Goal: Information Seeking & Learning: Learn about a topic

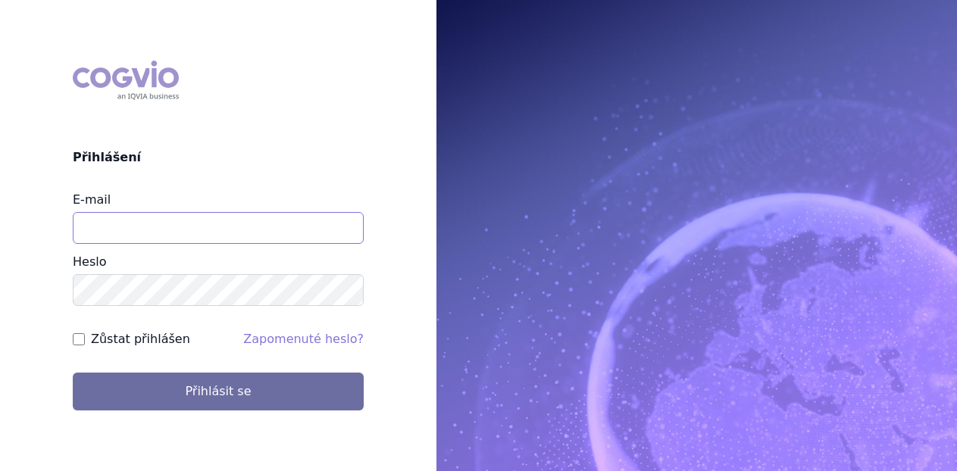
drag, startPoint x: 0, startPoint y: 0, endPoint x: 173, endPoint y: 223, distance: 282.2
click at [173, 223] on input "E-mail" at bounding box center [218, 228] width 291 height 32
type input "michaela.x.tauchmanova@gsk.com"
click at [73, 373] on button "Přihlásit se" at bounding box center [218, 392] width 291 height 38
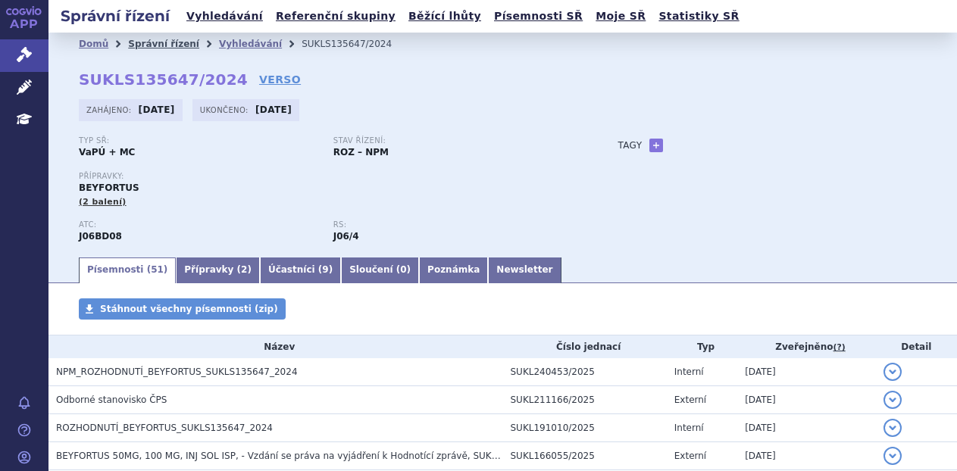
click at [161, 39] on link "Správní řízení" at bounding box center [163, 44] width 71 height 11
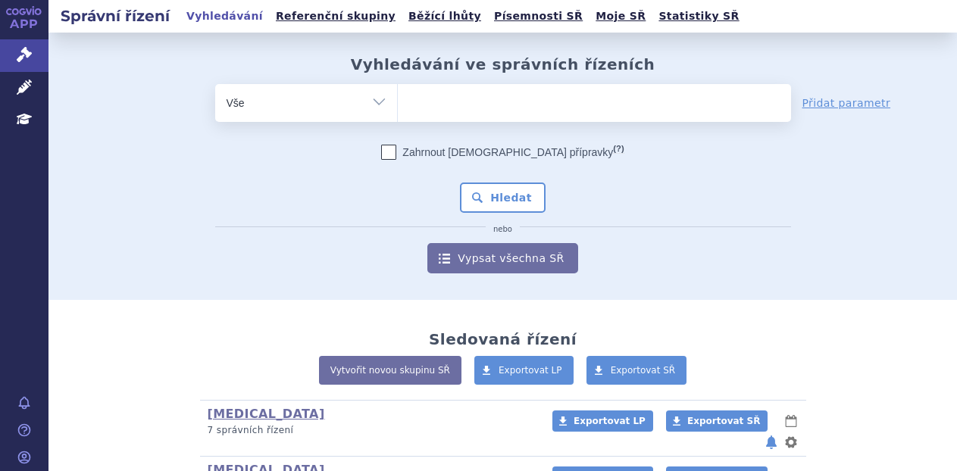
click at [482, 93] on ul at bounding box center [594, 100] width 393 height 32
click at [398, 93] on select at bounding box center [397, 102] width 1 height 38
type input "ta"
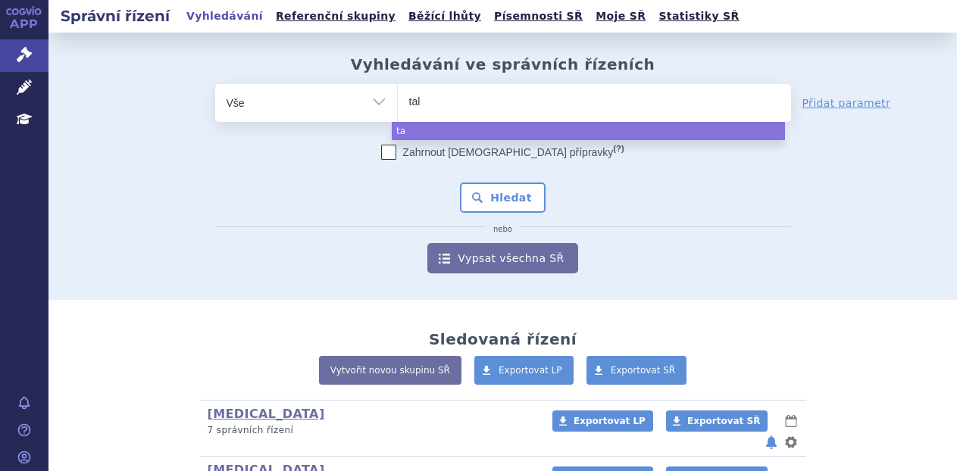
type input "talv"
type input "talvey"
select select "talvey"
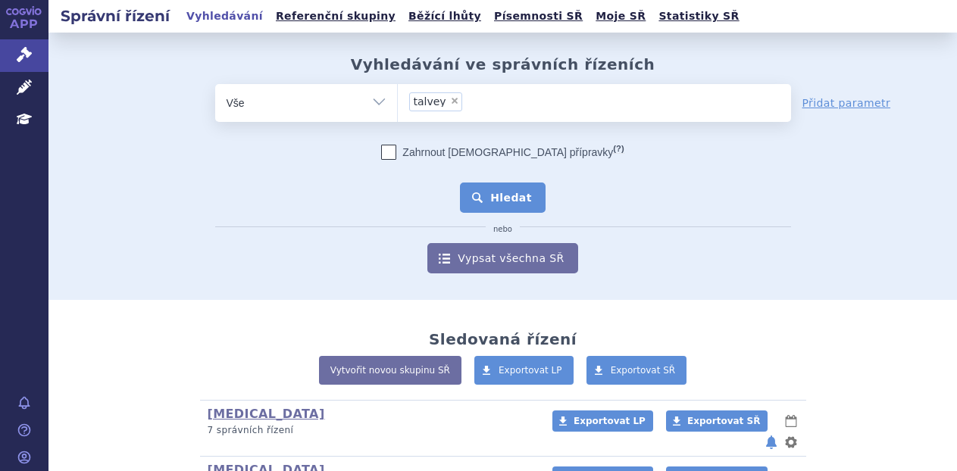
click at [485, 195] on button "Hledat" at bounding box center [503, 198] width 86 height 30
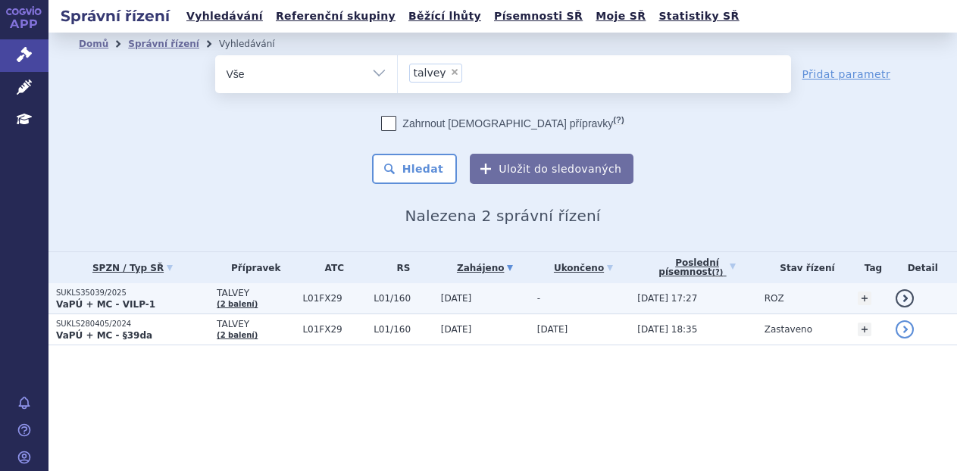
click at [270, 298] on span "TALVEY" at bounding box center [256, 293] width 78 height 11
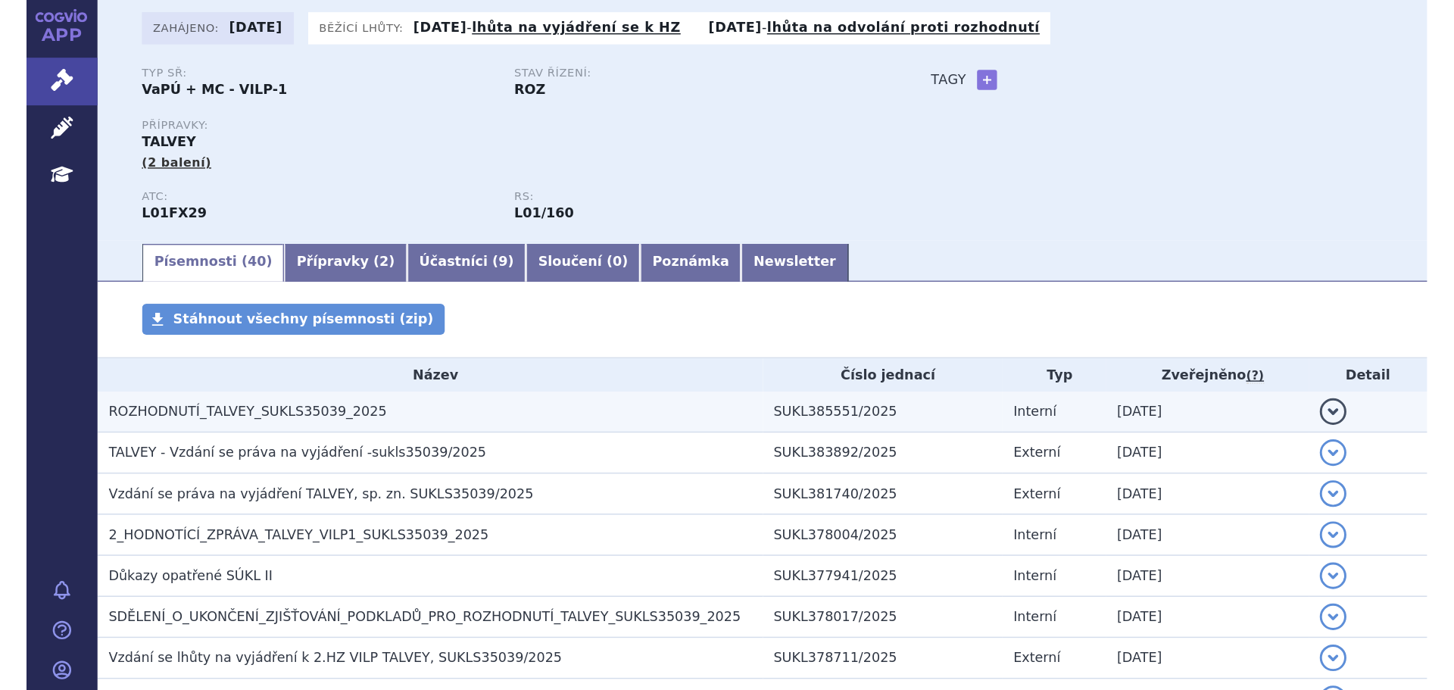
scroll to position [159, 0]
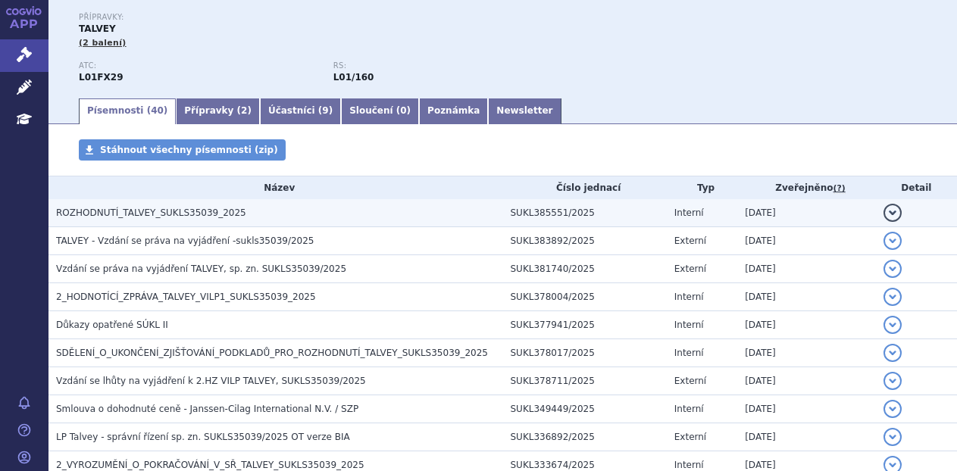
click at [317, 218] on h3 "ROZHODNUTÍ_TALVEY_SUKLS35039_2025" at bounding box center [279, 212] width 447 height 15
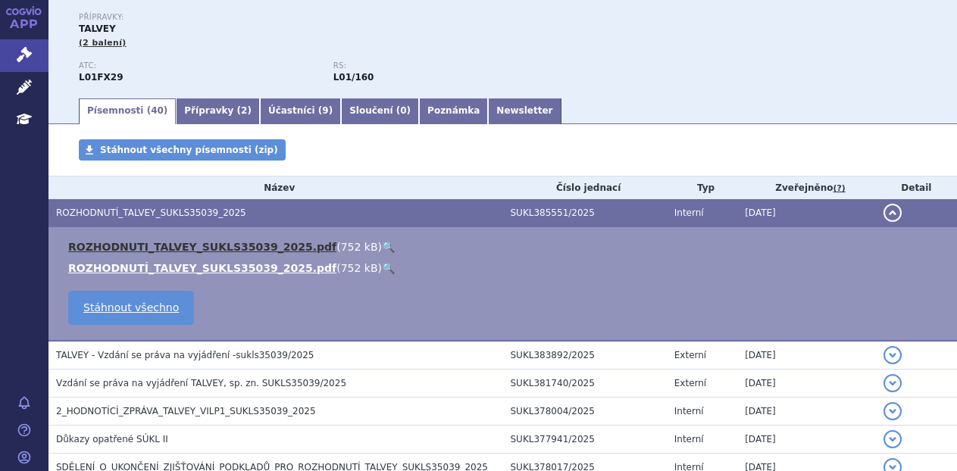
click at [268, 245] on link "ROZHODNUTI_TALVEY_SUKLS35039_2025.pdf" at bounding box center [202, 247] width 268 height 12
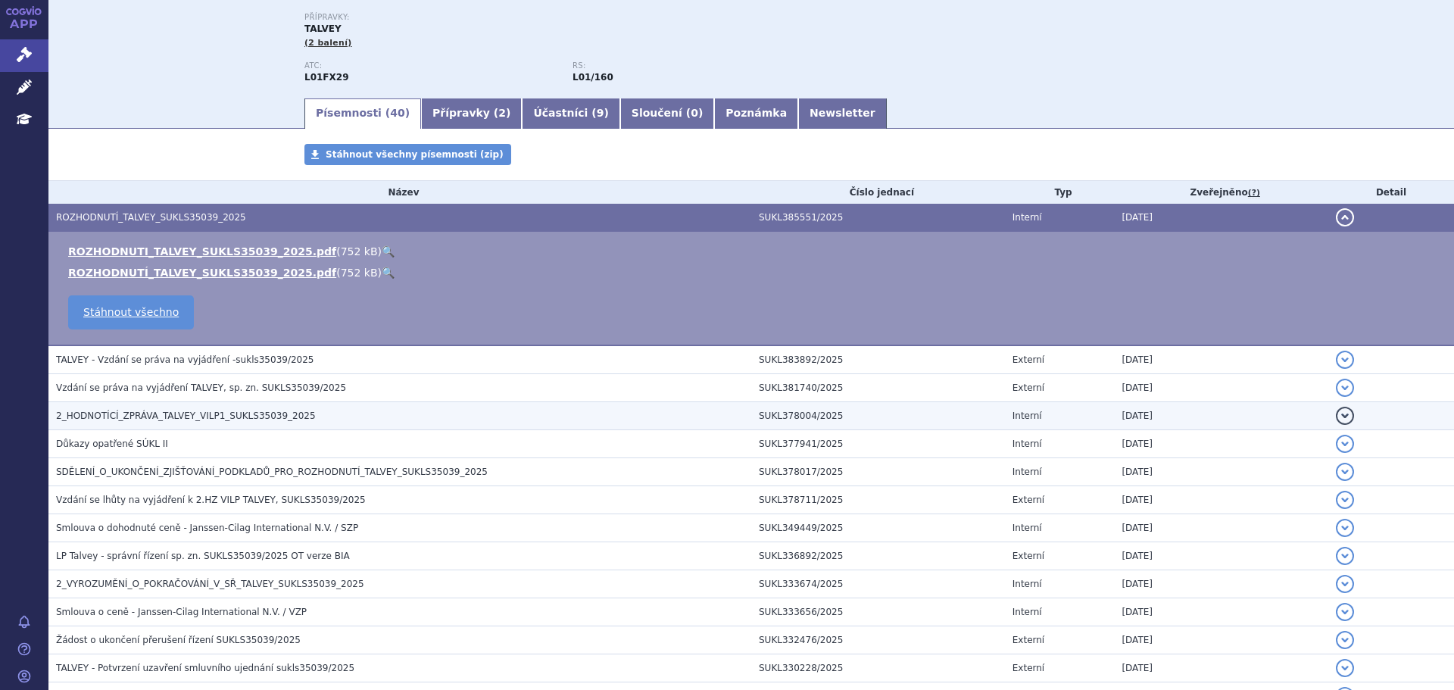
click at [217, 411] on span "2_HODNOTÍCÍ_ZPRÁVA_TALVEY_VILP1_SUKLS35039_2025" at bounding box center [186, 416] width 260 height 11
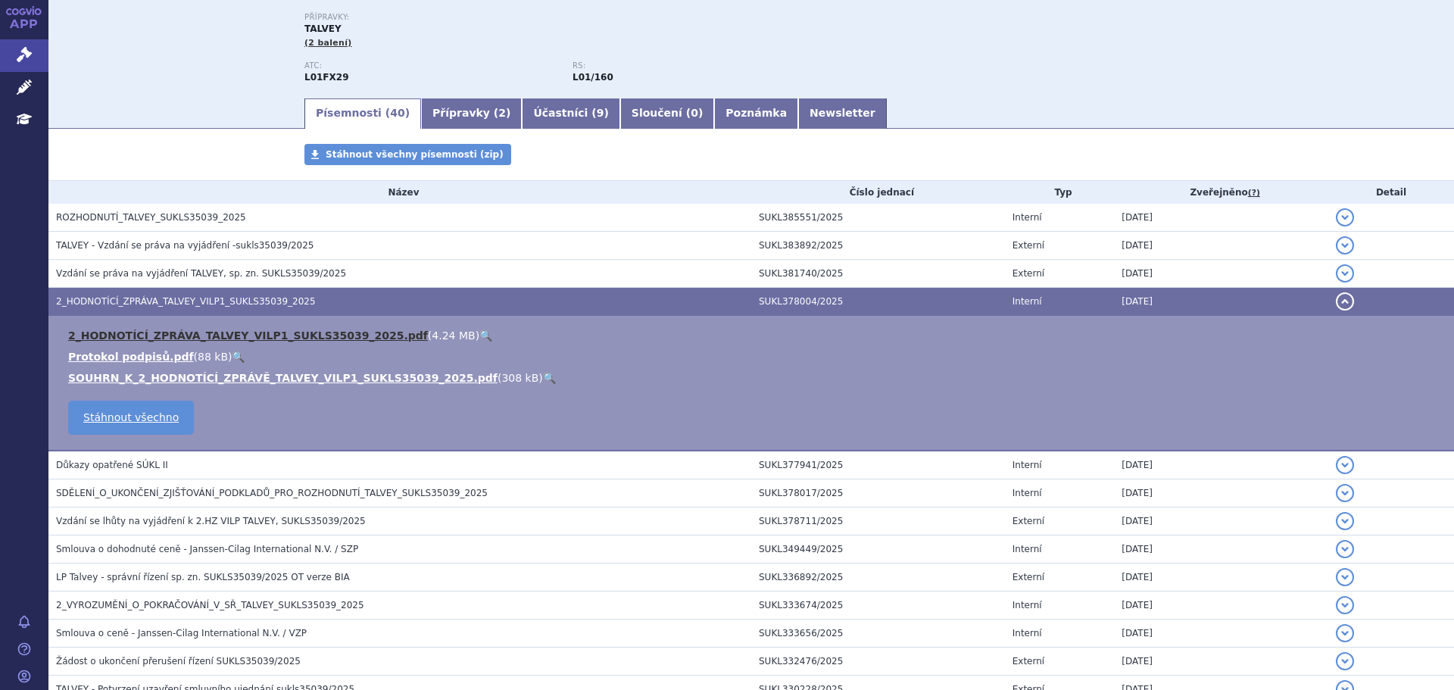
click at [258, 335] on link "2_HODNOTÍCÍ_ZPRÁVA_TALVEY_VILP1_SUKLS35039_2025.pdf" at bounding box center [248, 335] width 360 height 12
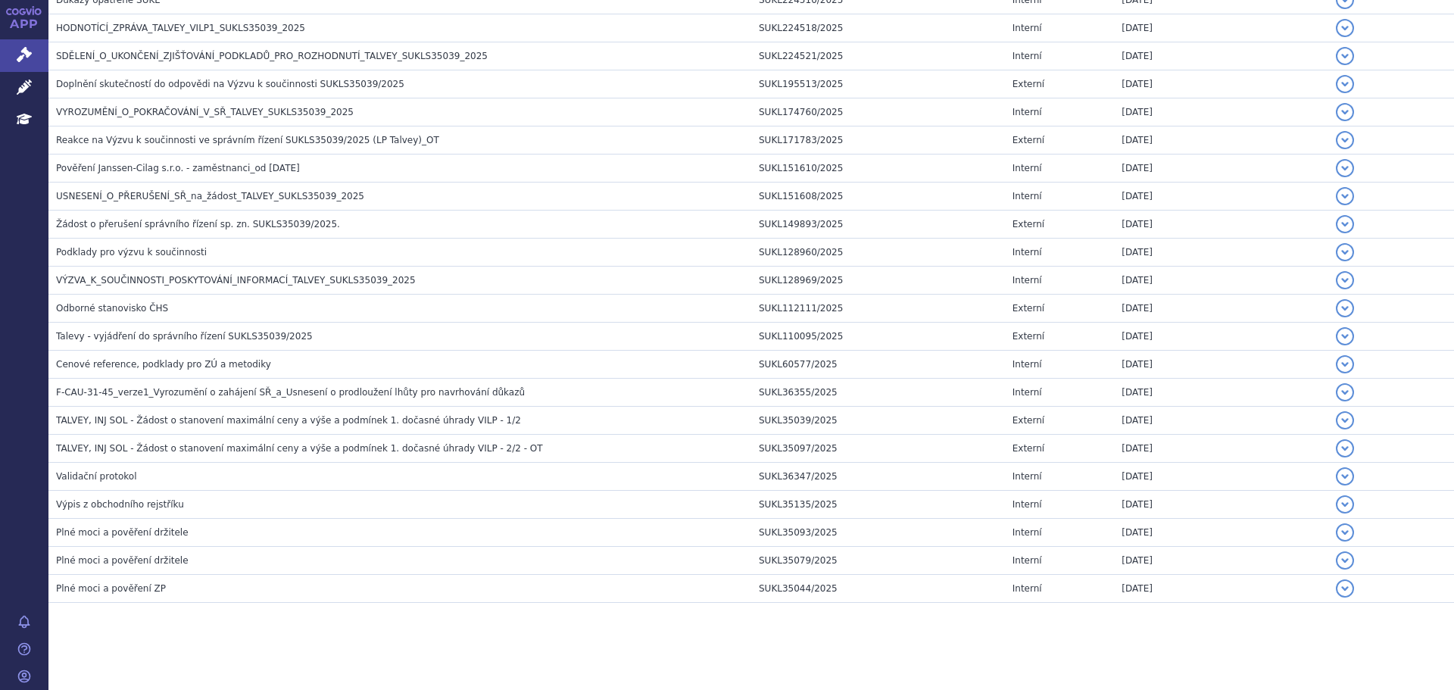
scroll to position [1020, 0]
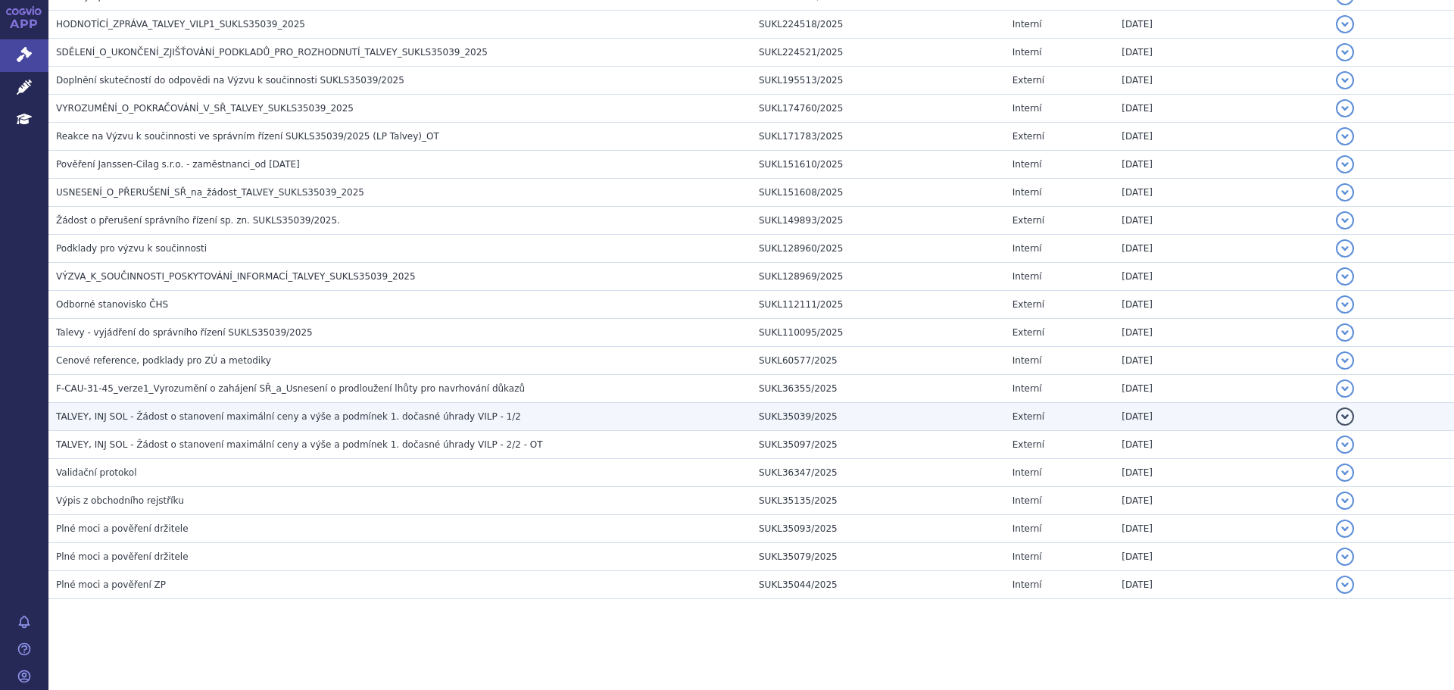
click at [397, 409] on h3 "TALVEY, INJ SOL - Žádost o stanovení maximální ceny a výše a podmínek 1. dočasn…" at bounding box center [403, 416] width 695 height 15
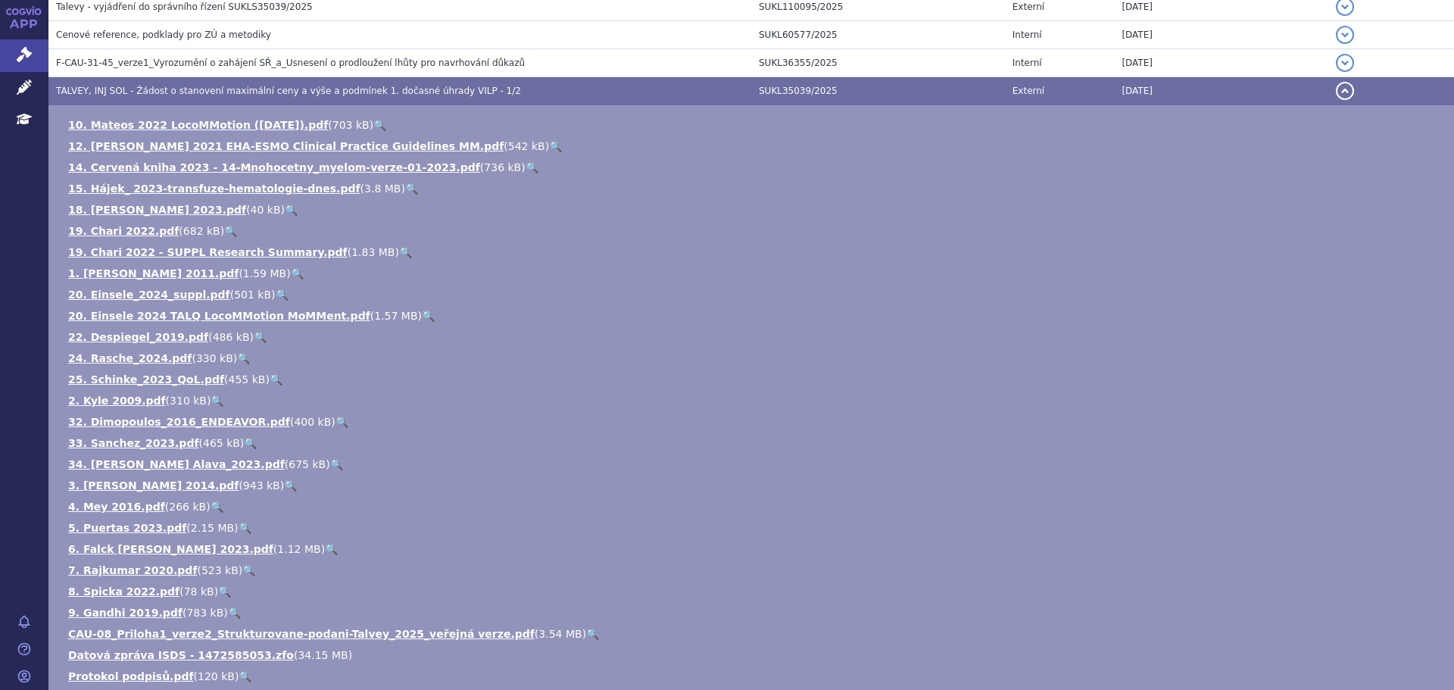
scroll to position [1538, 0]
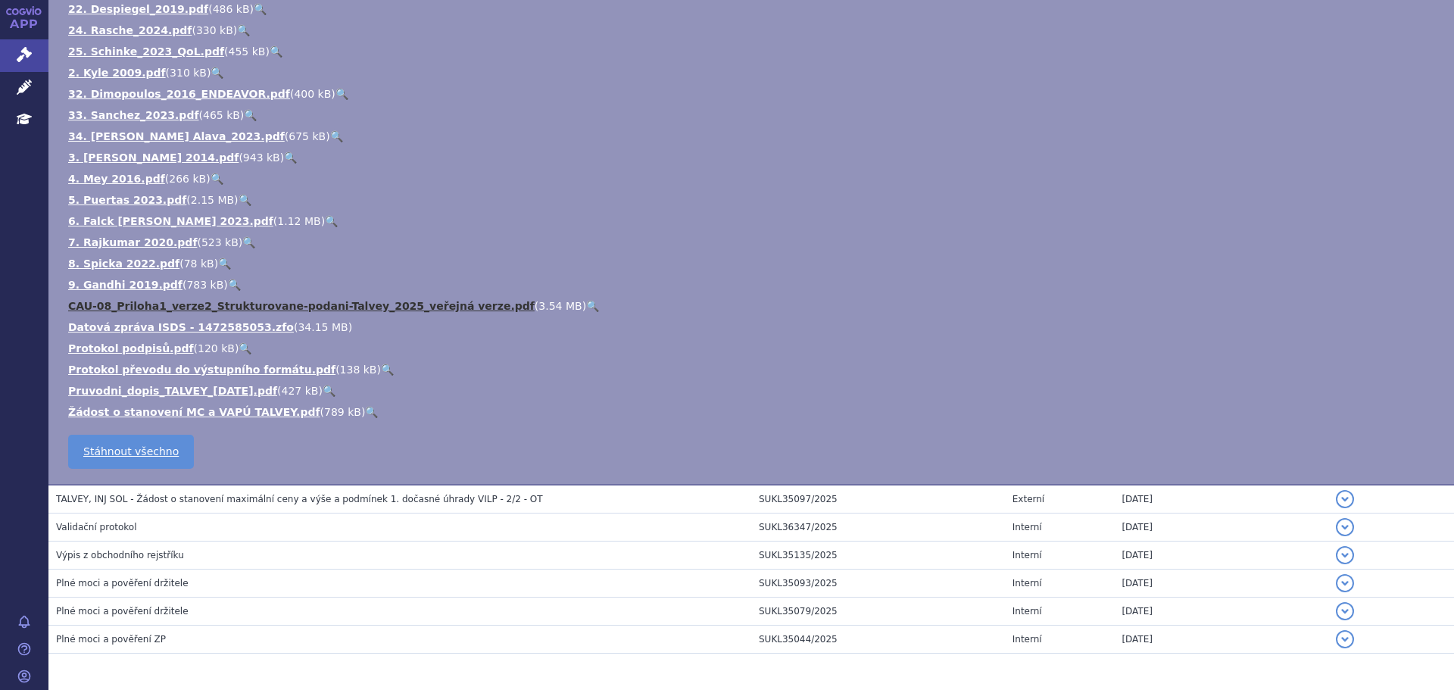
click at [161, 305] on link "CAU-08_Priloha1_verze2_Strukturovane-podani-Talvey_2025_veřejná verze.pdf" at bounding box center [301, 306] width 467 height 12
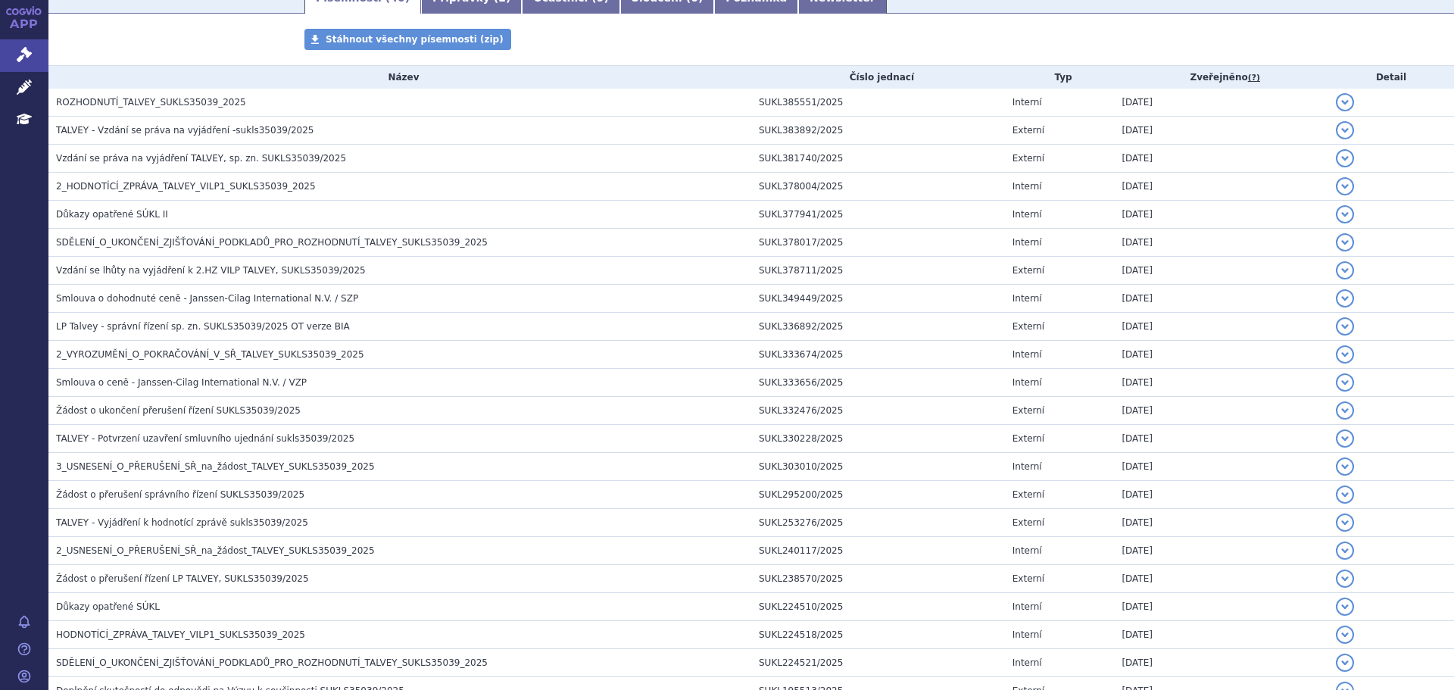
scroll to position [0, 0]
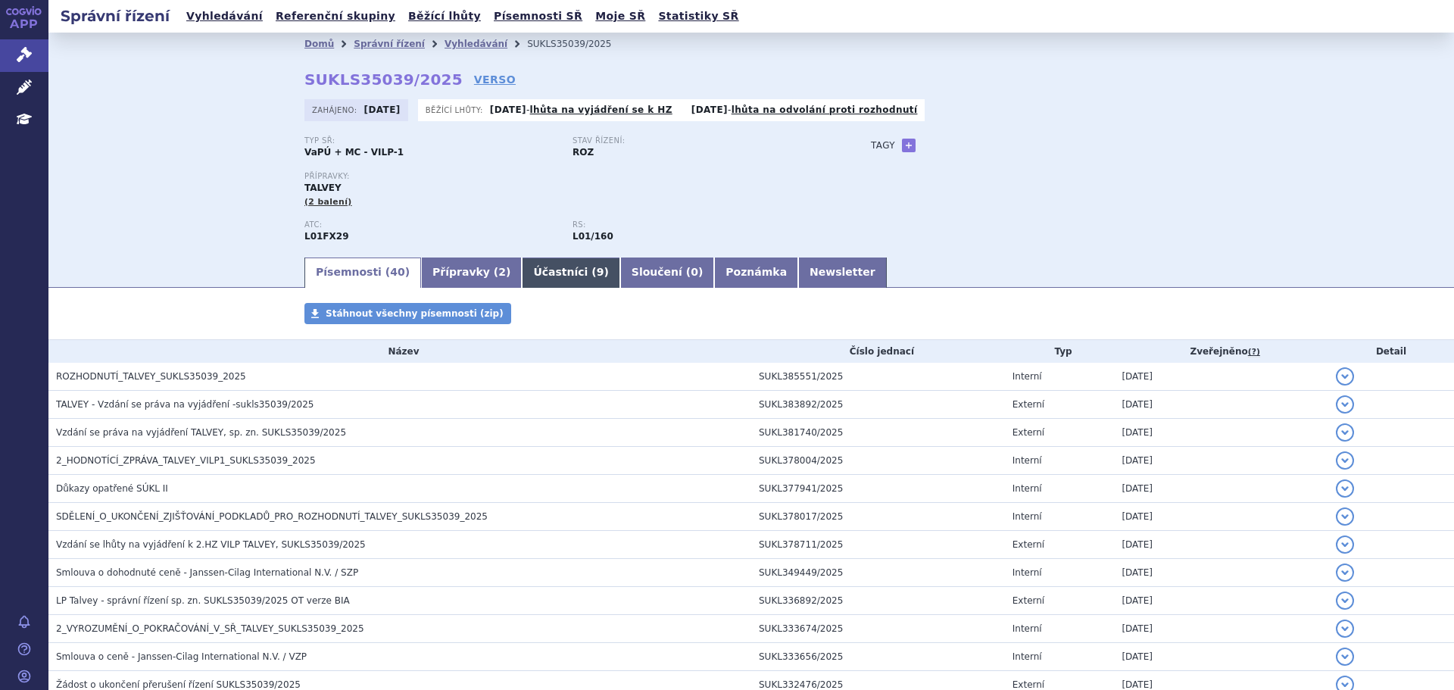
click at [522, 279] on link "Účastníci ( 9 )" at bounding box center [571, 273] width 98 height 30
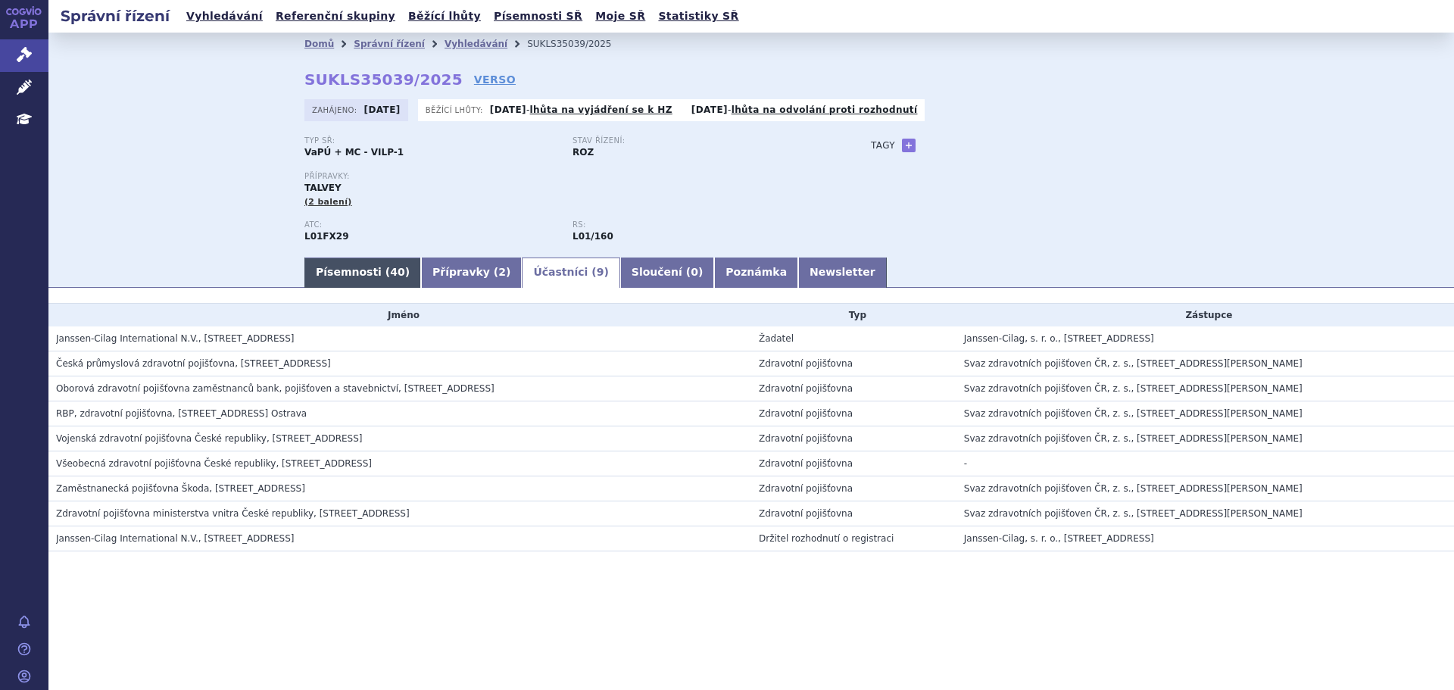
click at [360, 279] on link "Písemnosti ( 40 )" at bounding box center [362, 273] width 117 height 30
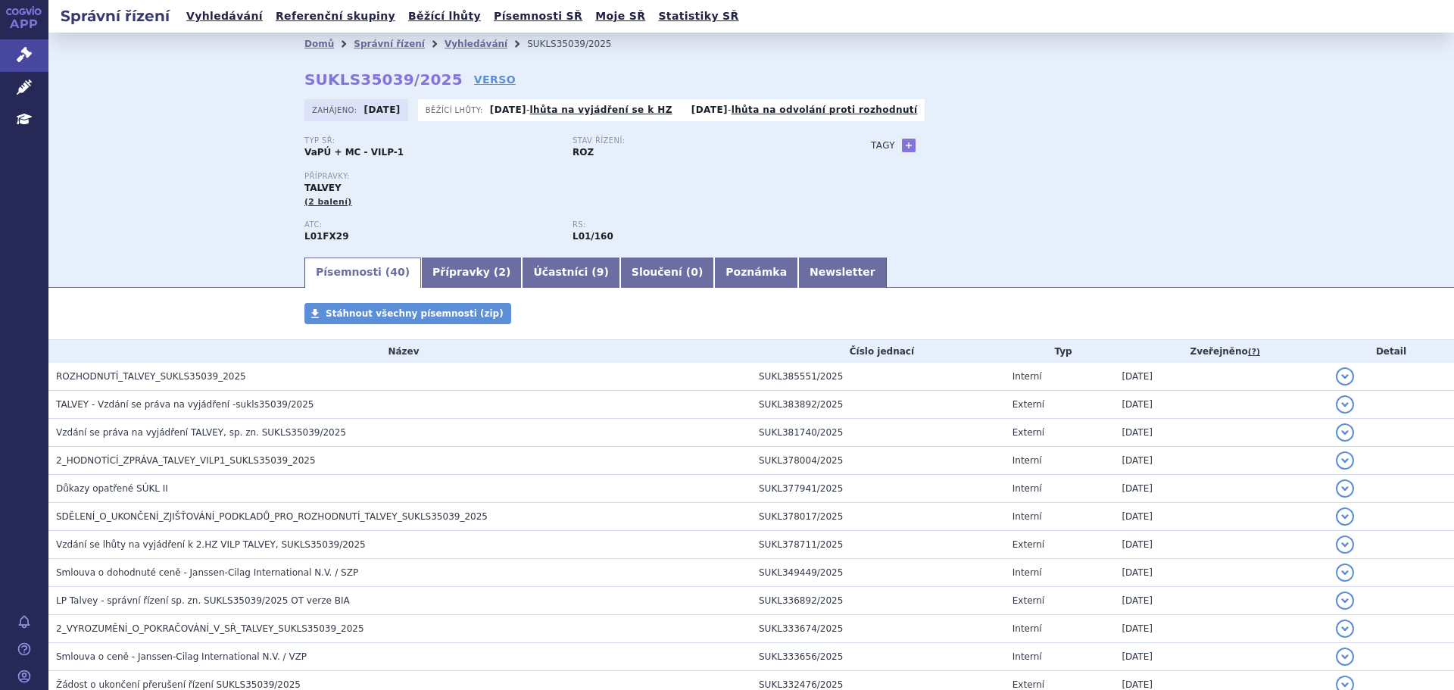
click at [878, 191] on div "Typ SŘ: VaPÚ + MC - VILP-1 Stav řízení: ROZ Přípravky: TALVEY (2 balení) ATC: L…" at bounding box center [751, 195] width 894 height 119
click at [383, 44] on link "Správní řízení" at bounding box center [389, 44] width 71 height 11
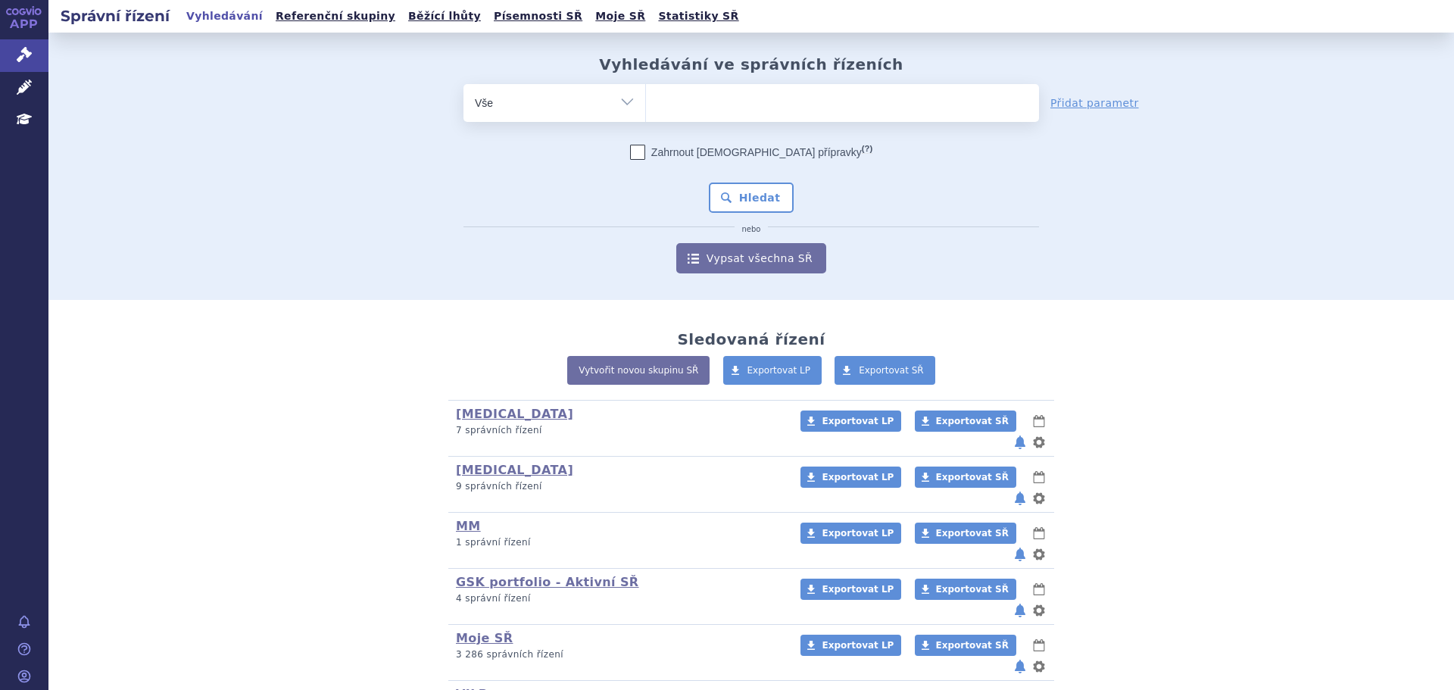
click at [713, 108] on ul at bounding box center [842, 100] width 393 height 32
click at [646, 108] on select at bounding box center [645, 102] width 1 height 38
paste input "SUKLS215161/2025"
type input "SUKLS215161/2025"
select select "SUKLS215161/2025"
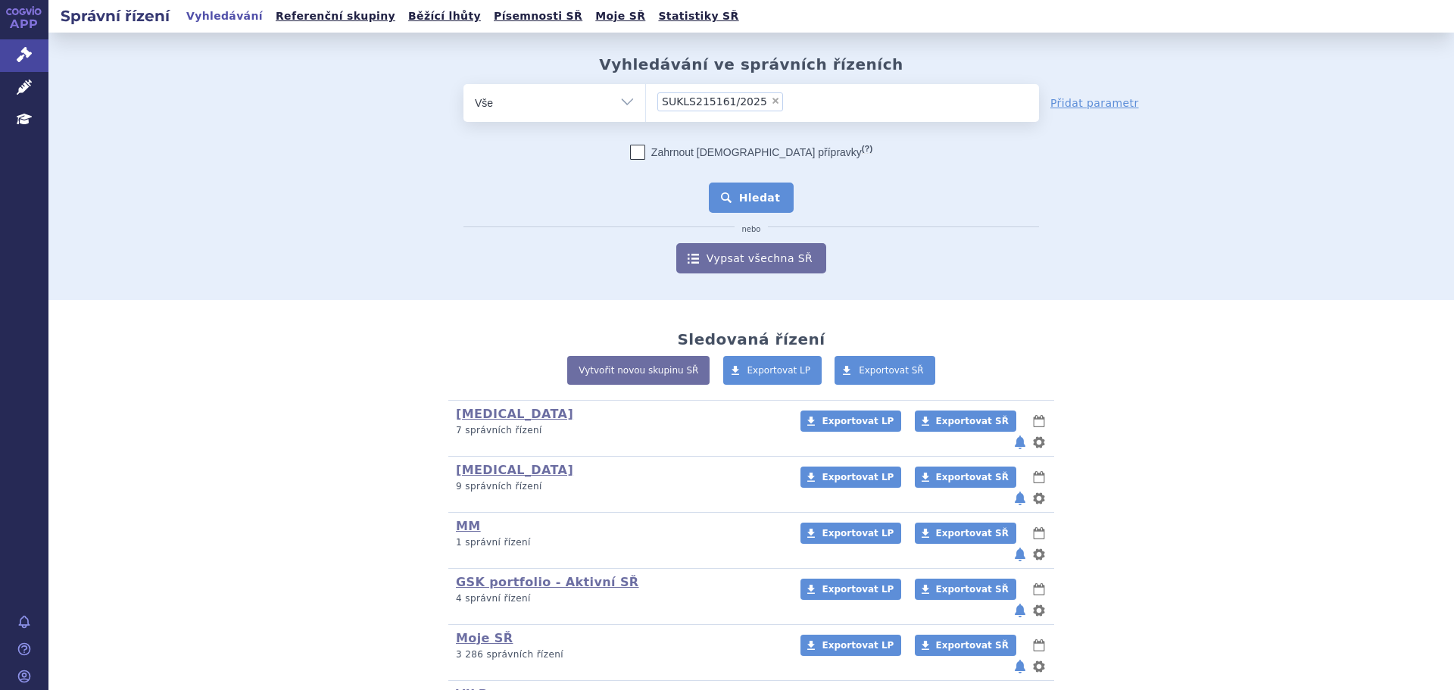
click at [733, 203] on button "Hledat" at bounding box center [752, 198] width 86 height 30
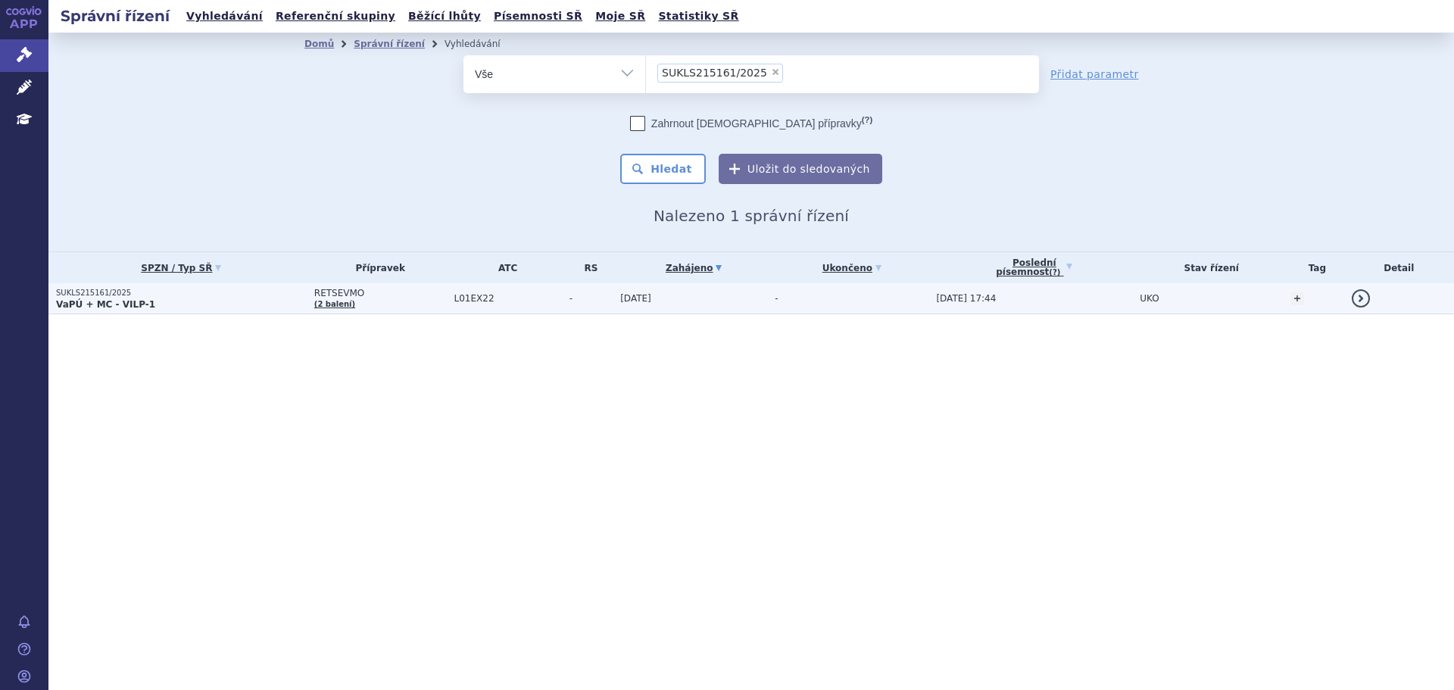
click at [251, 291] on p "SUKLS215161/2025" at bounding box center [181, 293] width 251 height 11
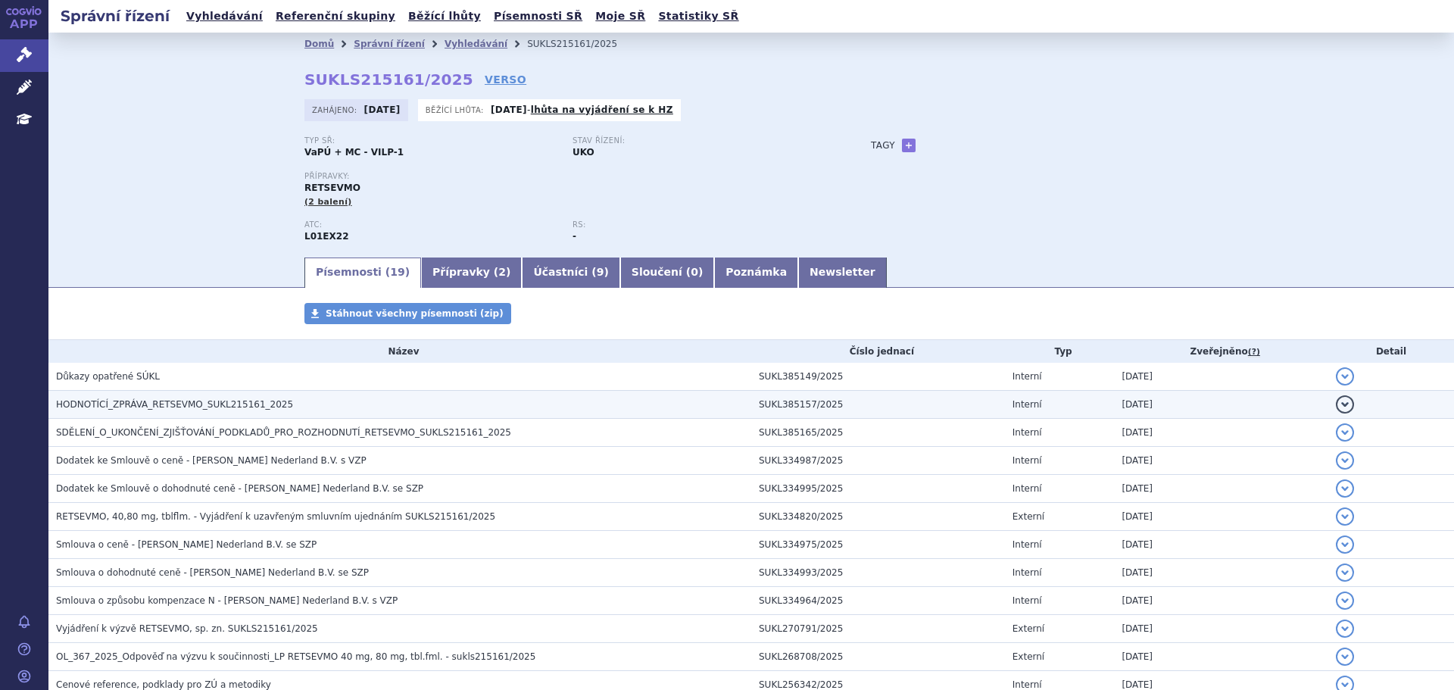
click at [277, 401] on h3 "HODNOTÍCÍ_ZPRÁVA_RETSEVMO_SUKL215161_2025" at bounding box center [403, 404] width 695 height 15
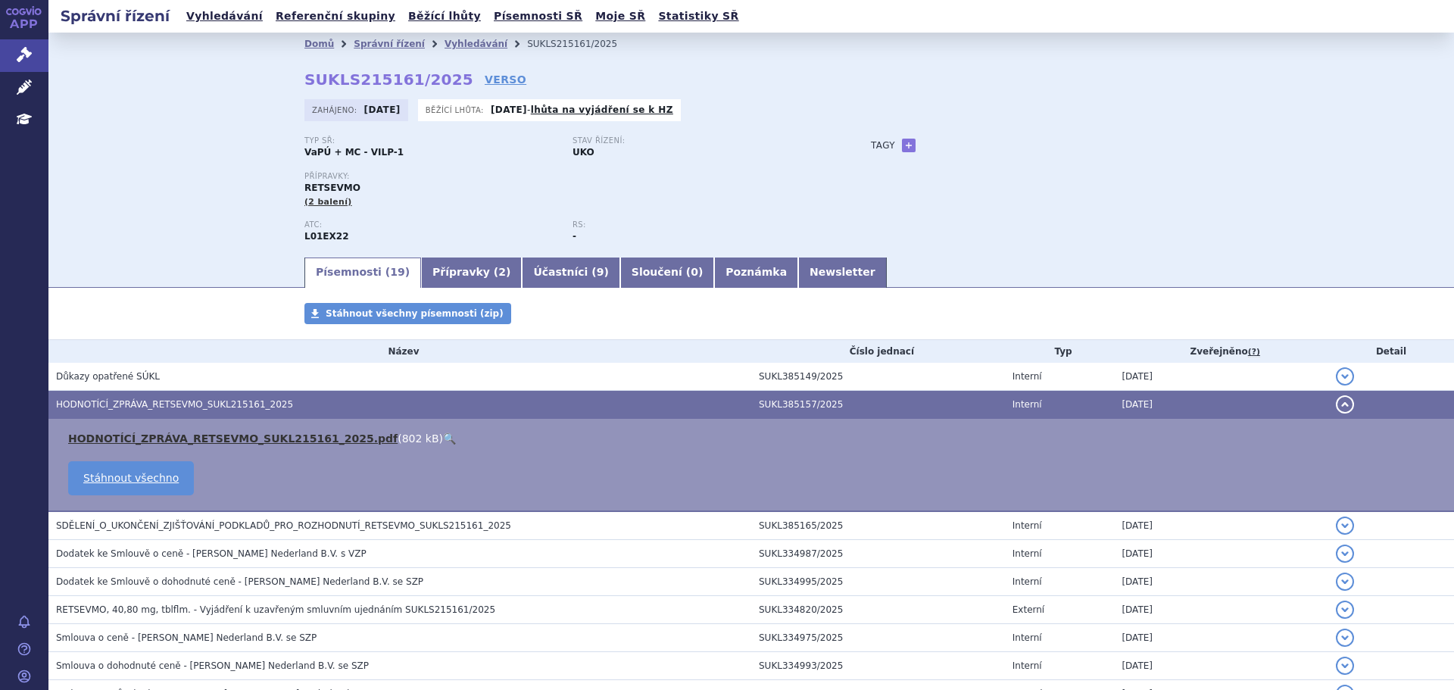
click at [254, 438] on link "HODNOTÍCÍ_ZPRÁVA_RETSEVMO_SUKL215161_2025.pdf" at bounding box center [232, 438] width 329 height 12
click at [363, 39] on link "Správní řízení" at bounding box center [389, 44] width 71 height 11
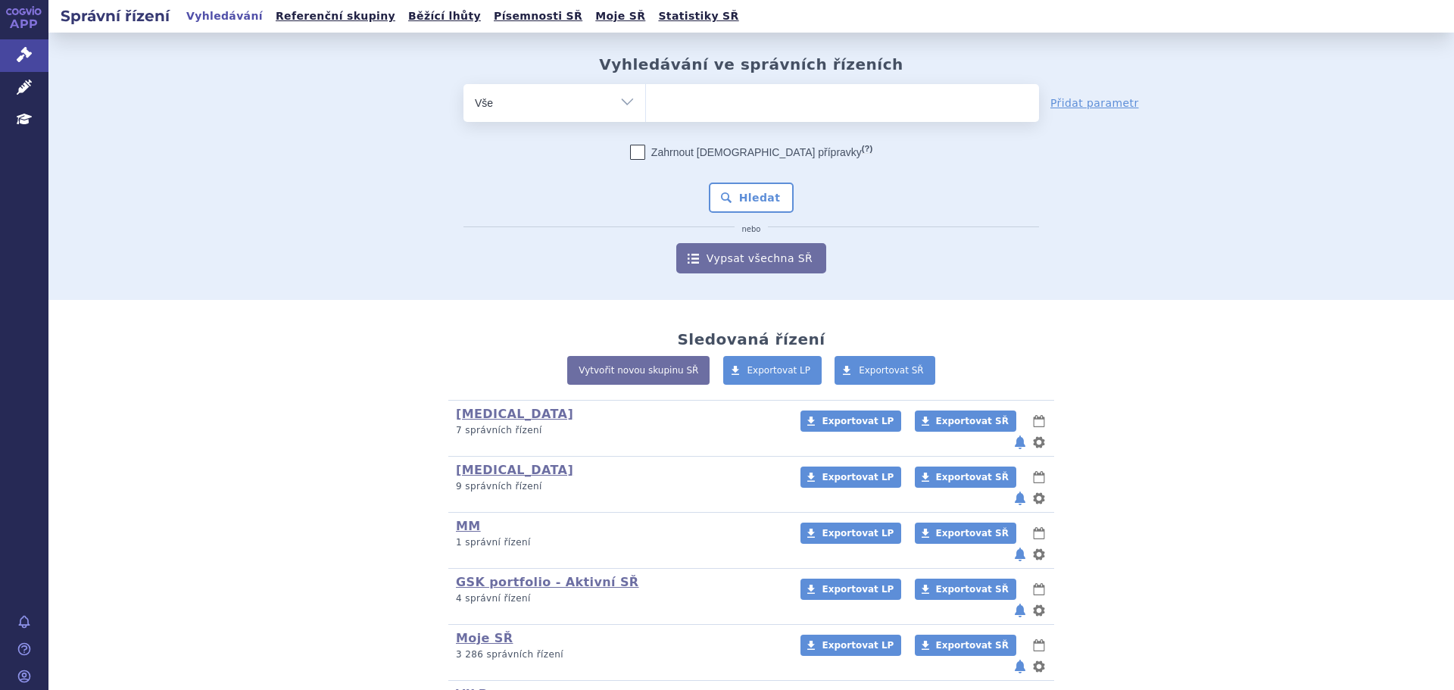
click at [724, 108] on ul at bounding box center [842, 100] width 393 height 32
click at [646, 108] on select at bounding box center [645, 102] width 1 height 38
paste input "SUKLS325499/2024"
type input "SUKLS325499/2024"
select select "SUKLS325499/2024"
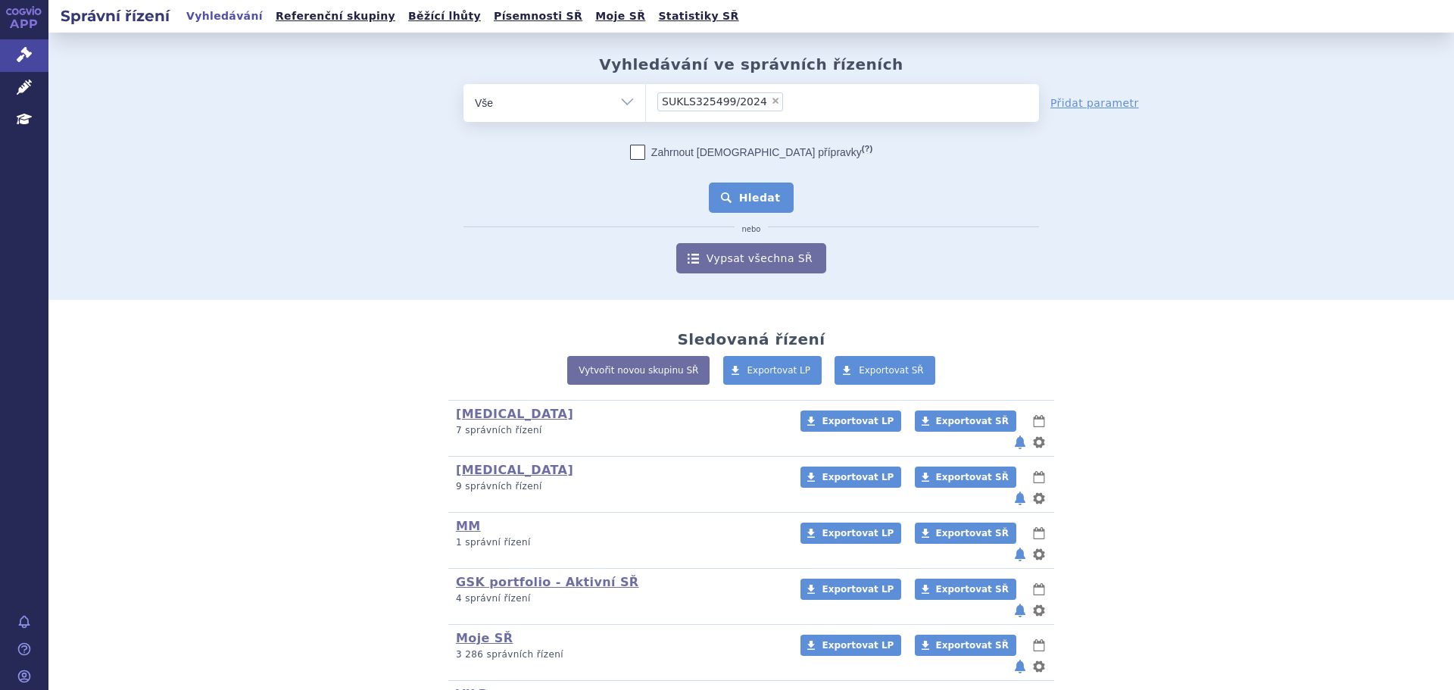
click at [741, 204] on button "Hledat" at bounding box center [752, 198] width 86 height 30
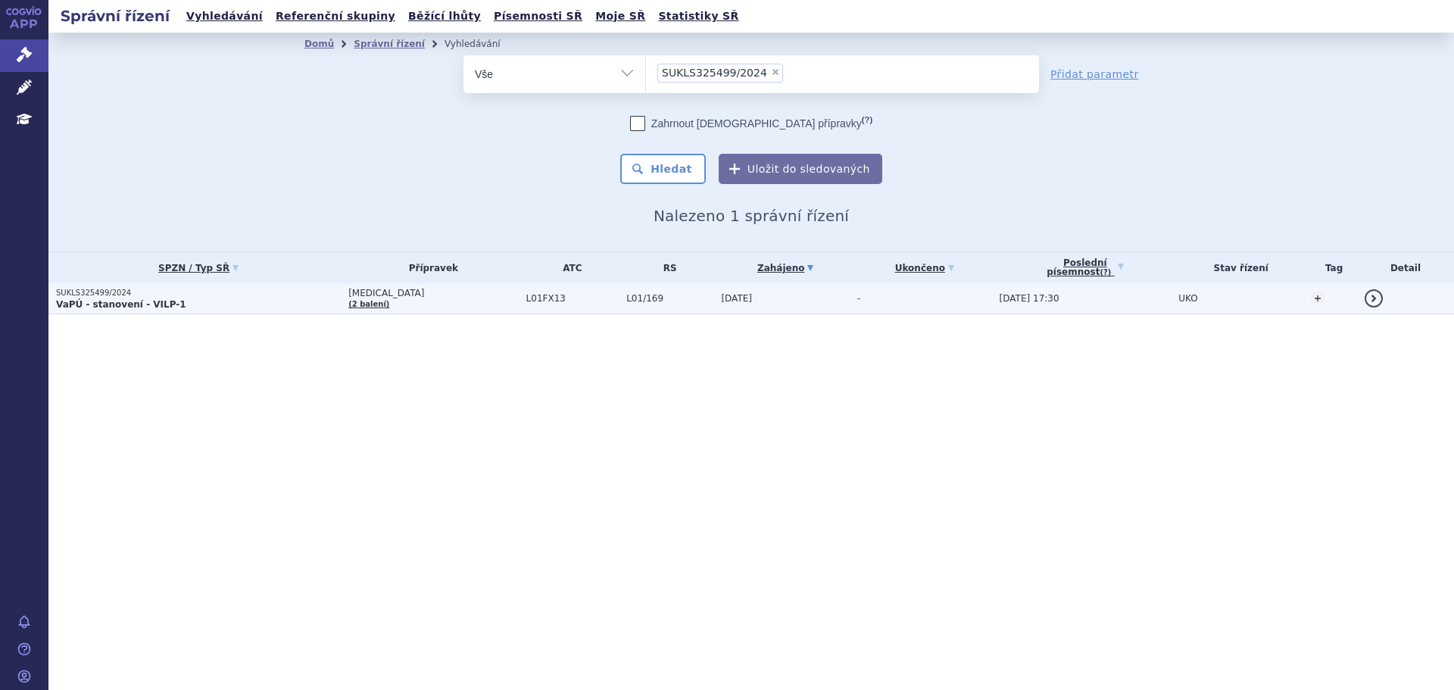
click at [262, 297] on p "SUKLS325499/2024" at bounding box center [198, 293] width 285 height 11
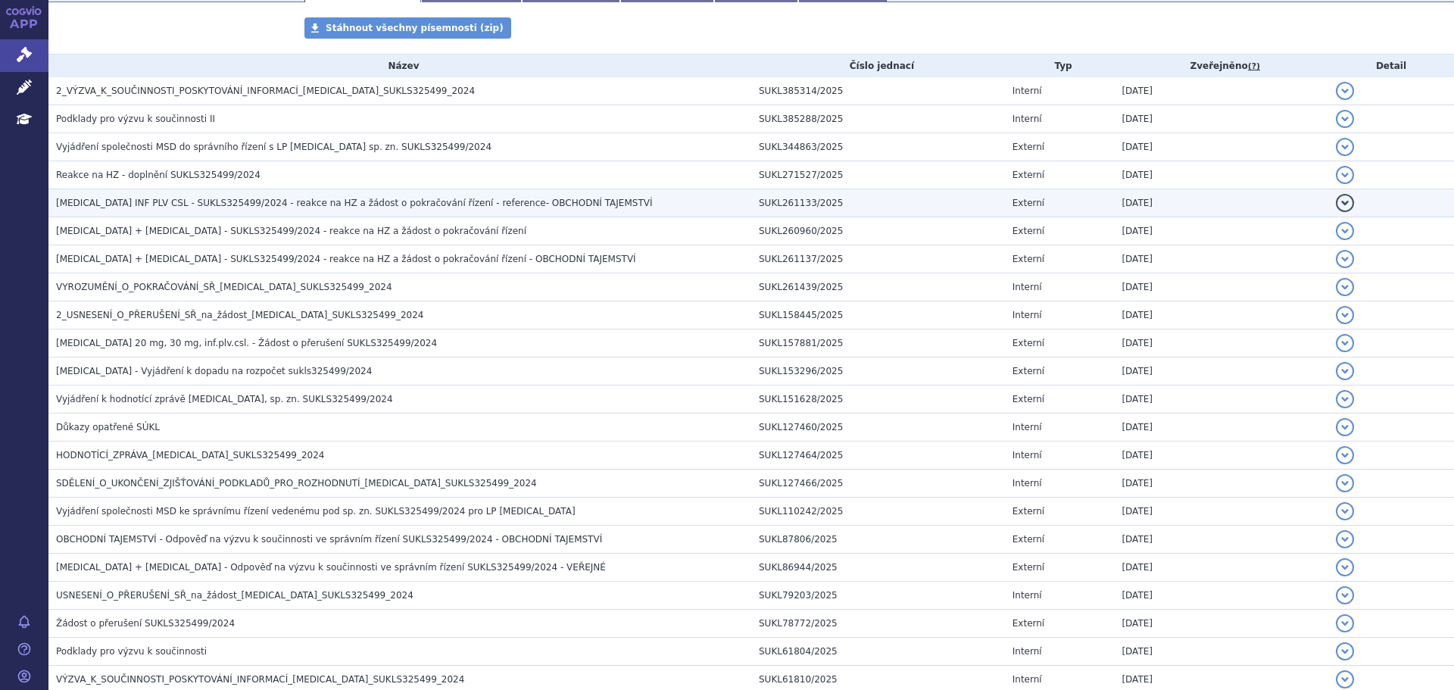
scroll to position [286, 0]
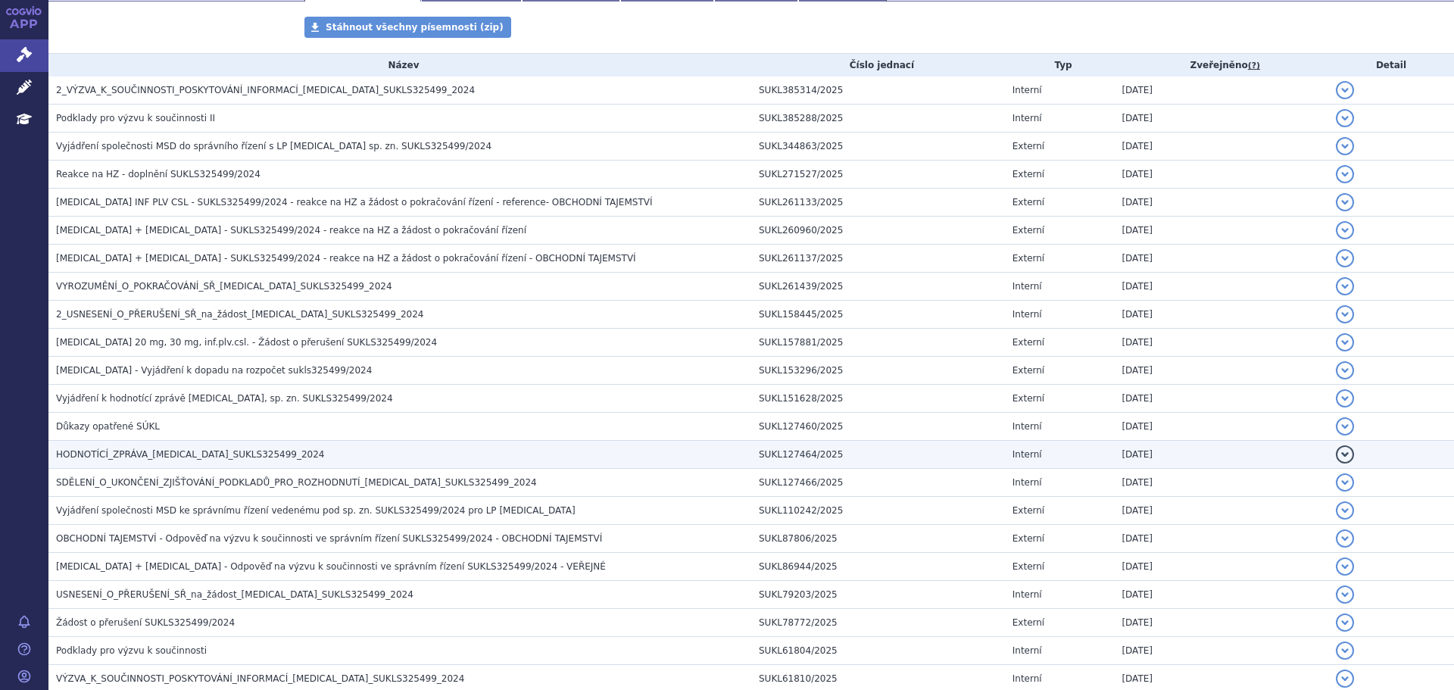
click at [198, 449] on span "HODNOTÍCÍ_ZPRÁVA_PADCEV_SUKLS325499_2024" at bounding box center [190, 454] width 269 height 11
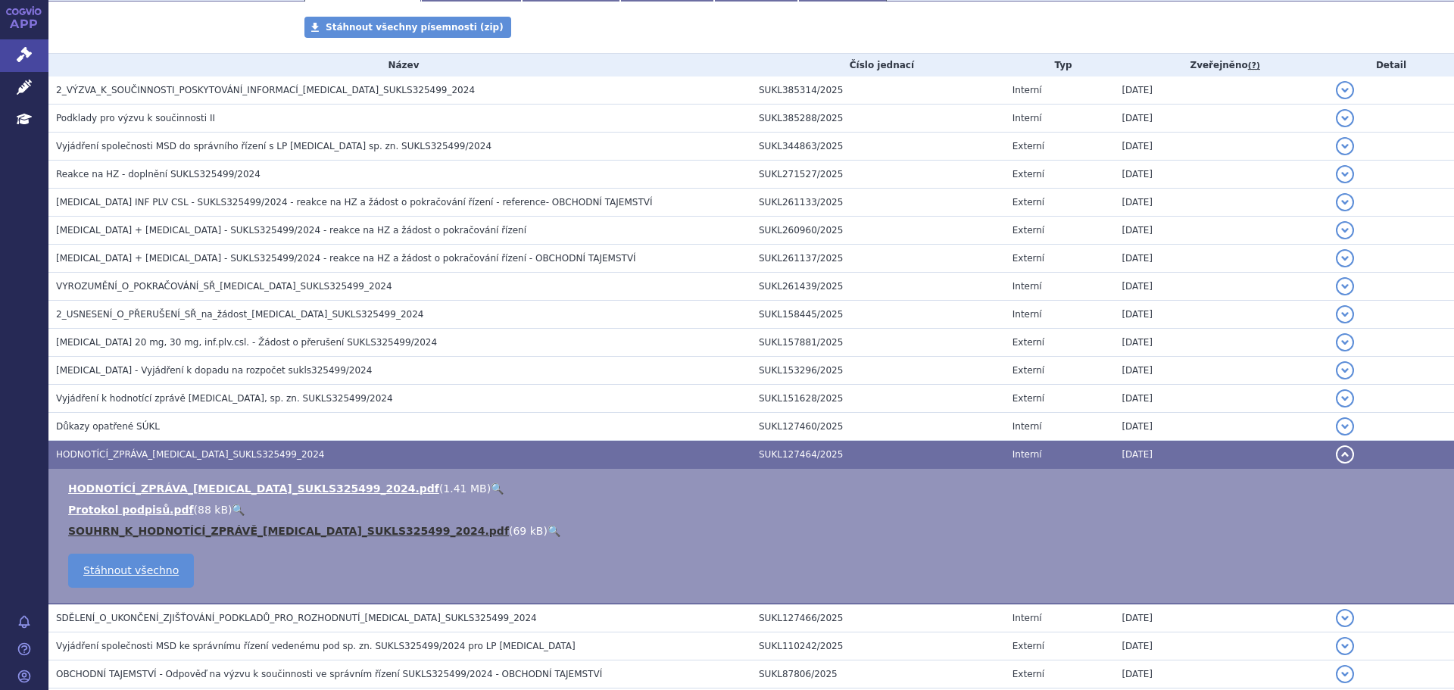
click at [158, 526] on link "SOUHRN_K_HODNOTÍCÍ_ZPRÁVĚ_PADCEV_SUKLS325499_2024.pdf" at bounding box center [288, 531] width 441 height 12
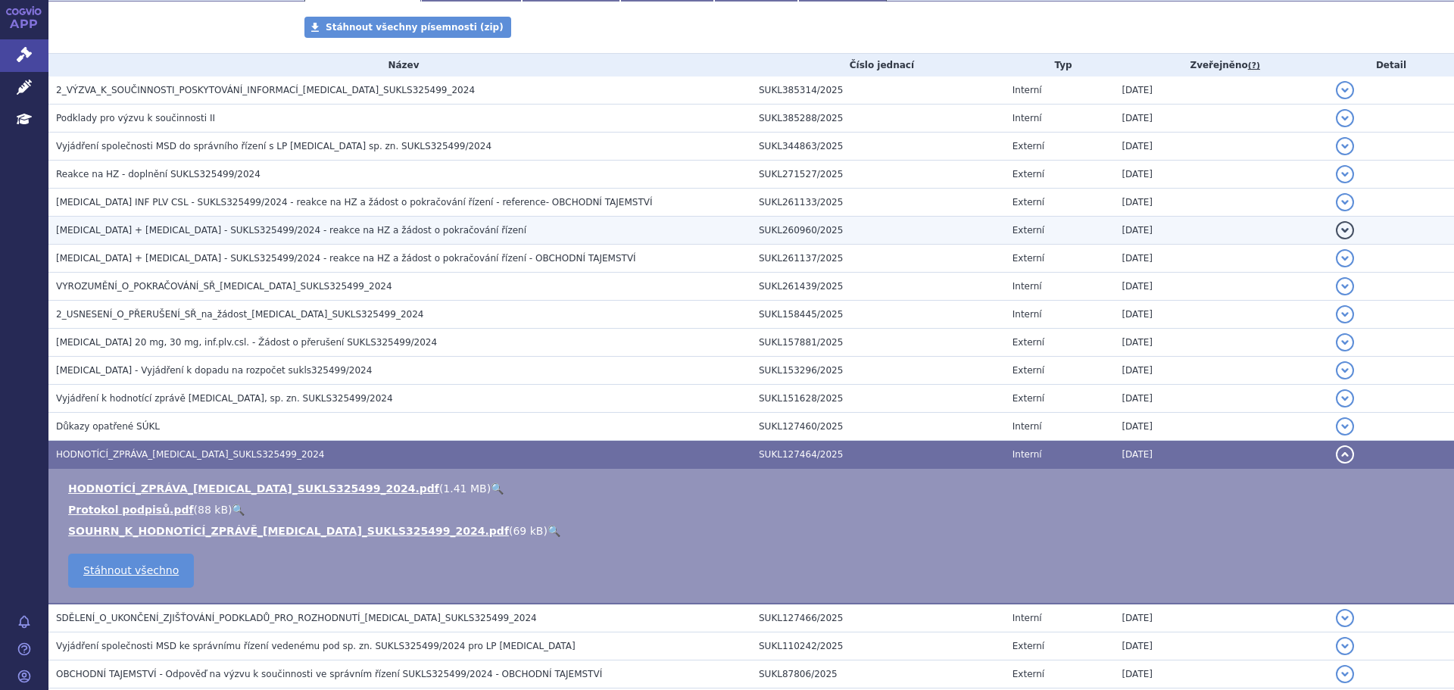
scroll to position [0, 0]
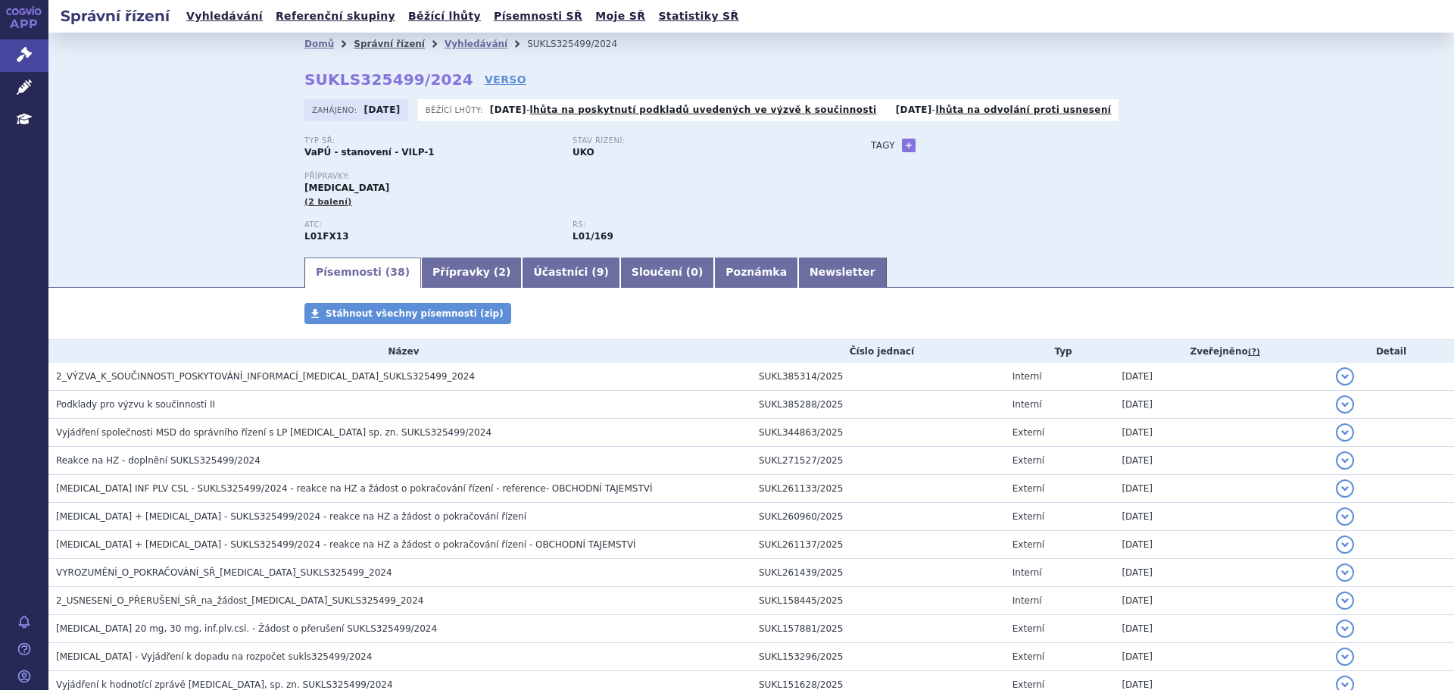
click at [387, 42] on link "Správní řízení" at bounding box center [389, 44] width 71 height 11
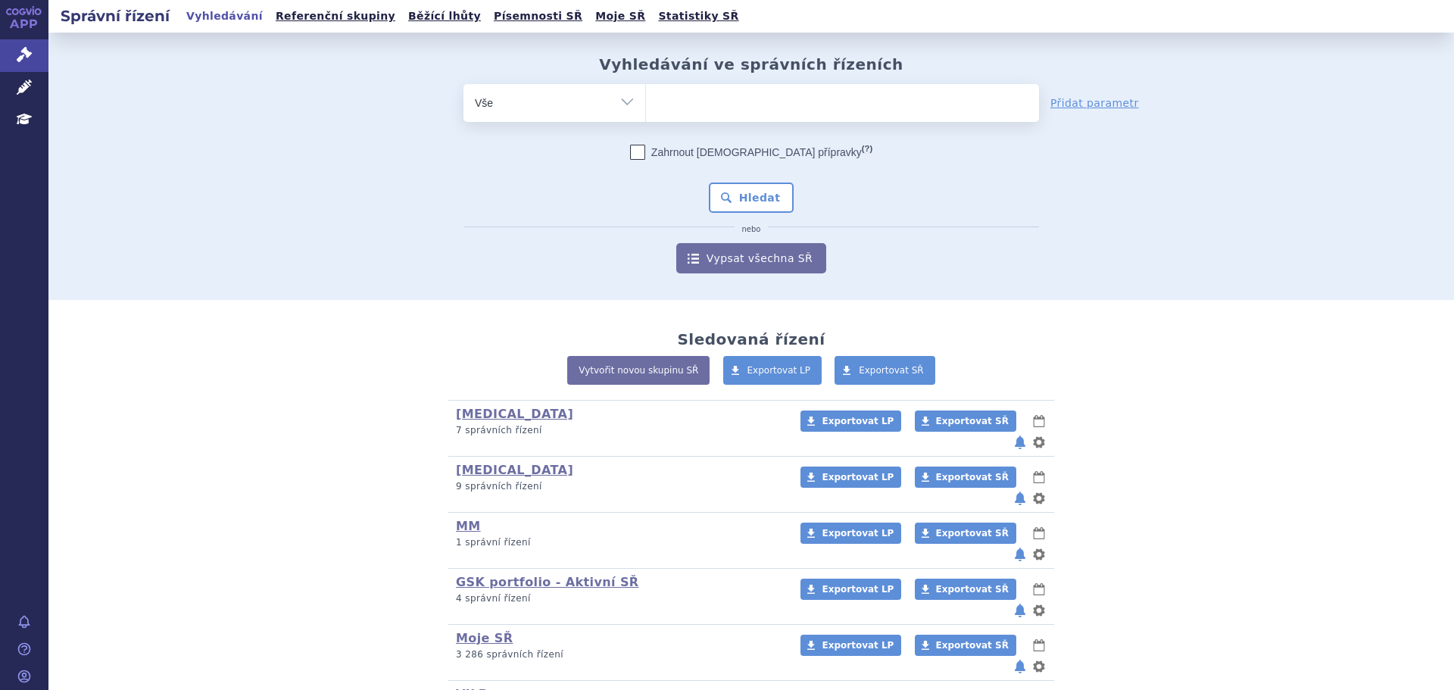
click at [727, 102] on ul at bounding box center [842, 100] width 393 height 32
click at [646, 102] on select at bounding box center [645, 102] width 1 height 38
paste input "SUKLS272249/2024"
type input "SUKLS272249/2024"
select select "SUKLS272249/2024"
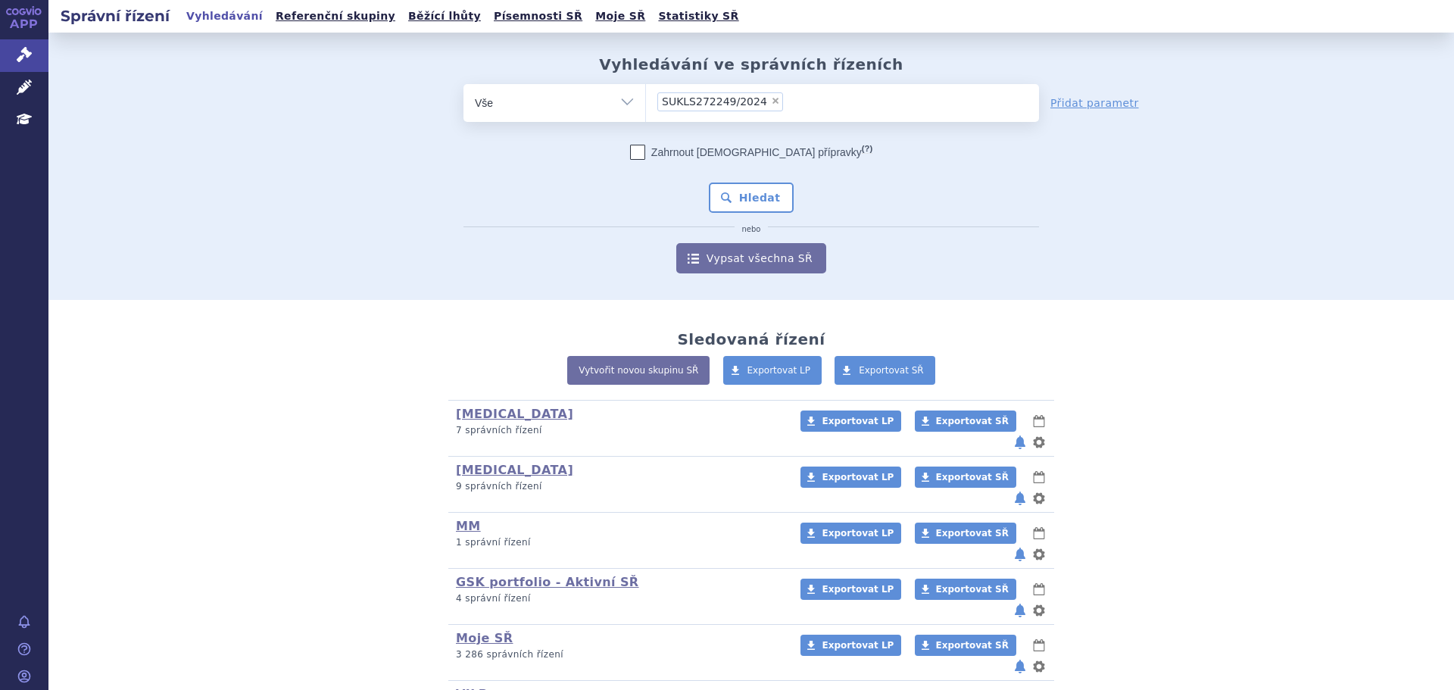
click at [735, 180] on div "Zahrnout bratrské přípravky (?) Hledat nebo Vypsat všechna SŘ" at bounding box center [752, 209] width 576 height 129
click at [743, 202] on button "Hledat" at bounding box center [752, 198] width 86 height 30
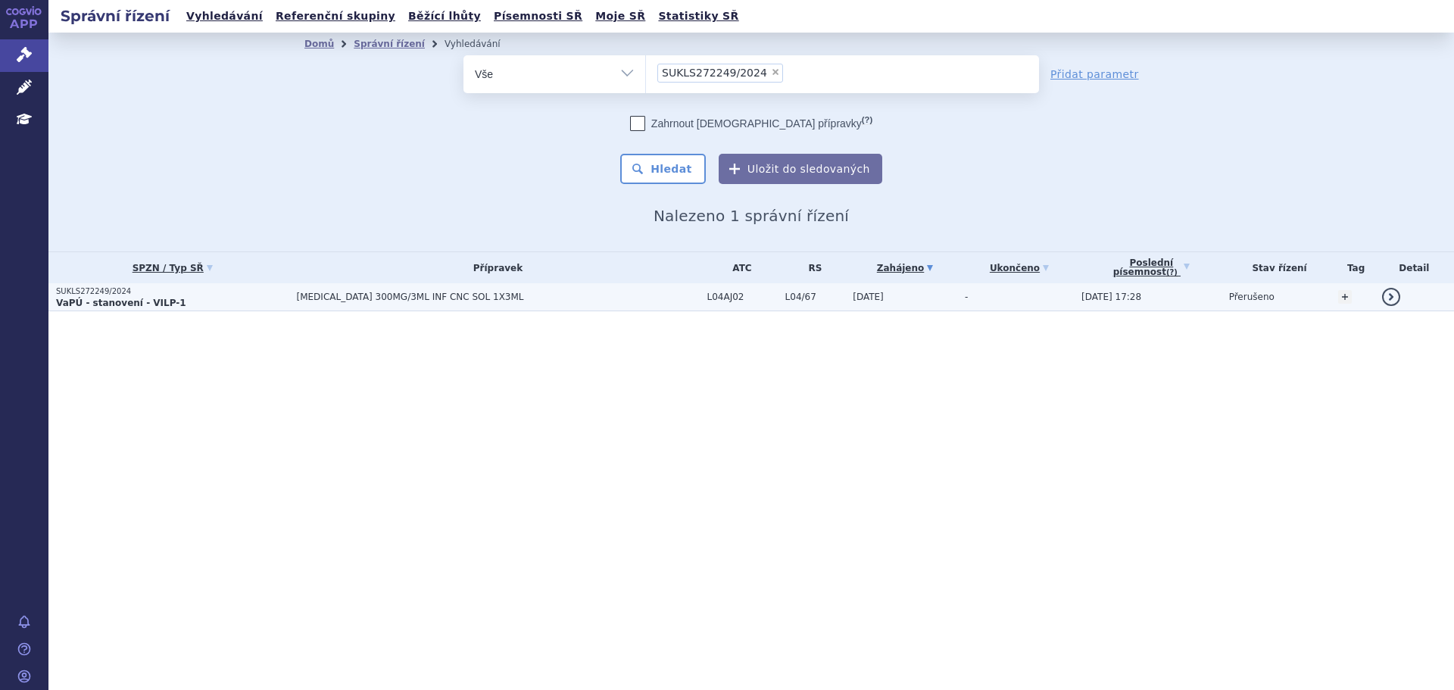
click at [389, 301] on span "[MEDICAL_DATA] 300MG/3ML INF CNC SOL 1X3ML" at bounding box center [486, 297] width 379 height 11
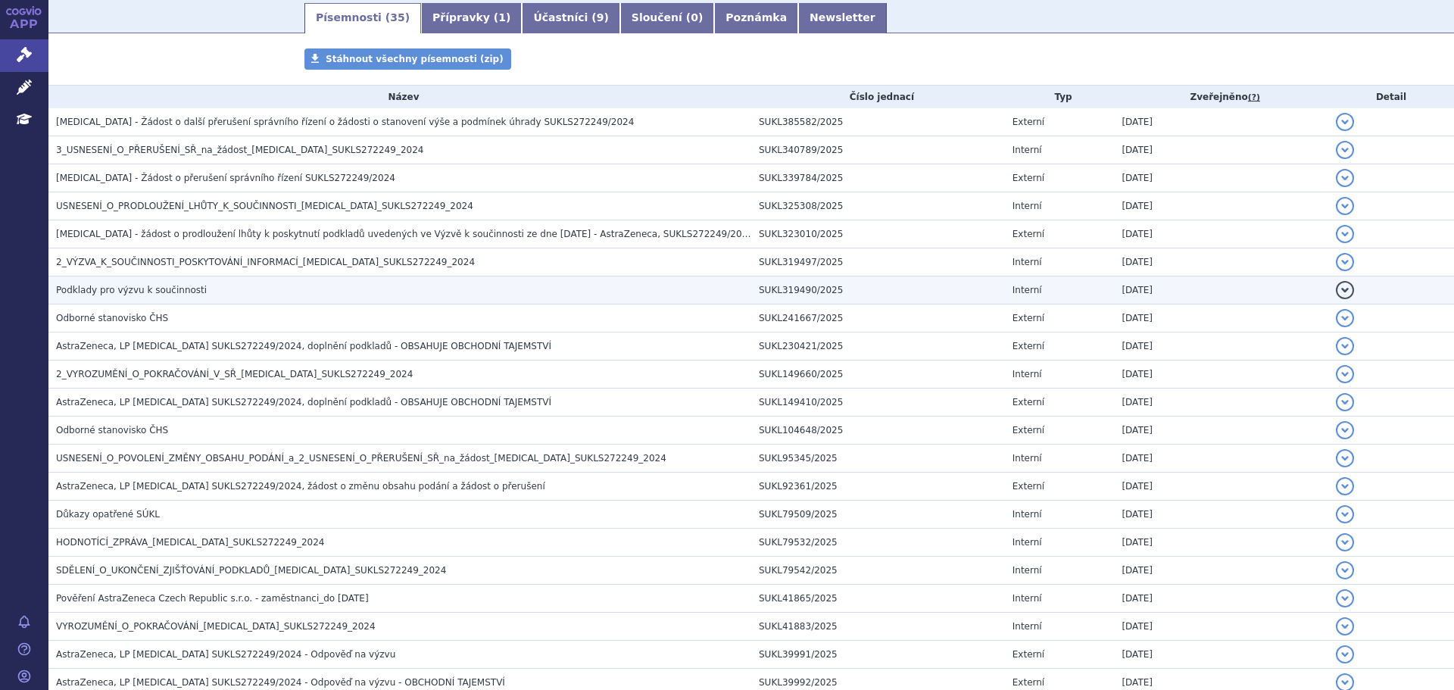
scroll to position [242, 0]
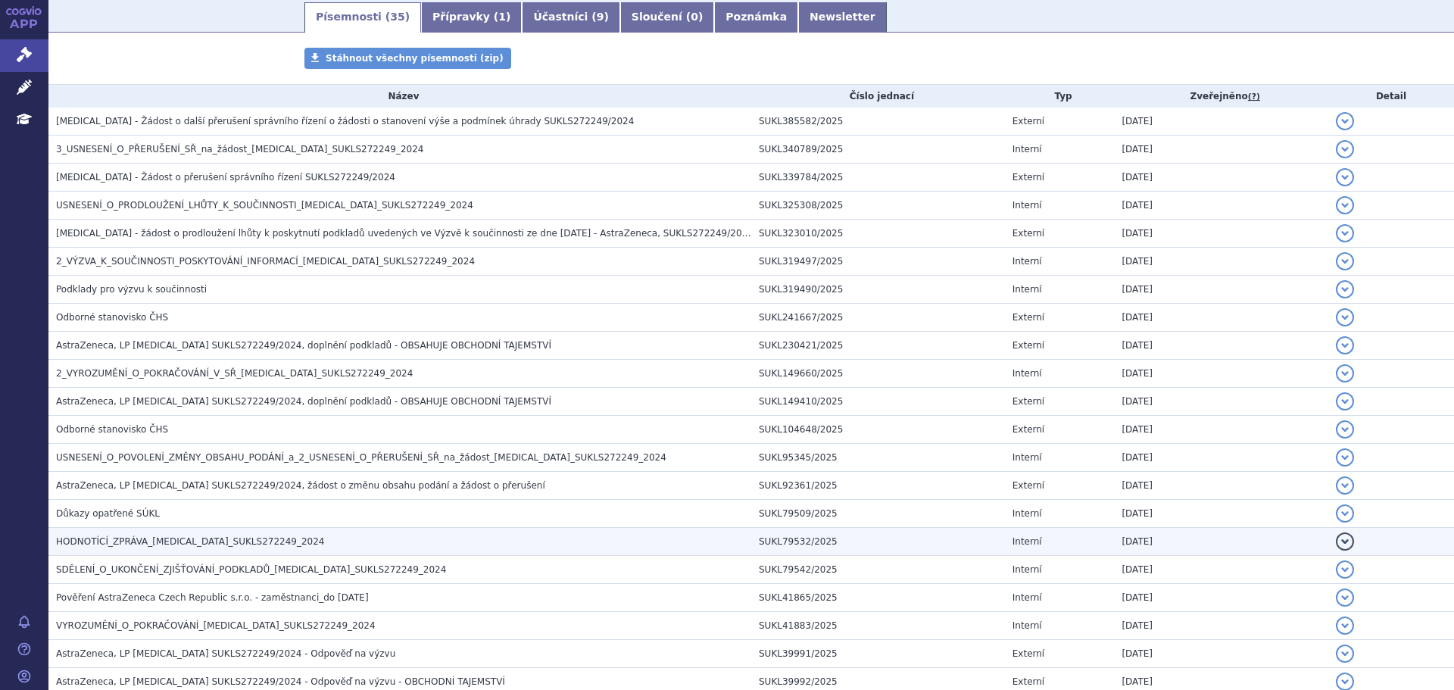
click at [172, 540] on span "HODNOTÍCÍ_ZPRÁVA_[MEDICAL_DATA]_SUKLS272249_2024" at bounding box center [190, 541] width 269 height 11
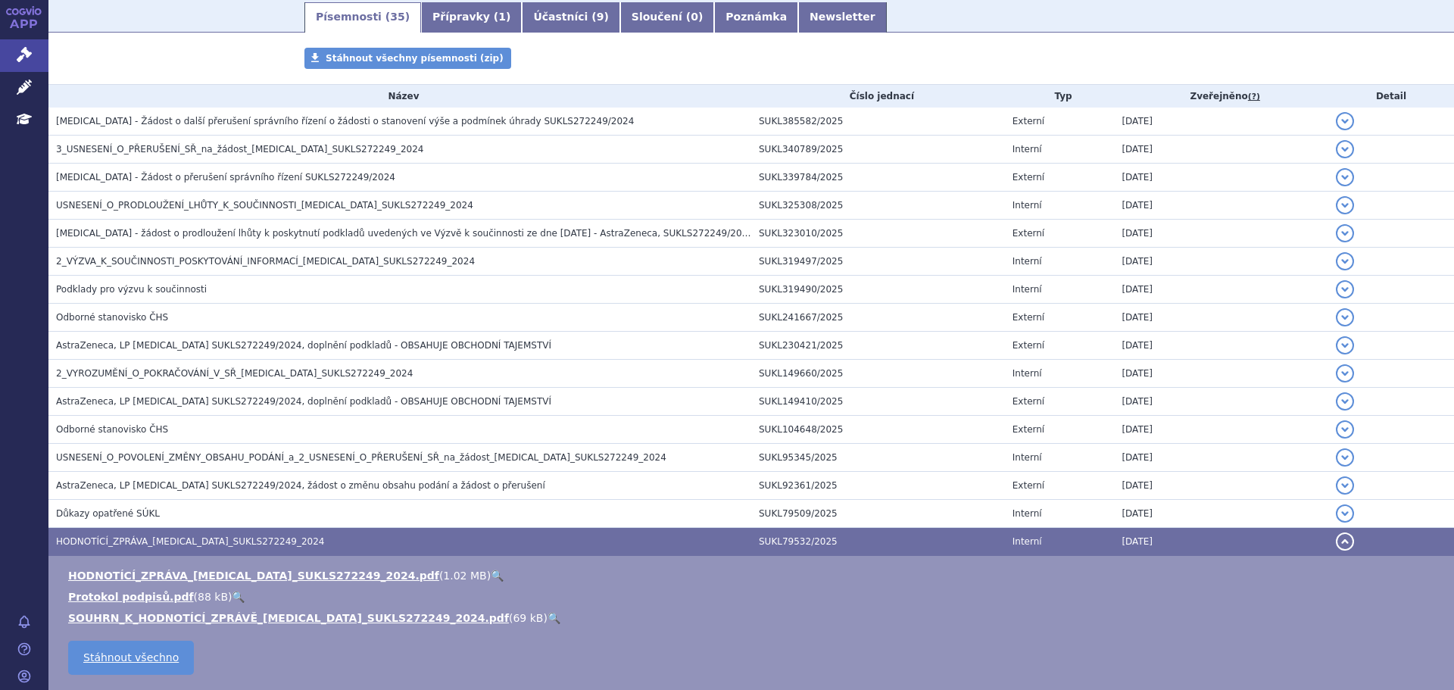
click at [201, 626] on li "SOUHRN_K_HODNOTÍCÍ_ZPRÁVĚ_[MEDICAL_DATA]_SUKLS272249_2024.pdf ( 69 kB ) 🔍" at bounding box center [753, 617] width 1371 height 15
click at [203, 621] on link "SOUHRN_K_HODNOTÍCÍ_ZPRÁVĚ_[MEDICAL_DATA]_SUKLS272249_2024.pdf" at bounding box center [288, 618] width 441 height 12
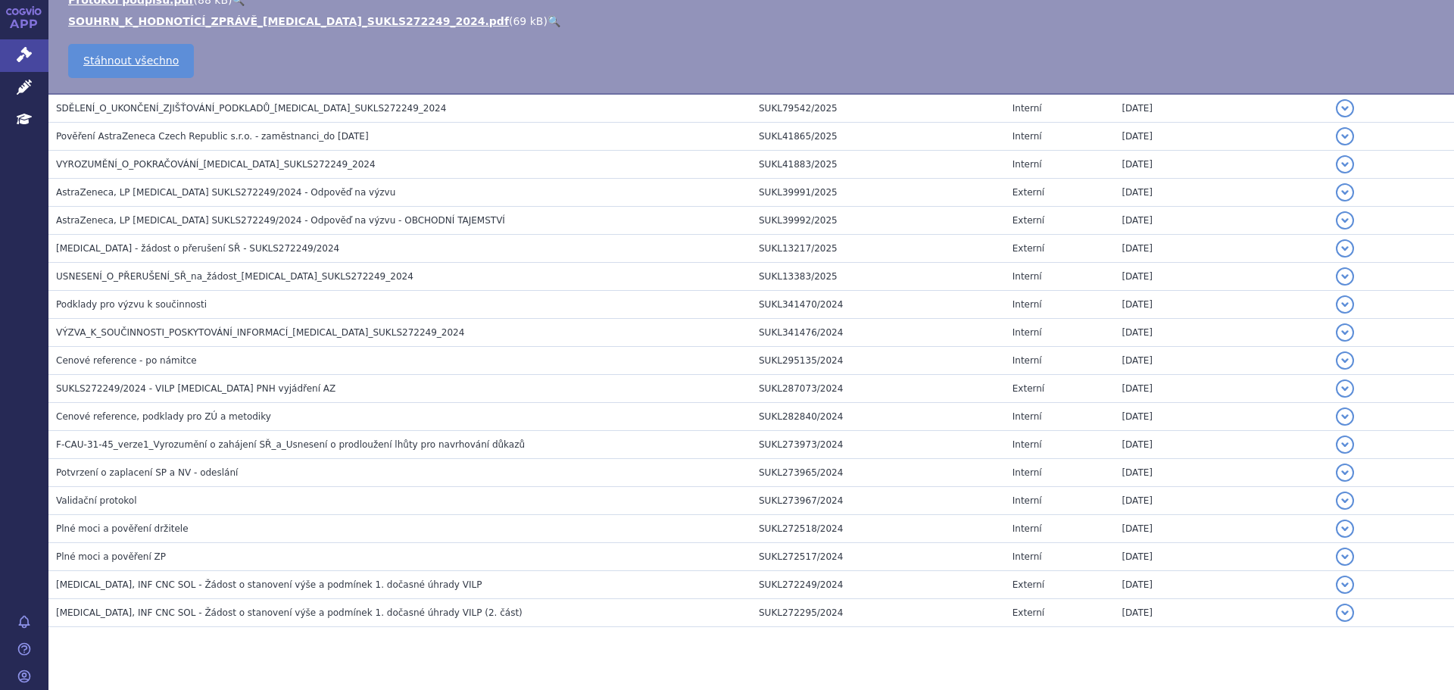
scroll to position [839, 0]
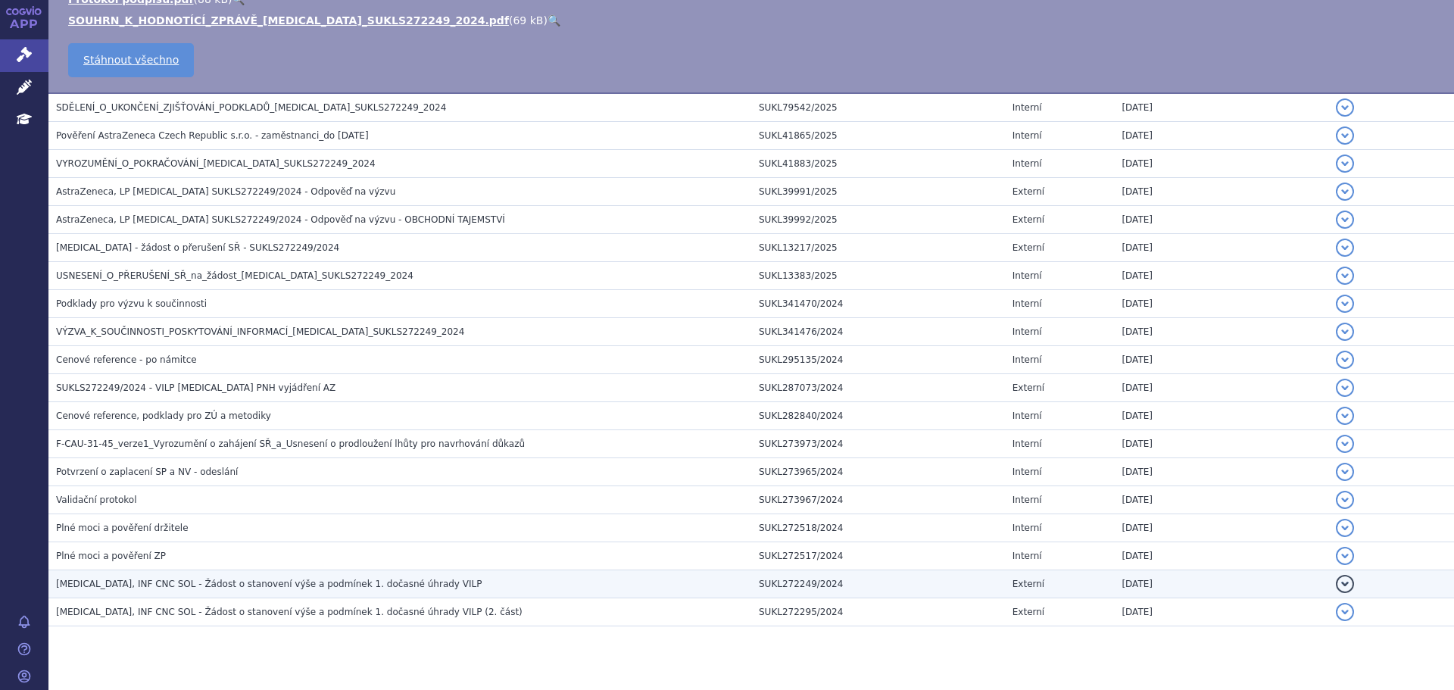
click at [220, 582] on span "[MEDICAL_DATA], INF CNC SOL - Žádost o stanovení výše a podmínek 1. dočasné úhr…" at bounding box center [269, 584] width 426 height 11
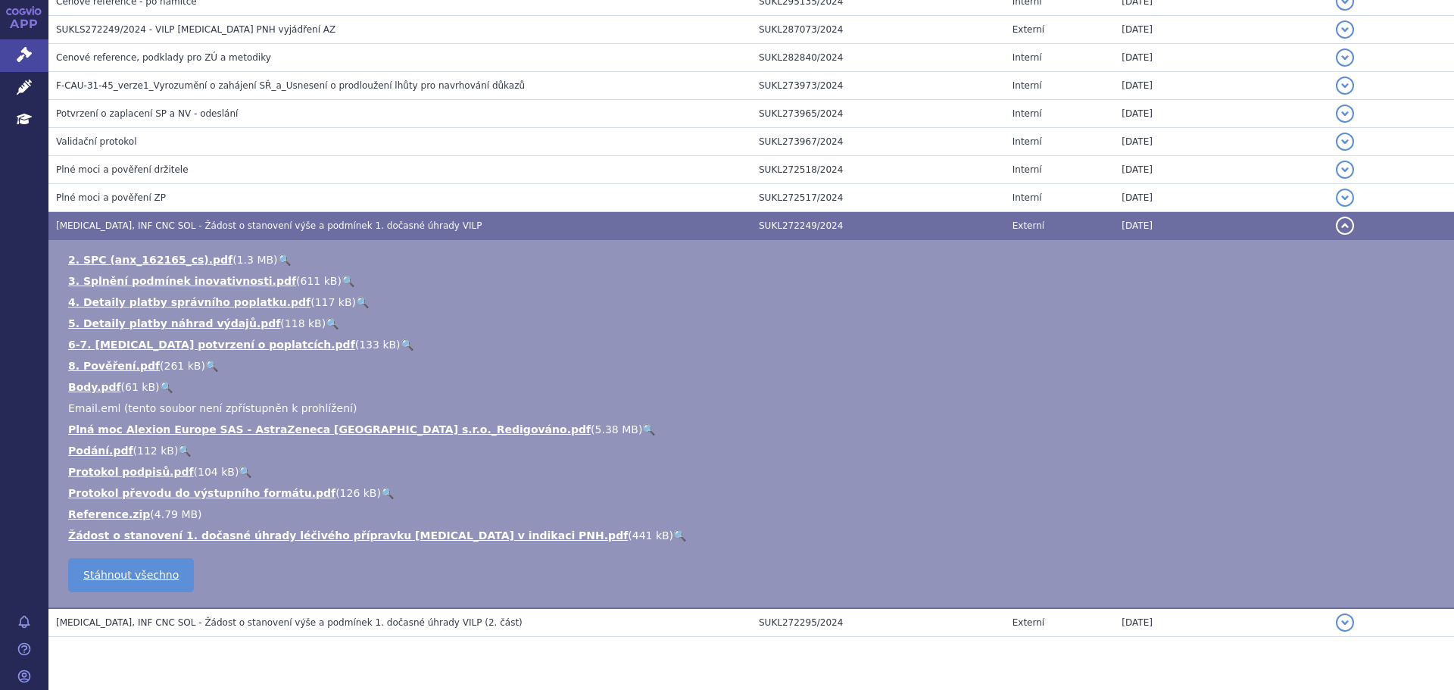
scroll to position [1063, 0]
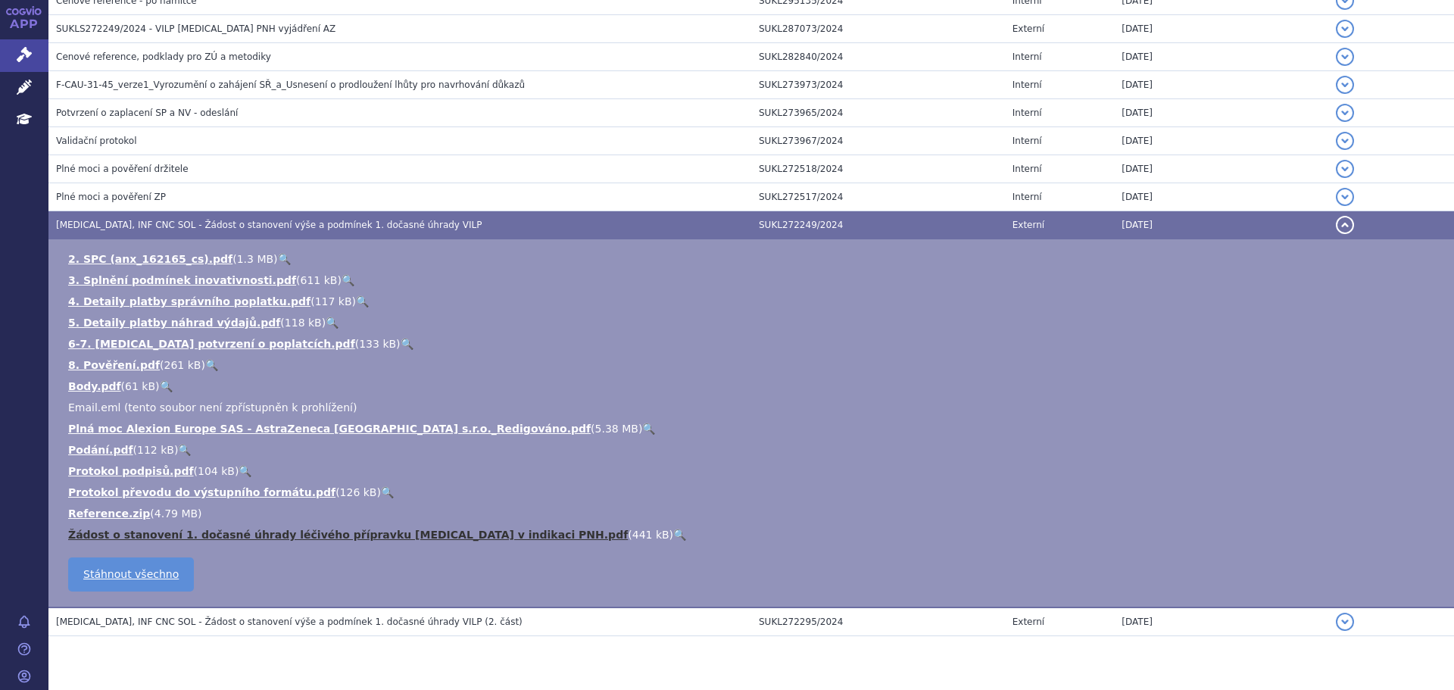
click at [232, 532] on link "Žádost o stanovení 1. dočasné úhrady léčivého přípravku [MEDICAL_DATA] v indika…" at bounding box center [348, 535] width 560 height 12
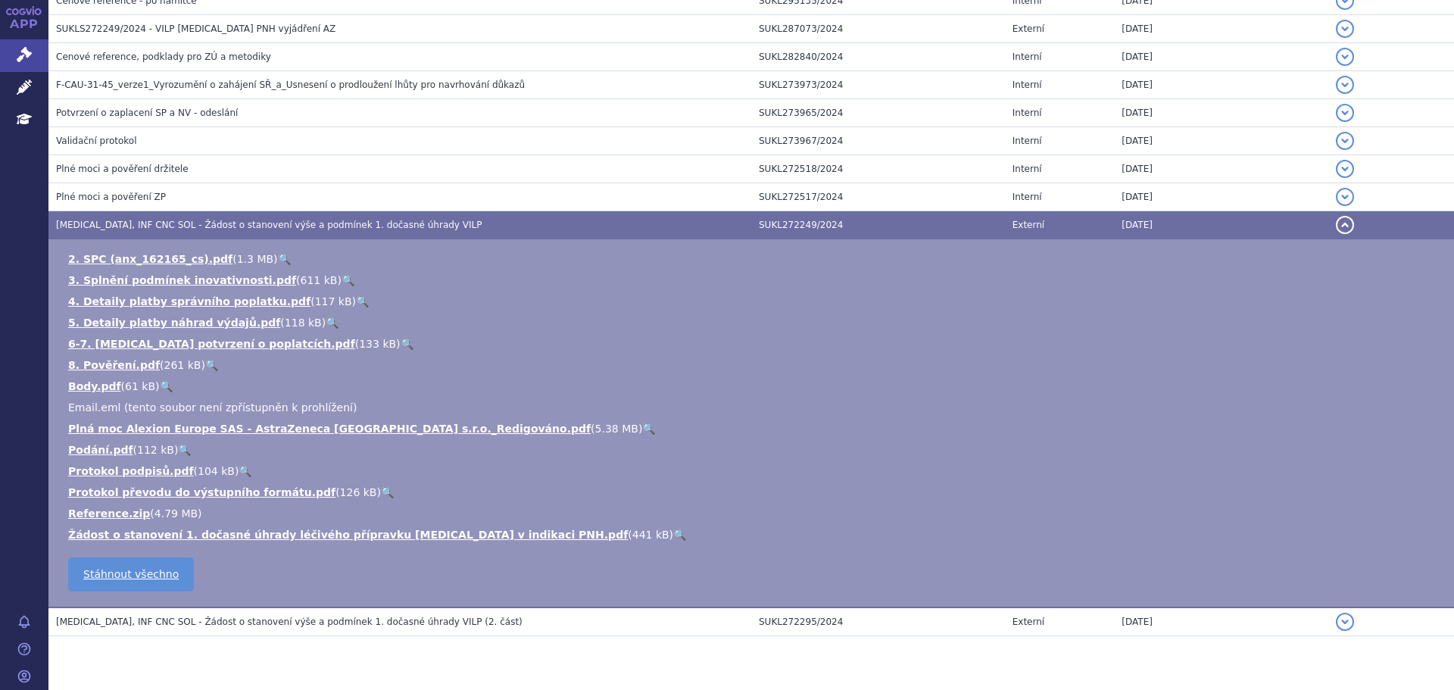
scroll to position [1100, 0]
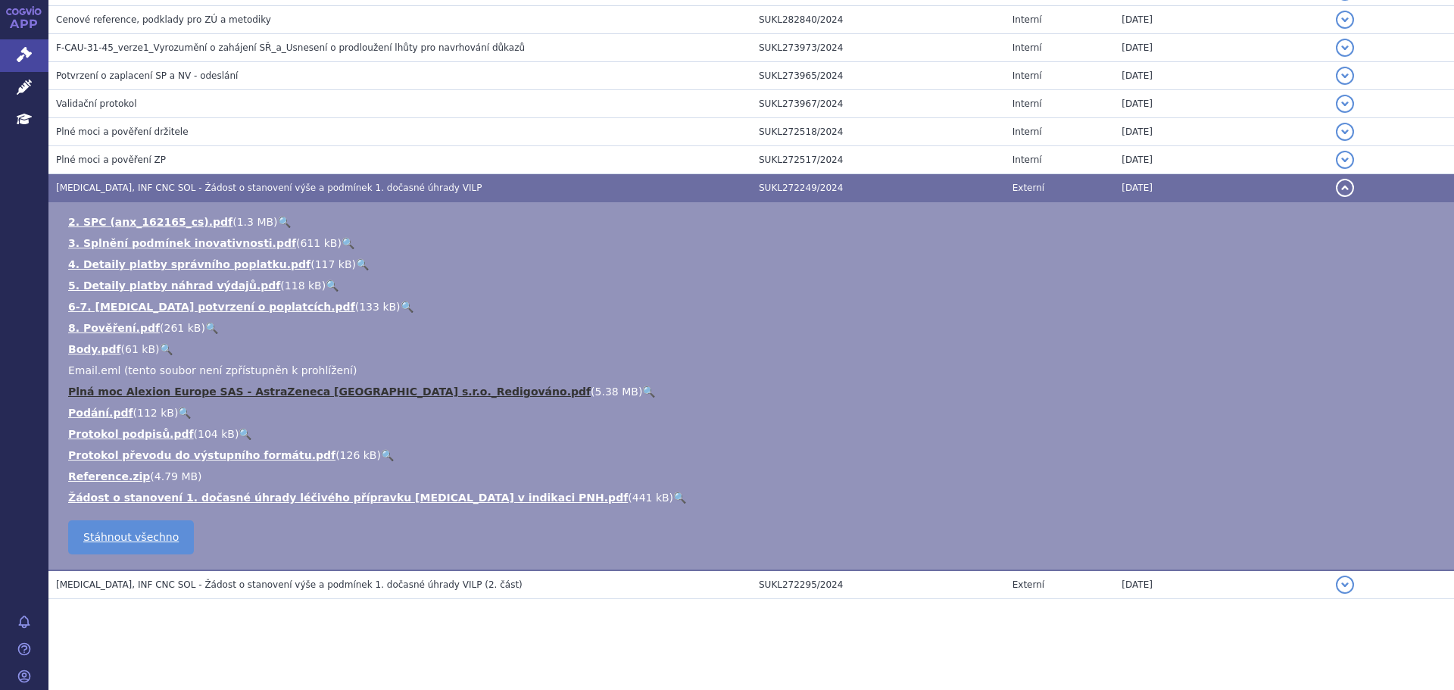
click at [234, 395] on link "Plná moc Alexion Europe SAS - AstraZeneca Czech Republic s.r.o._Redigováno.pdf" at bounding box center [329, 392] width 523 height 12
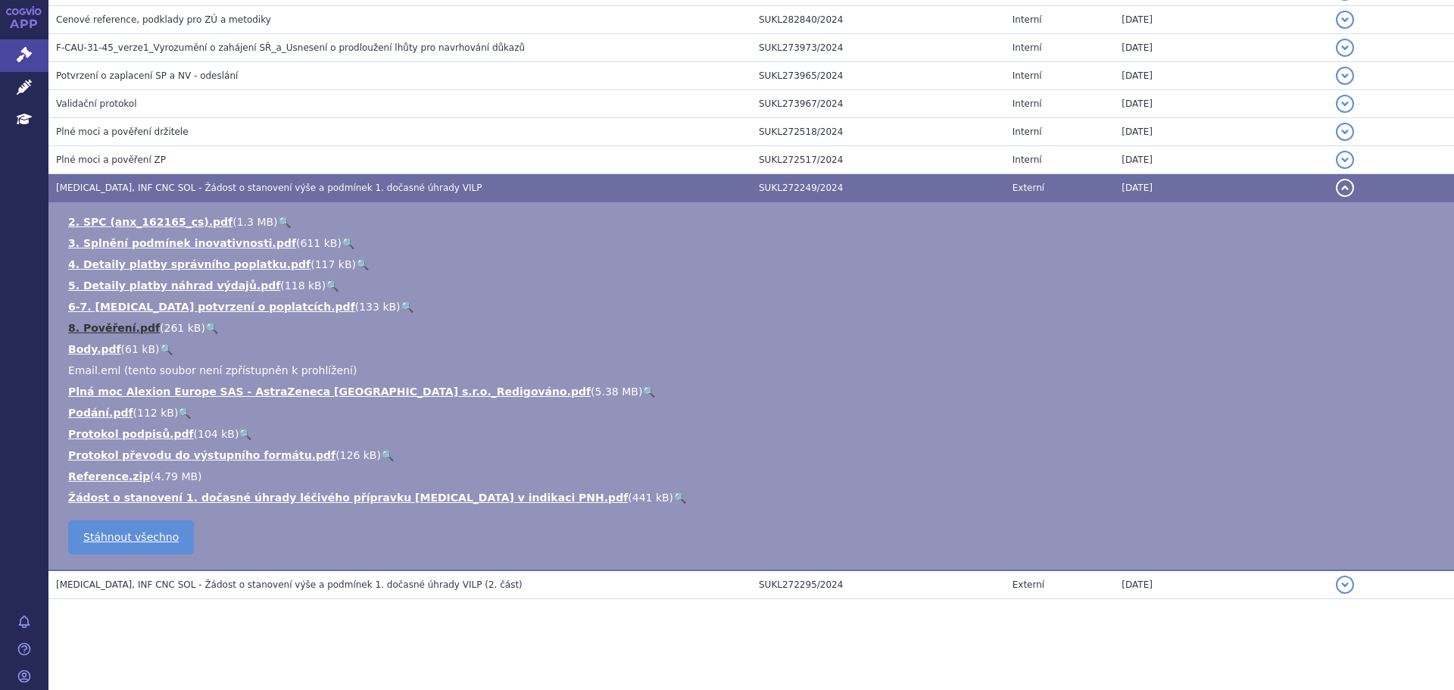
click at [135, 326] on link "8. Pověření.pdf" at bounding box center [114, 328] width 92 height 12
click at [113, 328] on link "8. Pověření.pdf" at bounding box center [114, 328] width 92 height 12
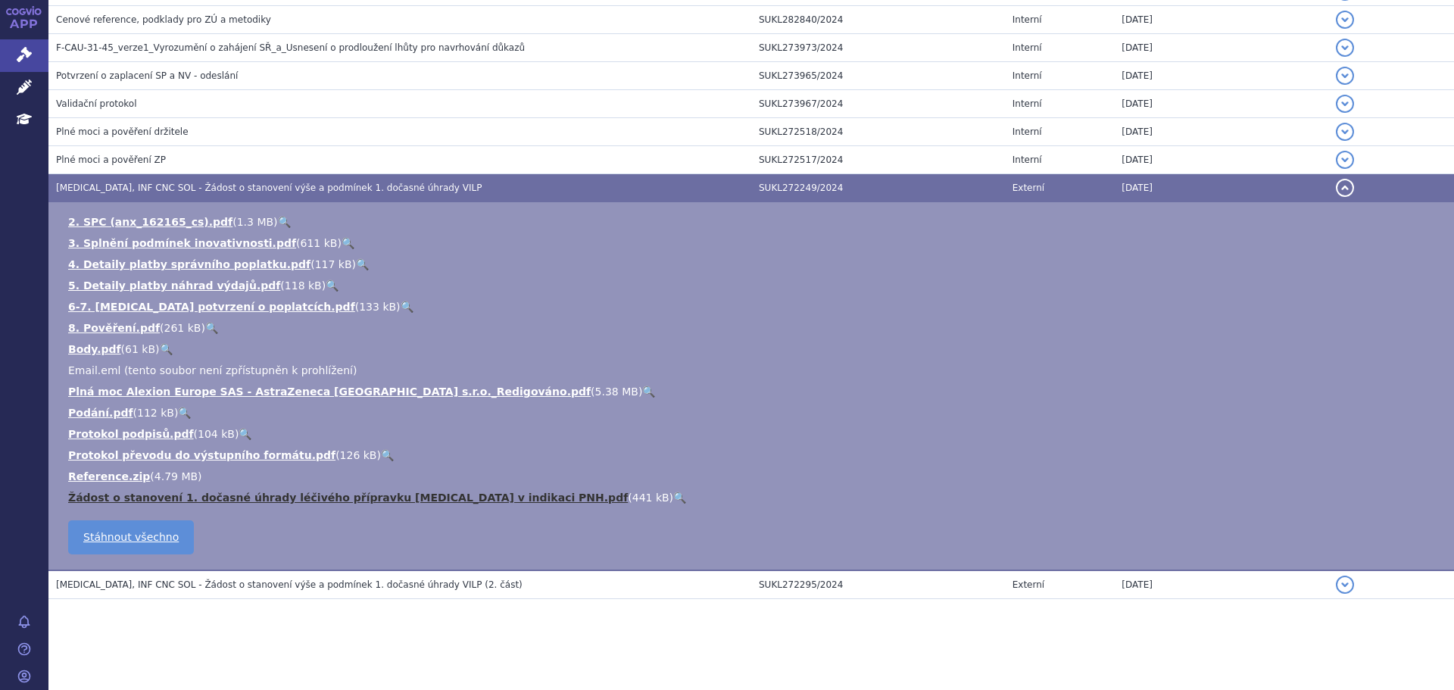
click at [277, 496] on link "Žádost o stanovení 1. dočasné úhrady léčivého přípravku ULTOMIRIS v indikaci PN…" at bounding box center [348, 498] width 560 height 12
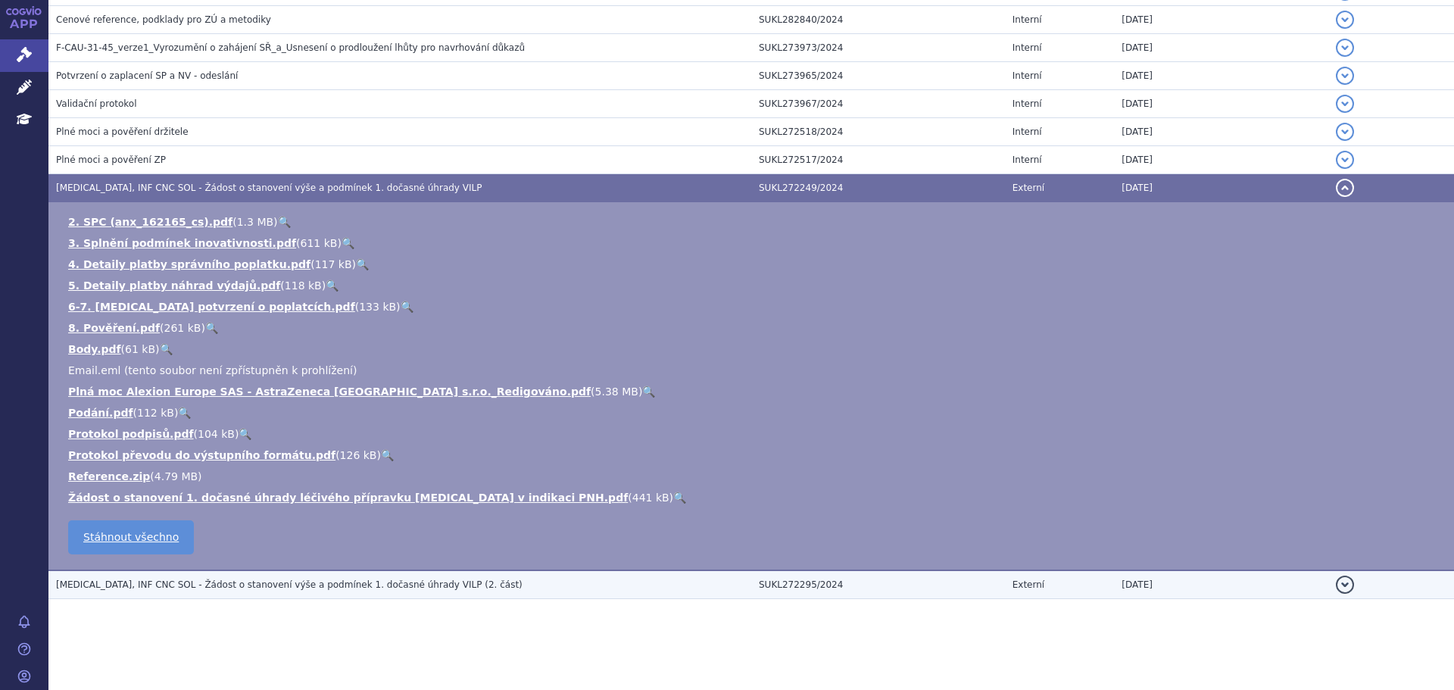
click at [480, 576] on td "ULTOMIRIS, INF CNC SOL - Žádost o stanovení výše a podmínek 1. dočasné úhrady V…" at bounding box center [399, 584] width 703 height 29
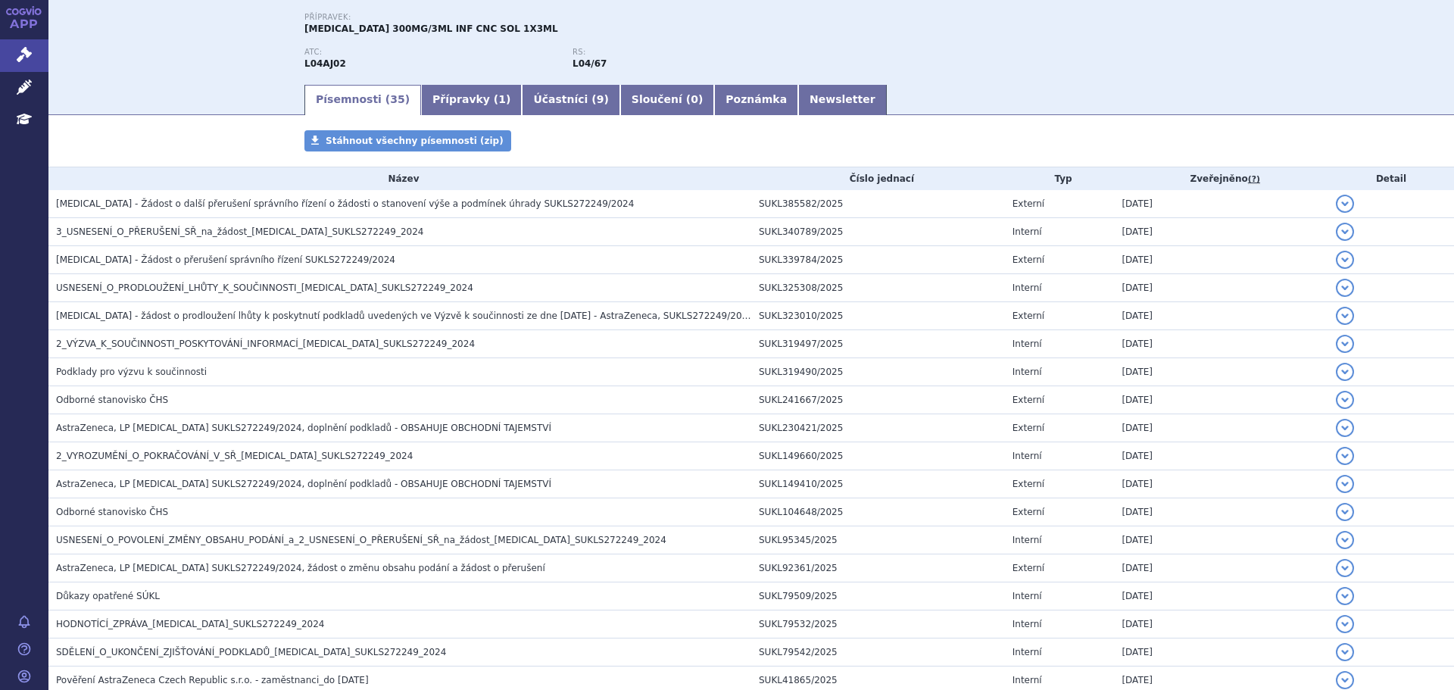
scroll to position [375, 0]
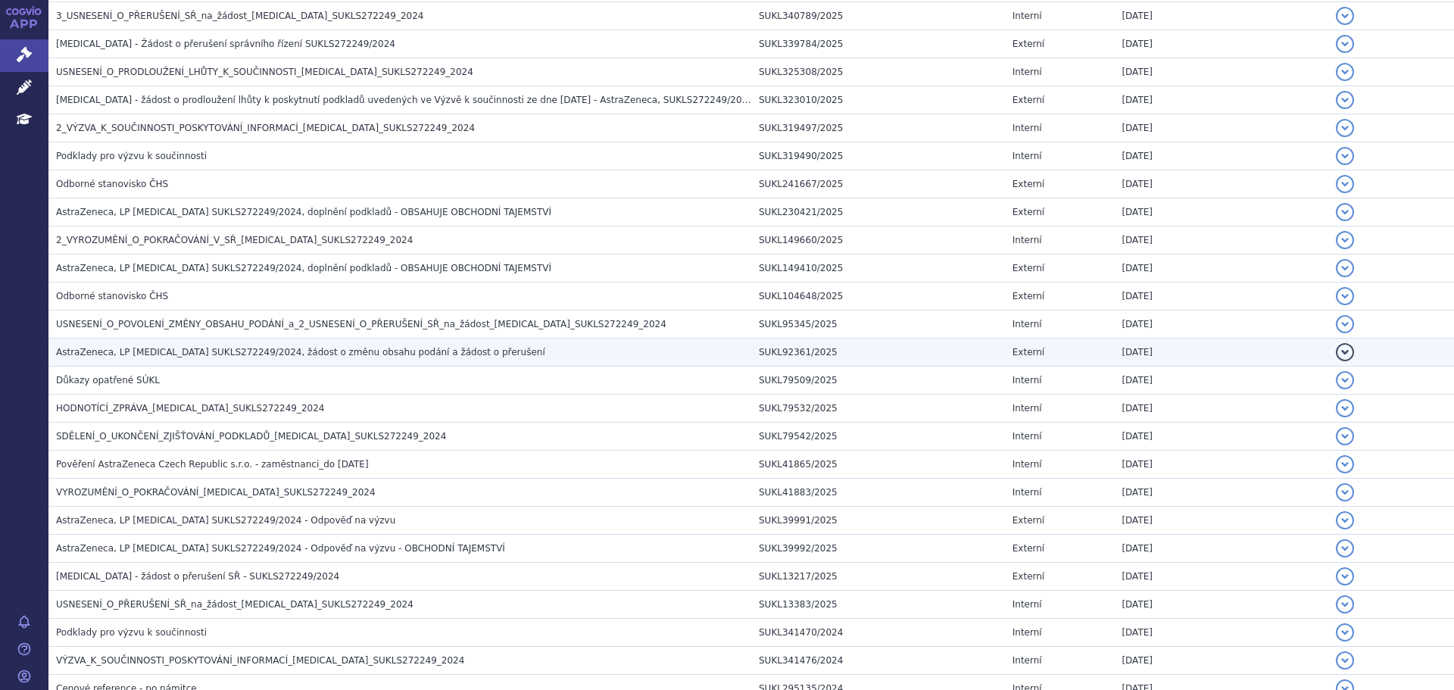
click at [347, 347] on span "AstraZeneca, LP Ultomiris SUKLS272249/2024, žádost o změnu obsahu podání a žádo…" at bounding box center [300, 352] width 489 height 11
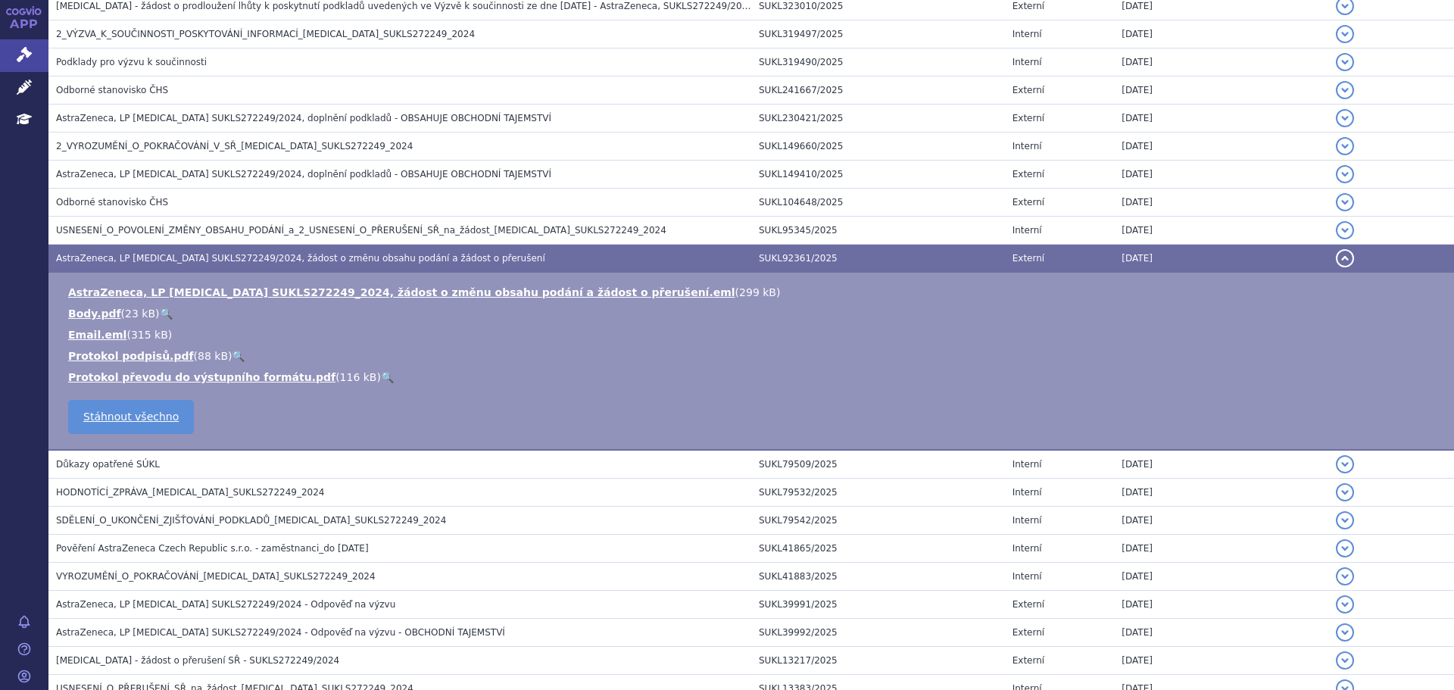
scroll to position [471, 0]
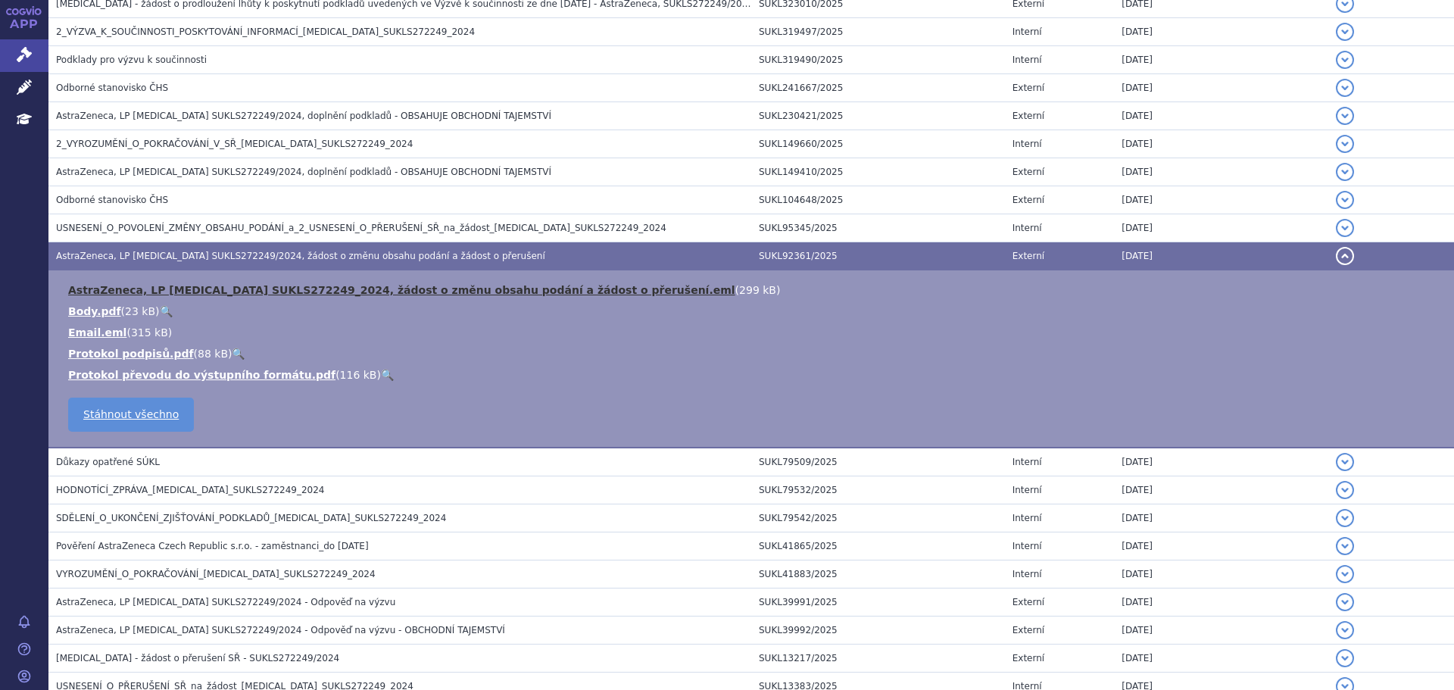
click at [326, 290] on link "AstraZeneca, LP Ultomiris SUKLS272249_2024, žádost o změnu obsahu podání a žádo…" at bounding box center [401, 290] width 667 height 12
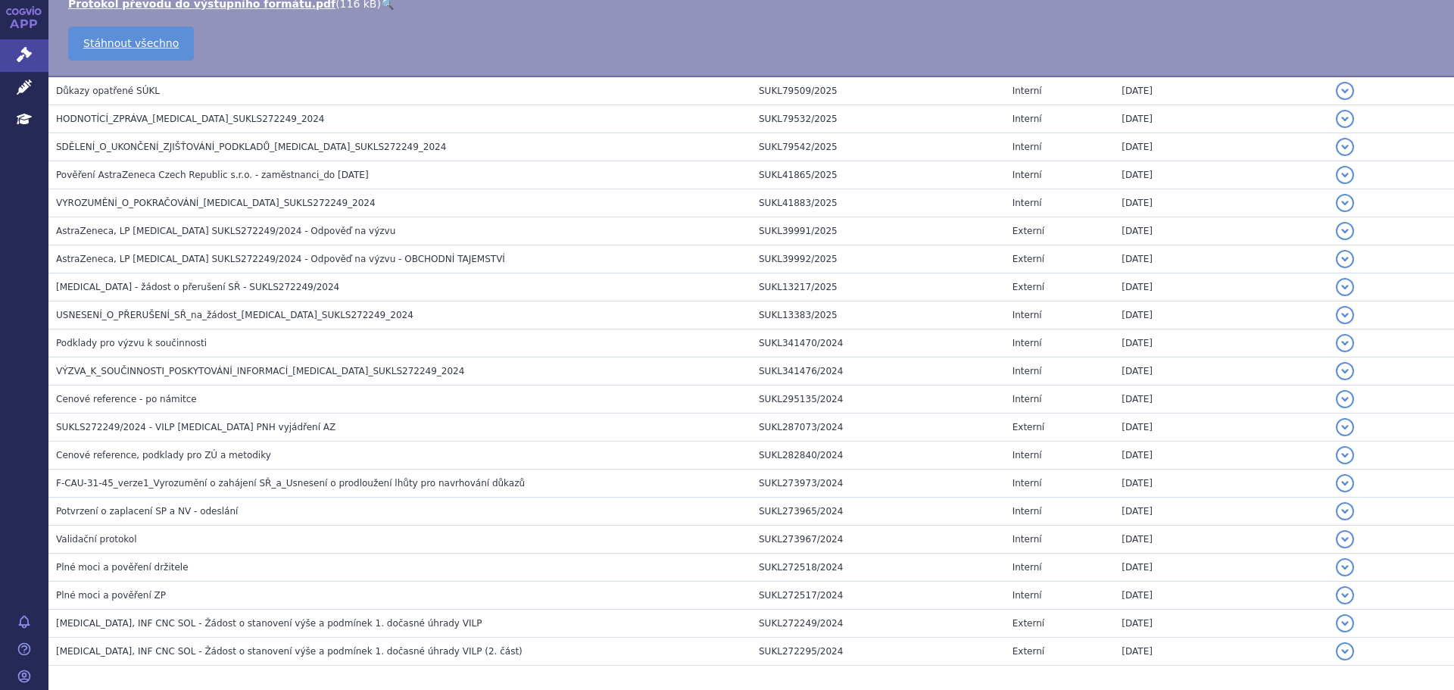
scroll to position [843, 0]
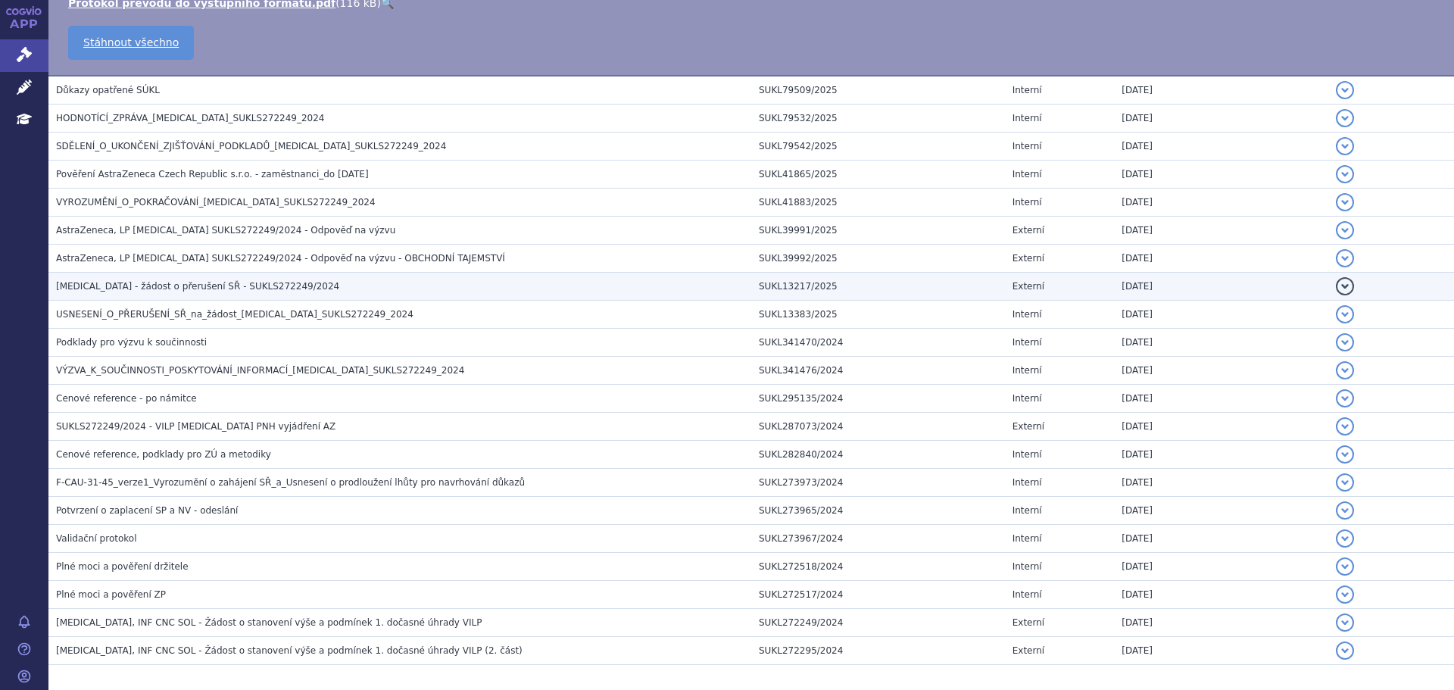
click at [352, 283] on h3 "ULTOMIRIS - žádost o přerušení SŘ - SUKLS272249/2024" at bounding box center [403, 286] width 695 height 15
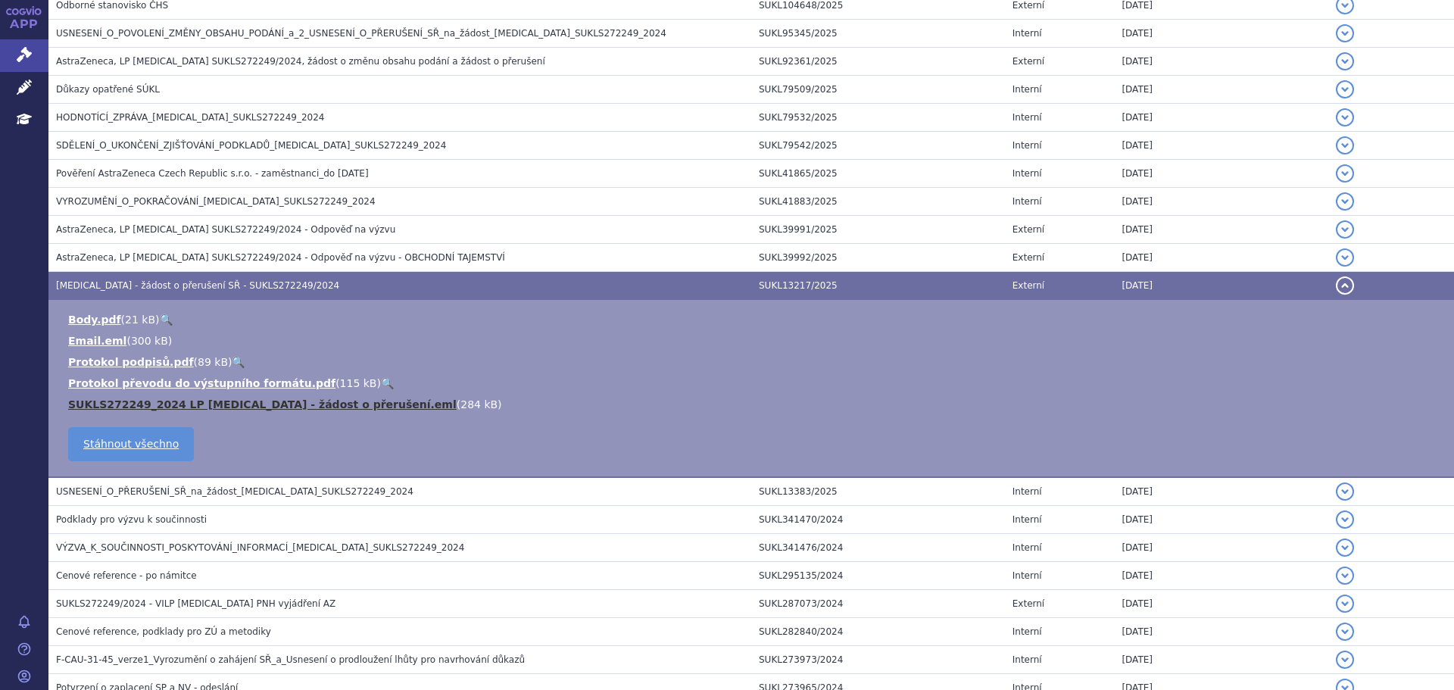
click at [225, 402] on link "SUKLS272249_2024 LP ULTOMIRIS - žádost o přerušení.eml" at bounding box center [262, 404] width 389 height 12
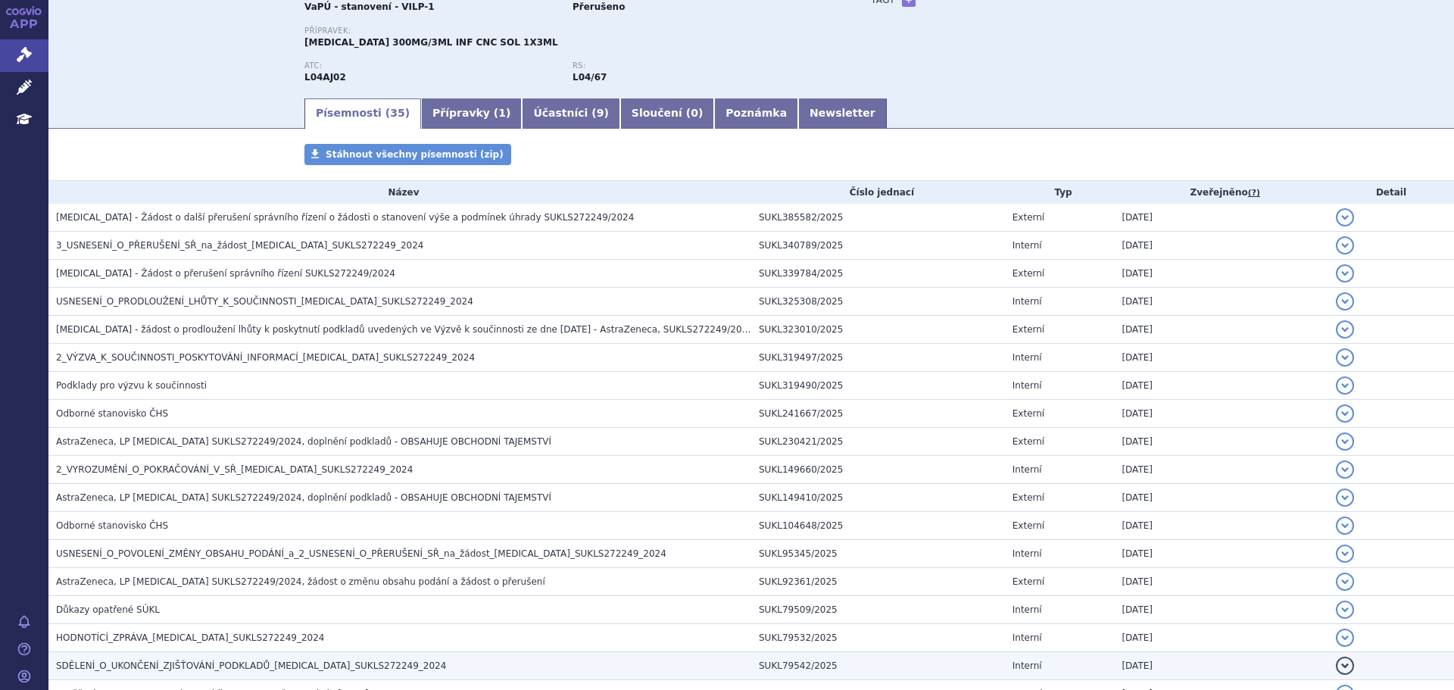
scroll to position [0, 0]
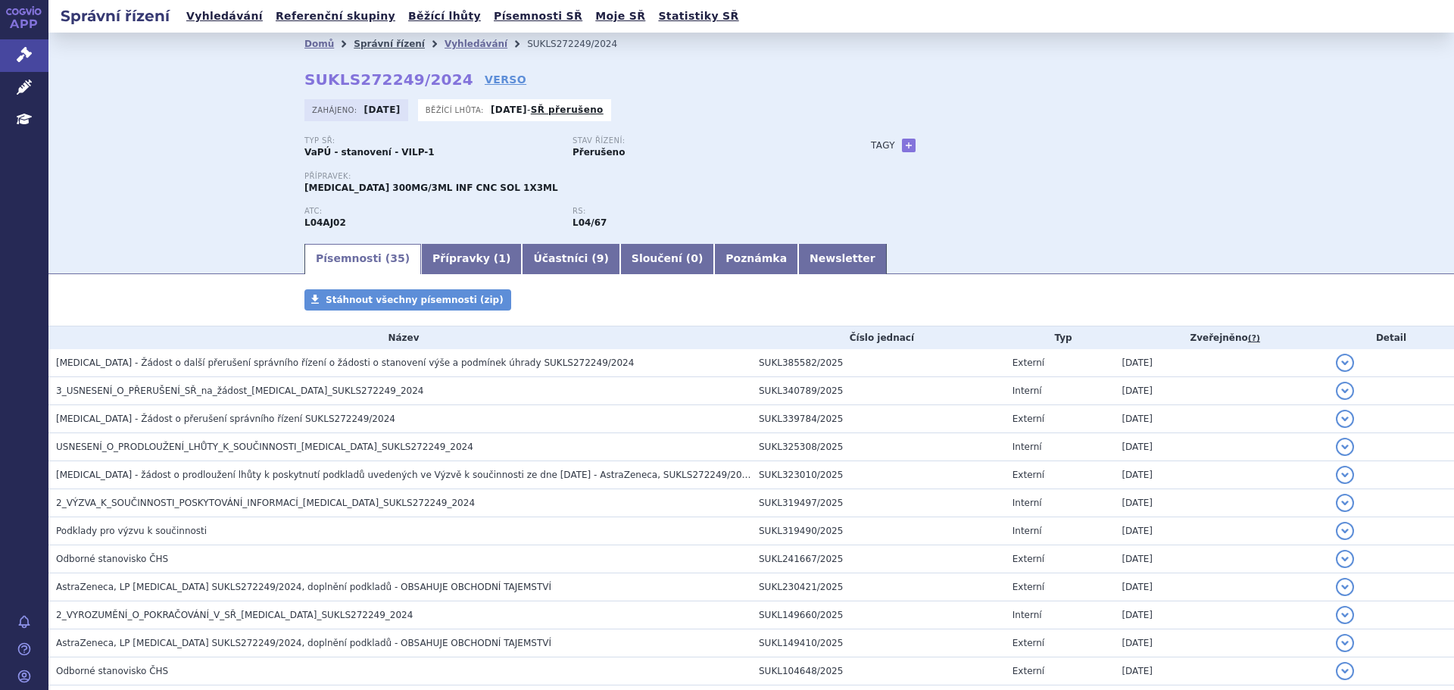
click at [374, 42] on link "Správní řízení" at bounding box center [389, 44] width 71 height 11
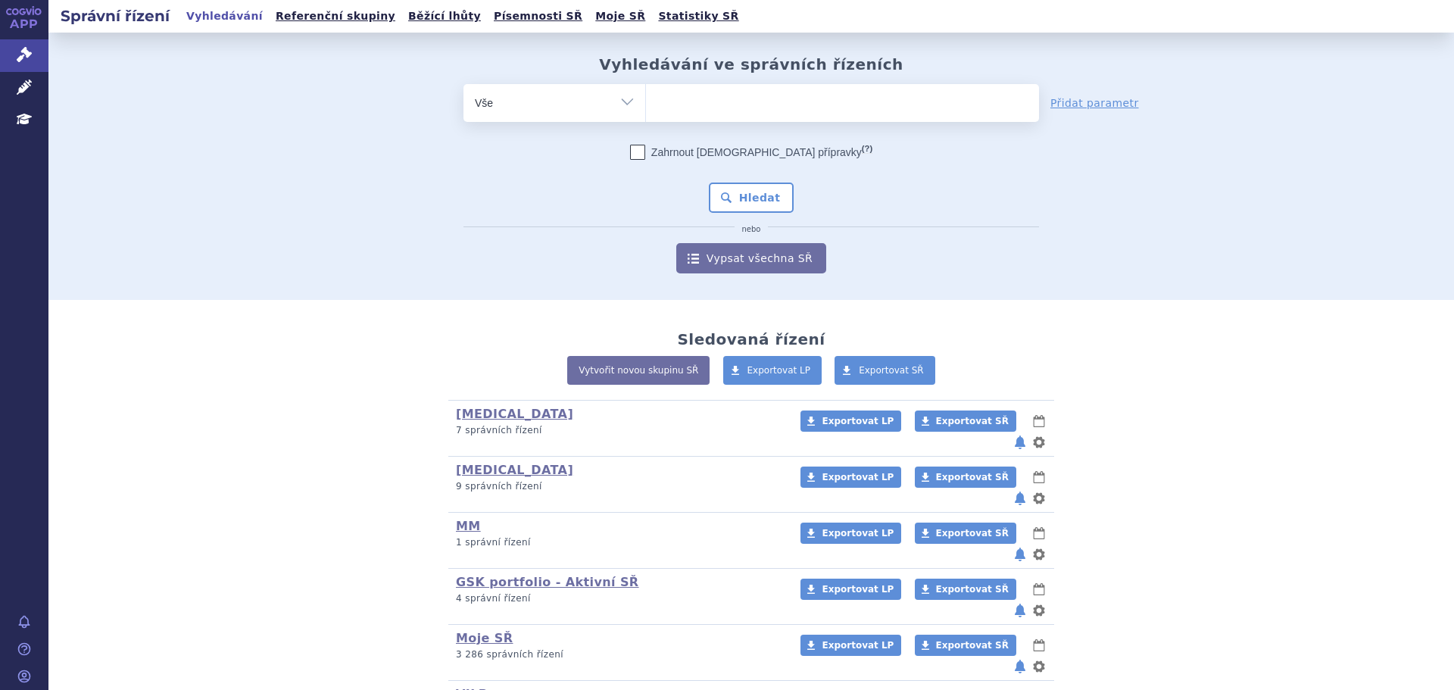
click at [716, 99] on ul at bounding box center [842, 100] width 393 height 32
click at [646, 99] on select at bounding box center [645, 102] width 1 height 38
paste input "SUKLS231427/2025)"
type input "SUKLS231427/2025)"
select select "SUKLS231427/2025)"
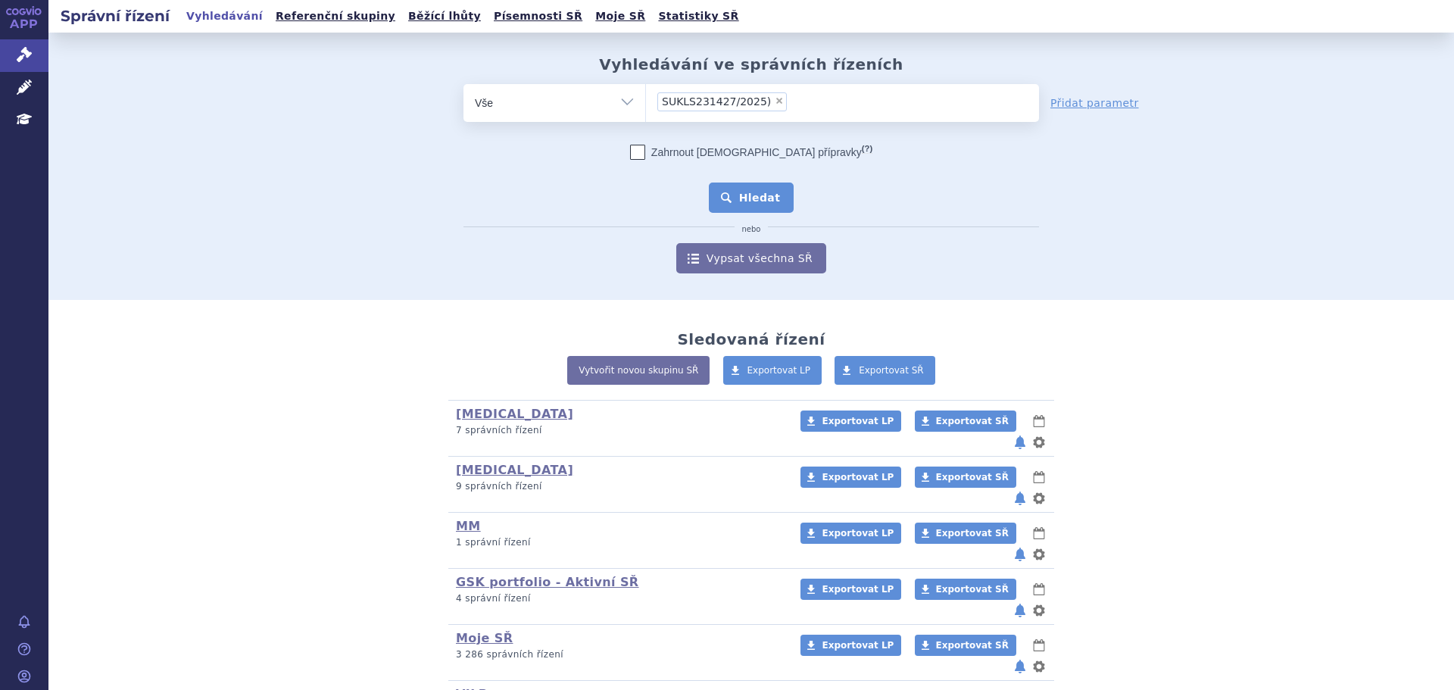
click at [758, 200] on button "Hledat" at bounding box center [752, 198] width 86 height 30
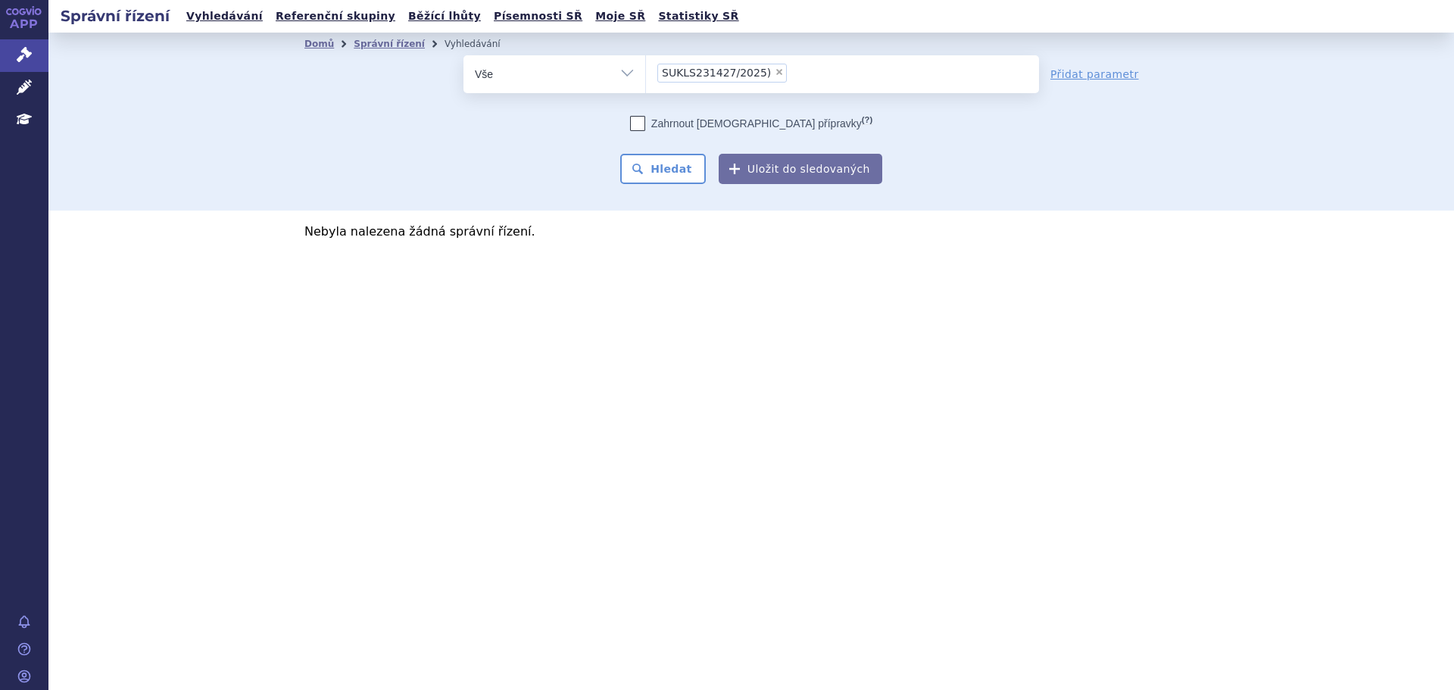
click at [789, 71] on ul "× SUKLS231427/2025)" at bounding box center [842, 71] width 393 height 33
click at [646, 71] on select "SUKLS231427/2025)" at bounding box center [645, 74] width 1 height 38
paste input "SUKLS231427/2025)"
type input "SUKLS231427/2025)"
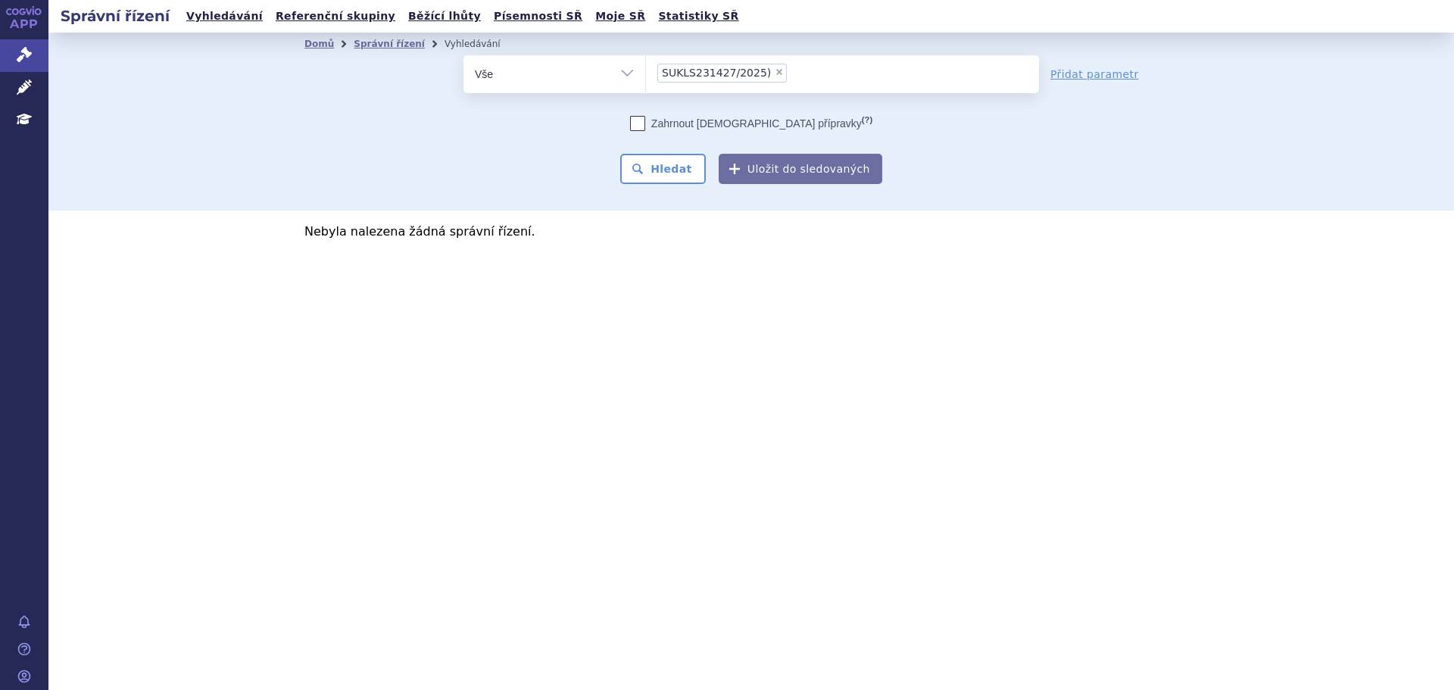
select select
type input "SUKLS231427/2025)"
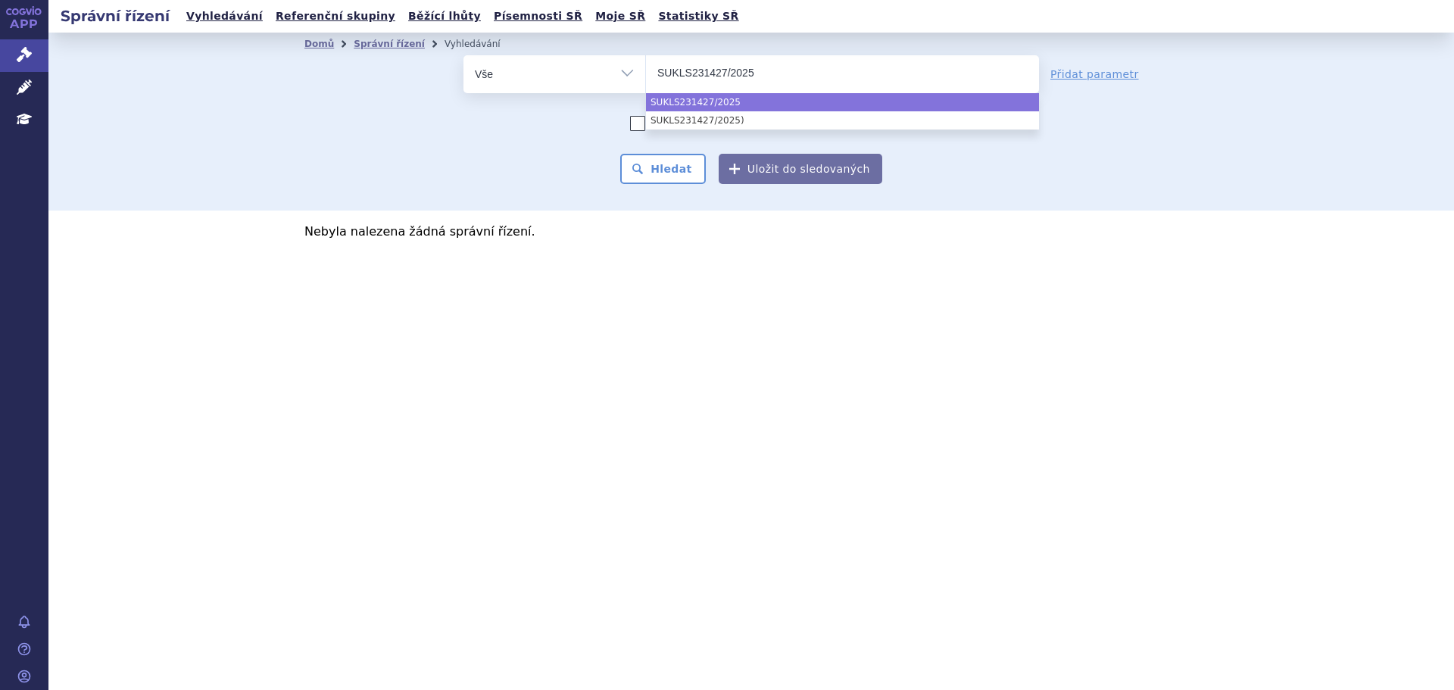
type input "SUKLS231427/2025"
select select "SUKLS231427/2025"
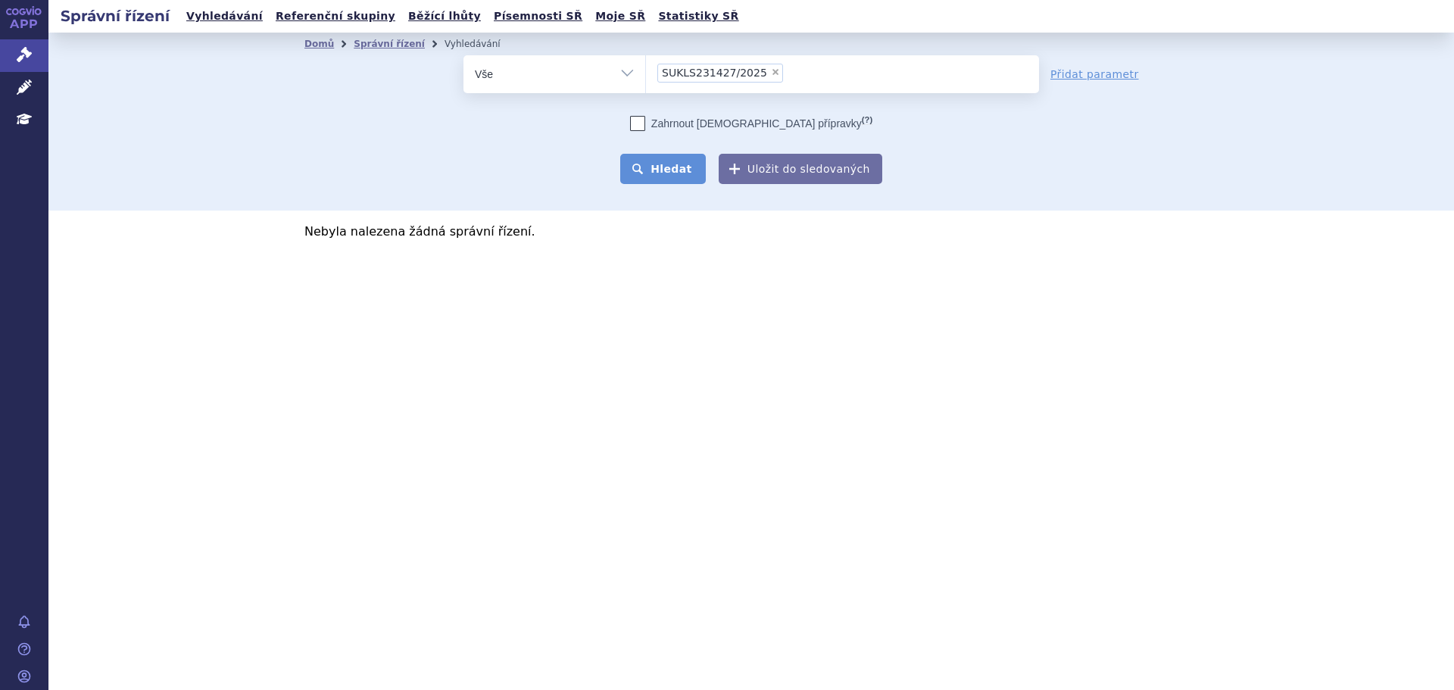
click at [689, 174] on button "Hledat" at bounding box center [663, 169] width 86 height 30
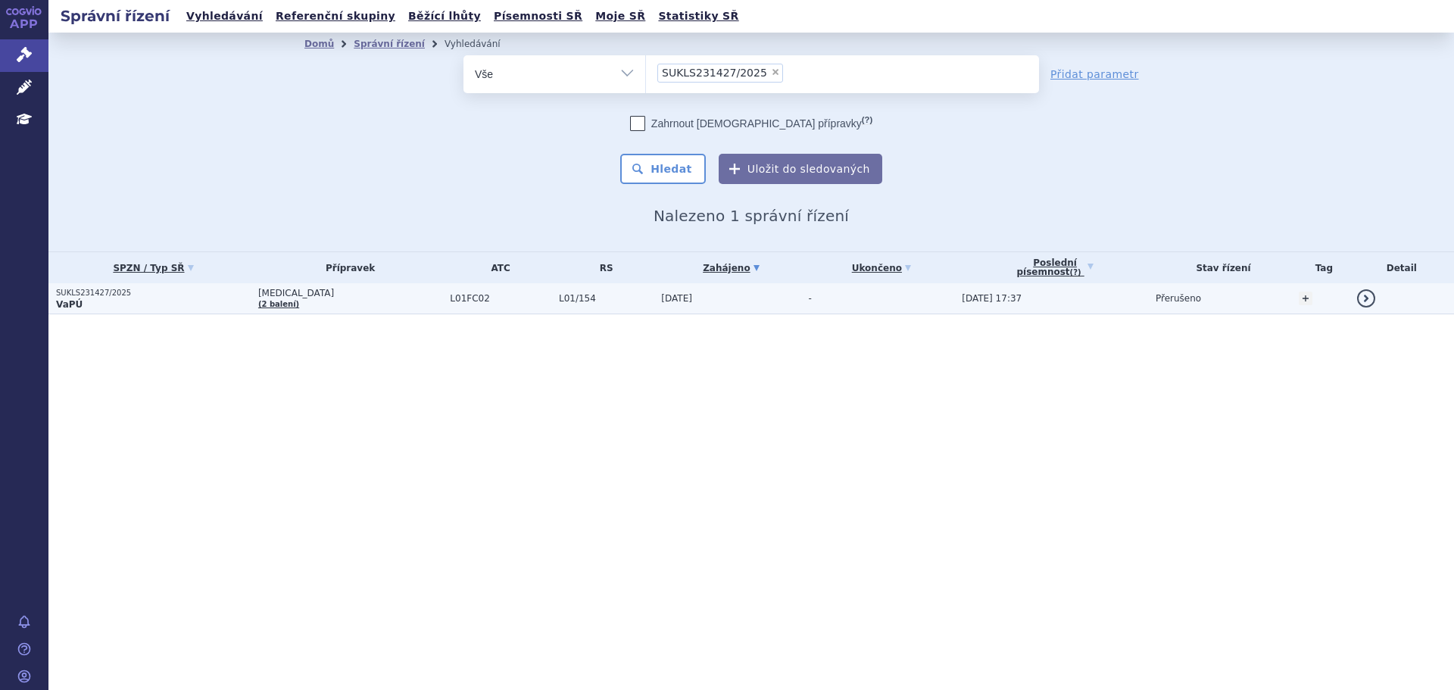
click at [374, 293] on span "[MEDICAL_DATA]" at bounding box center [350, 293] width 184 height 11
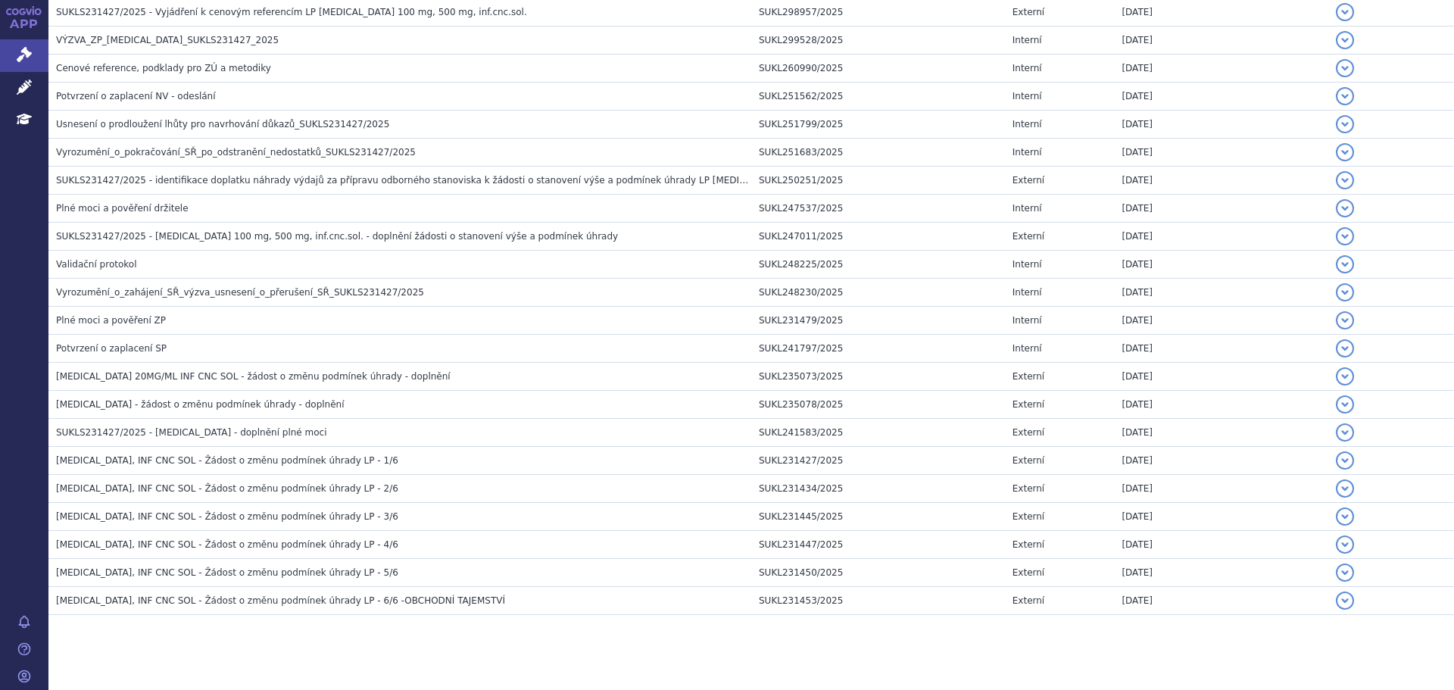
scroll to position [576, 0]
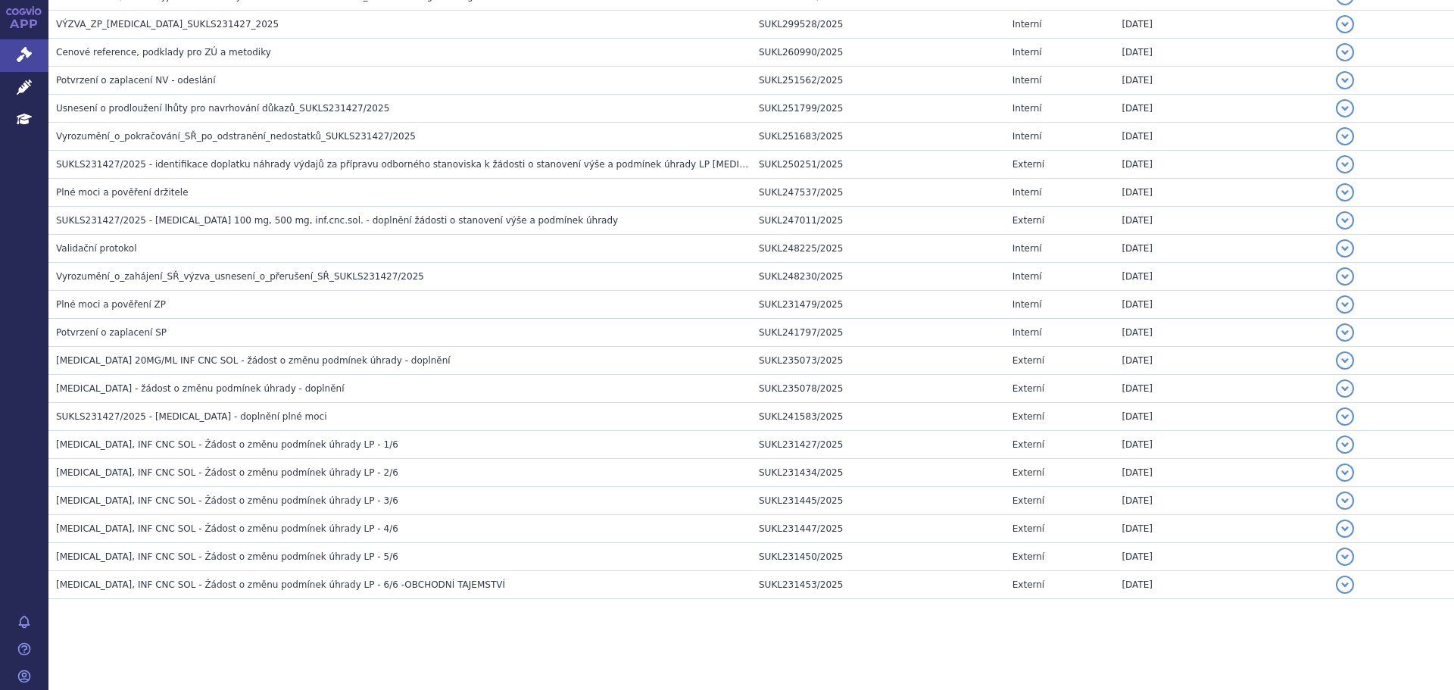
click at [247, 438] on h3 "[MEDICAL_DATA], INF CNC SOL - Žádost o změnu podmínek úhrady LP - 1/6" at bounding box center [403, 444] width 695 height 15
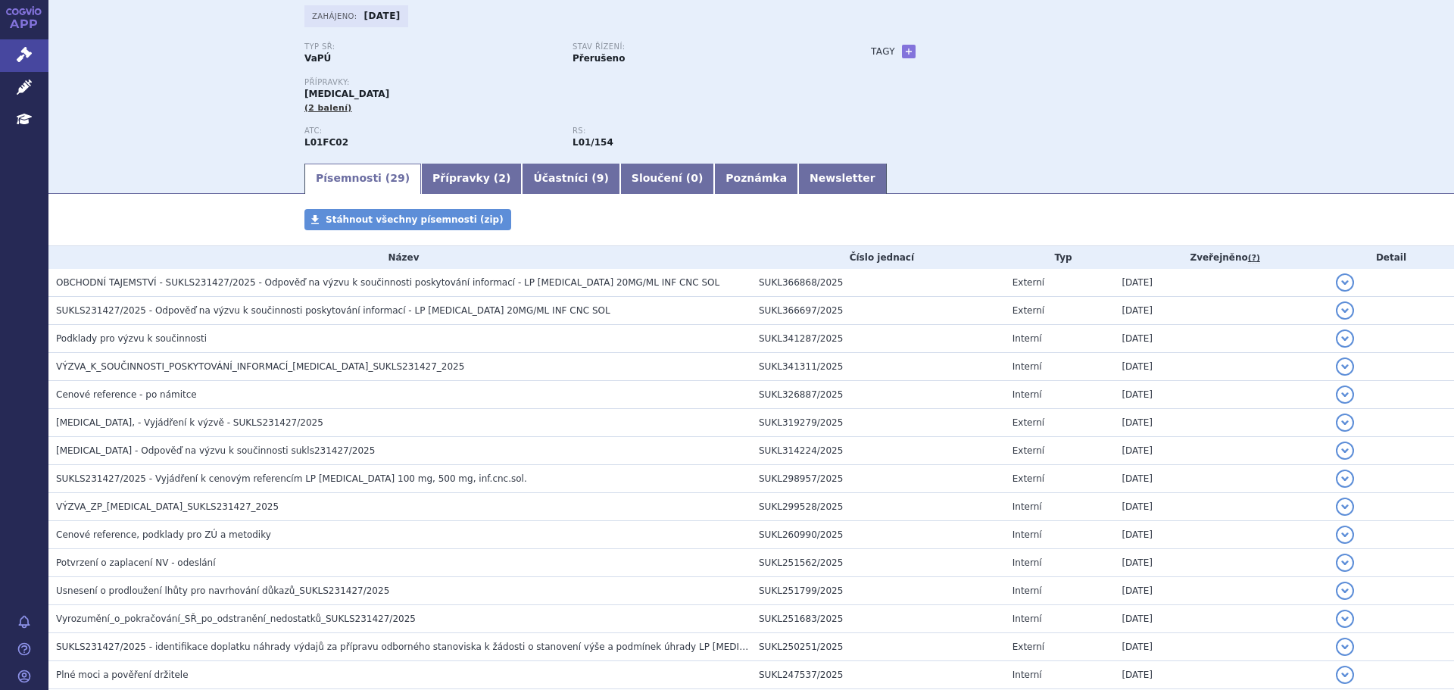
scroll to position [0, 0]
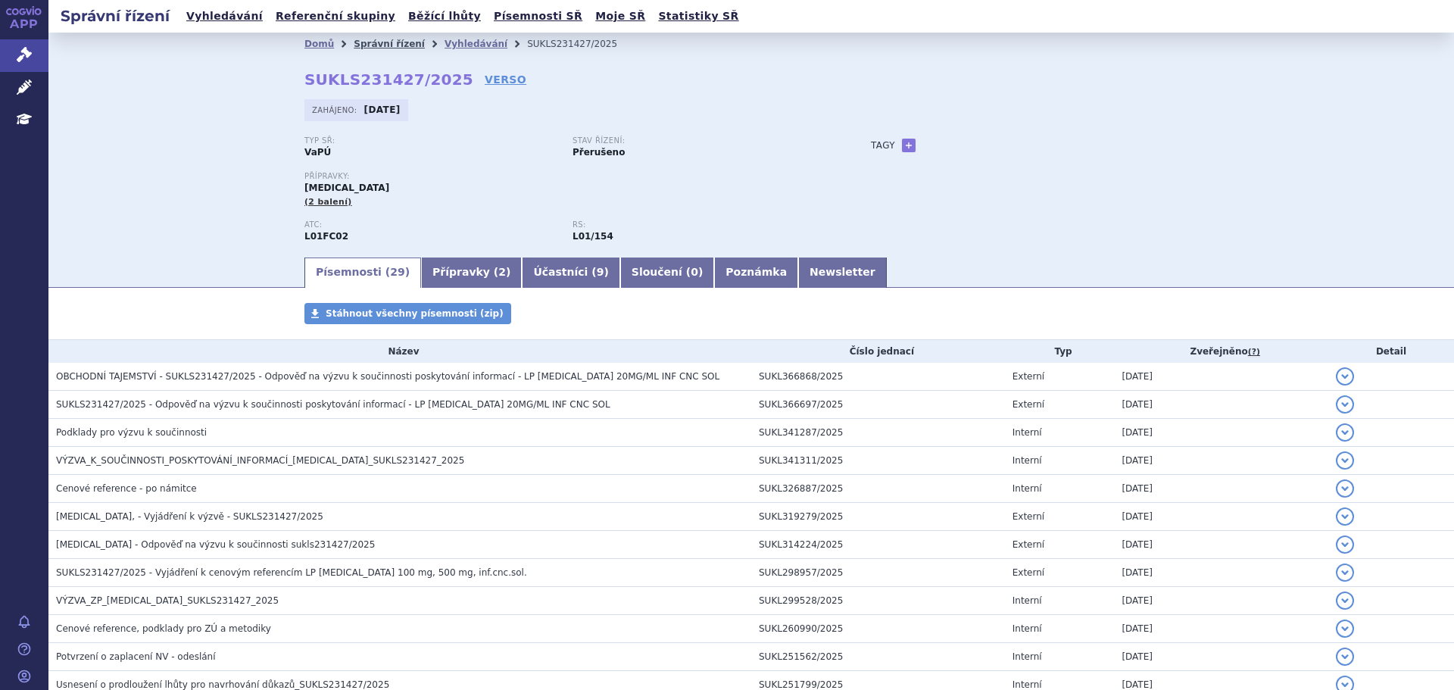
click at [382, 42] on link "Správní řízení" at bounding box center [389, 44] width 71 height 11
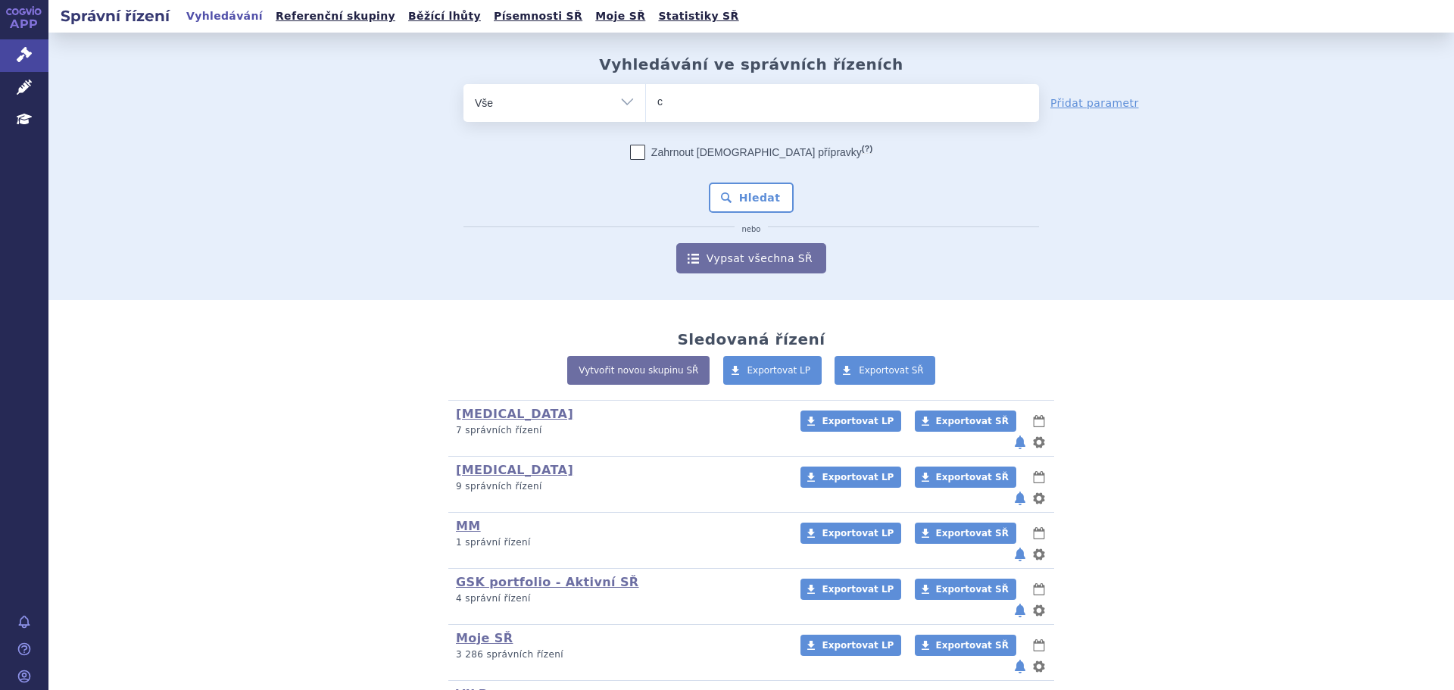
type input "ca"
type input "car"
type input "carv"
type input "carvyk"
type input "carvykti"
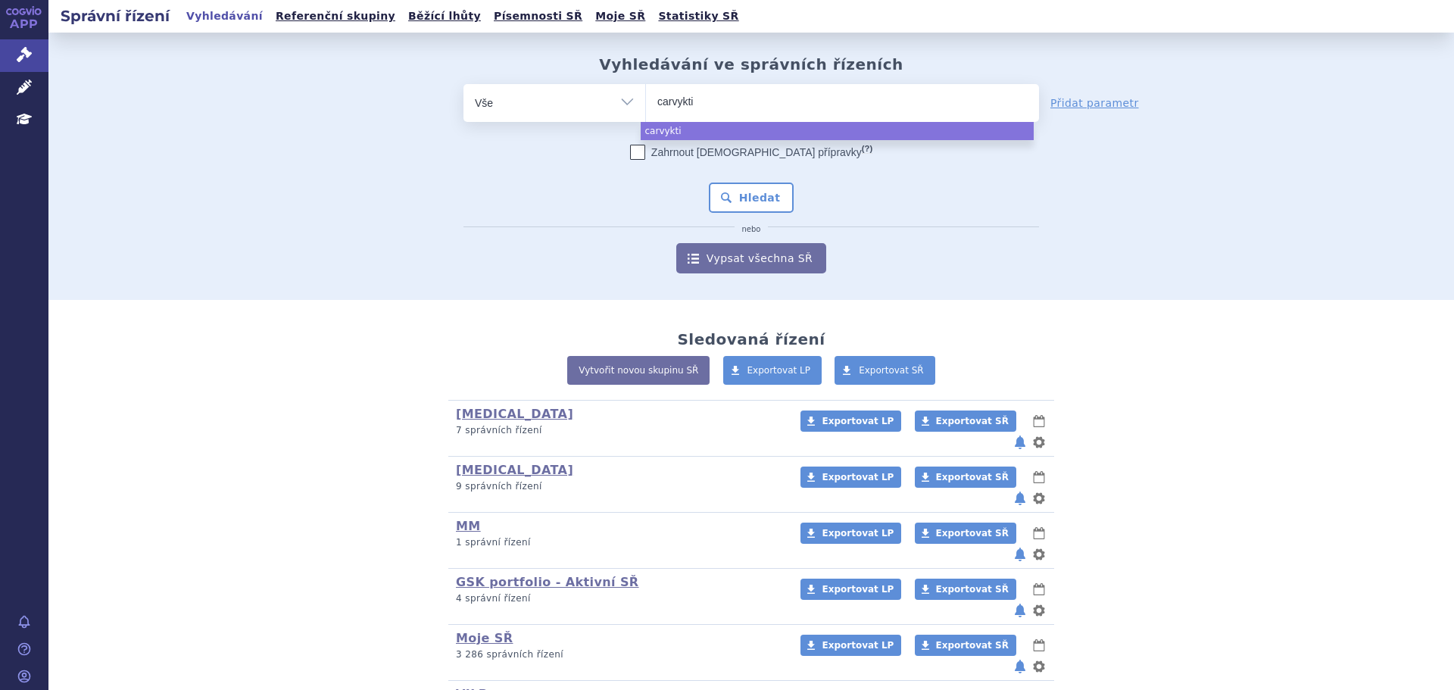
select select "carvykti"
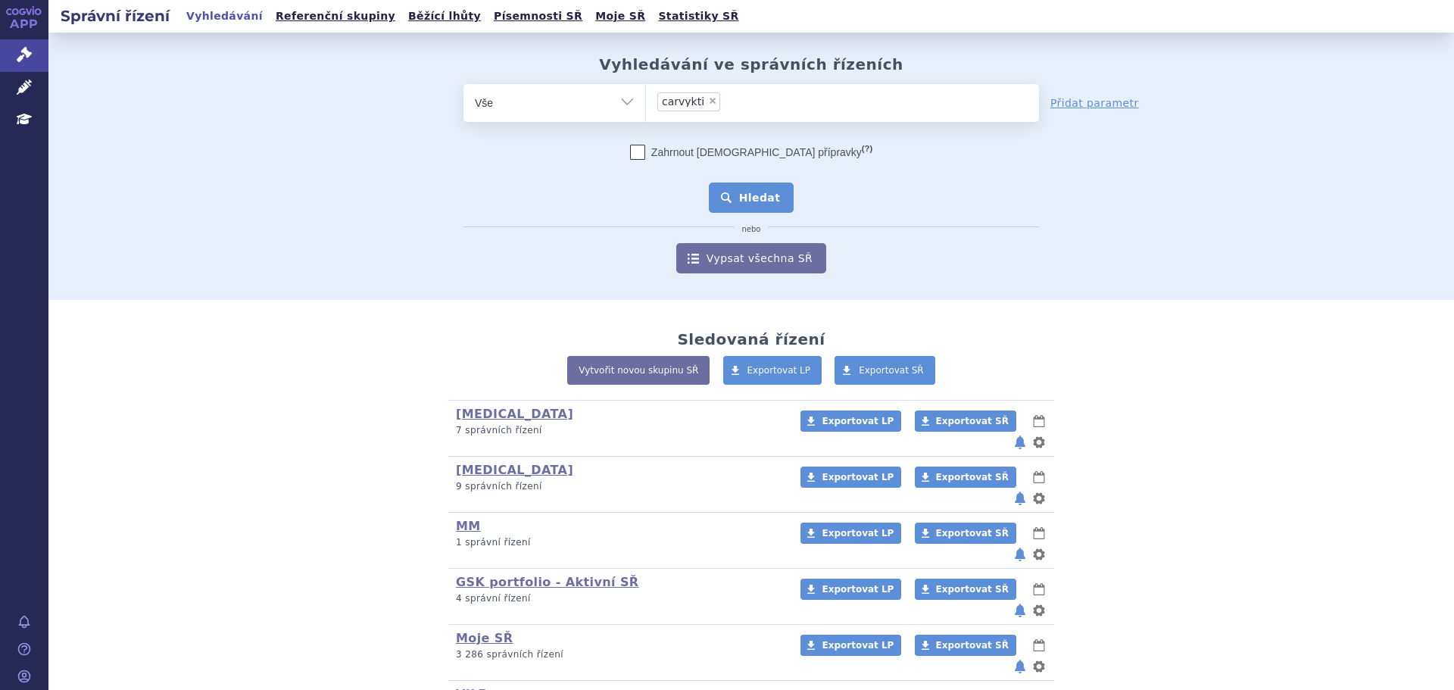
click at [743, 205] on button "Hledat" at bounding box center [752, 198] width 86 height 30
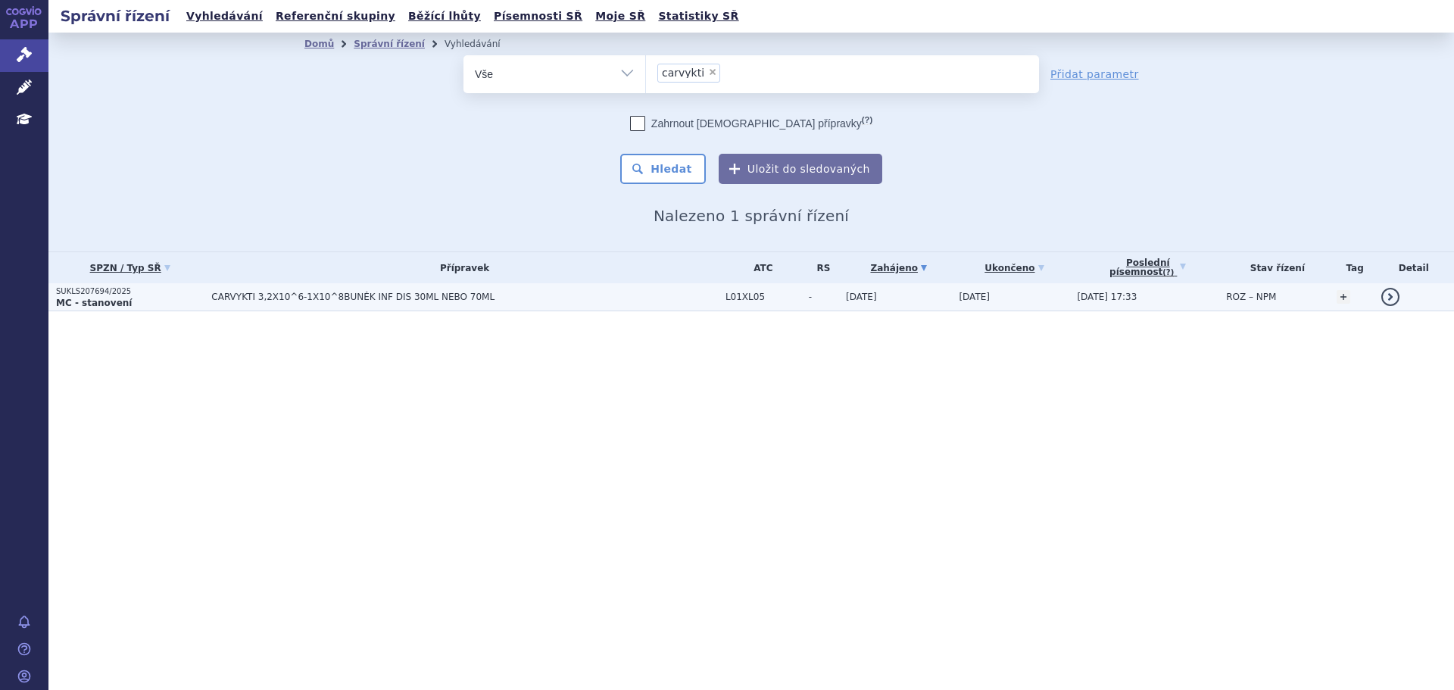
click at [546, 299] on span "CARVYKTI 3,2X10^6-1X10^8BUNĚK INF DIS 30ML NEBO 70ML" at bounding box center [400, 297] width 379 height 11
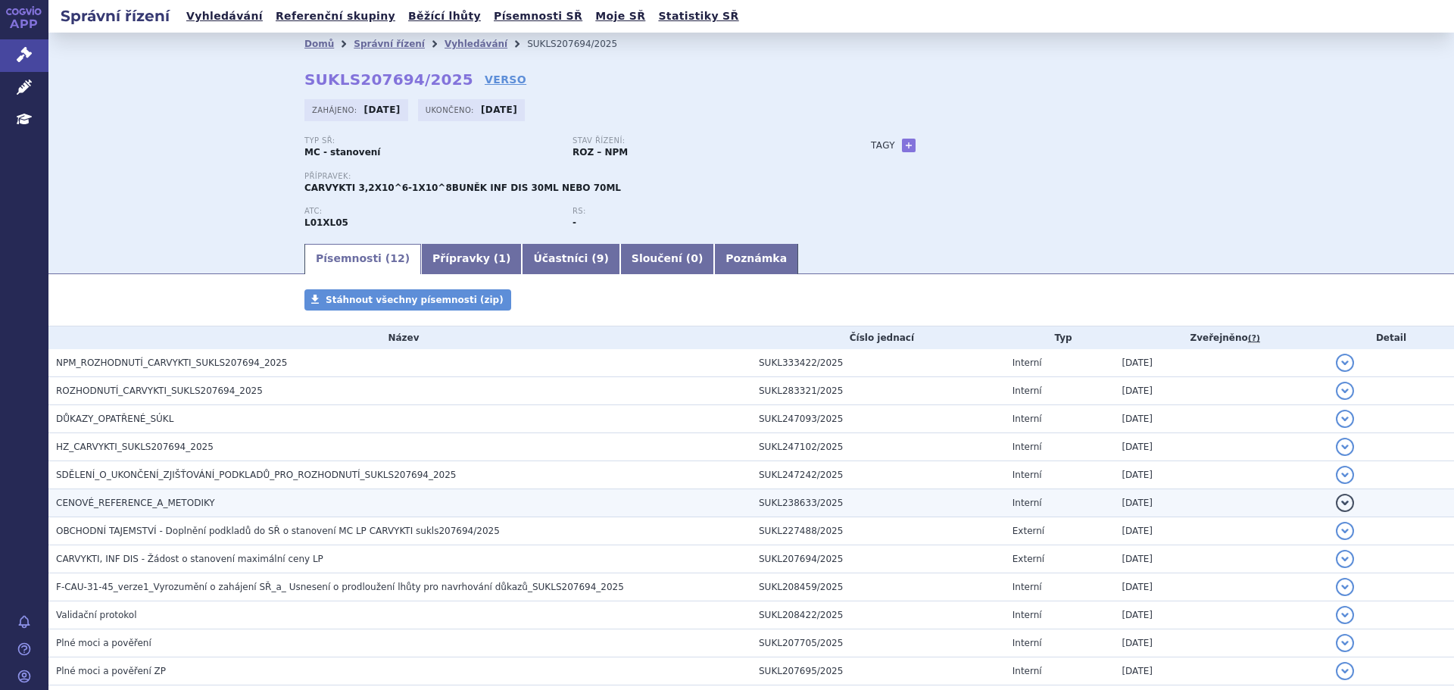
scroll to position [86, 0]
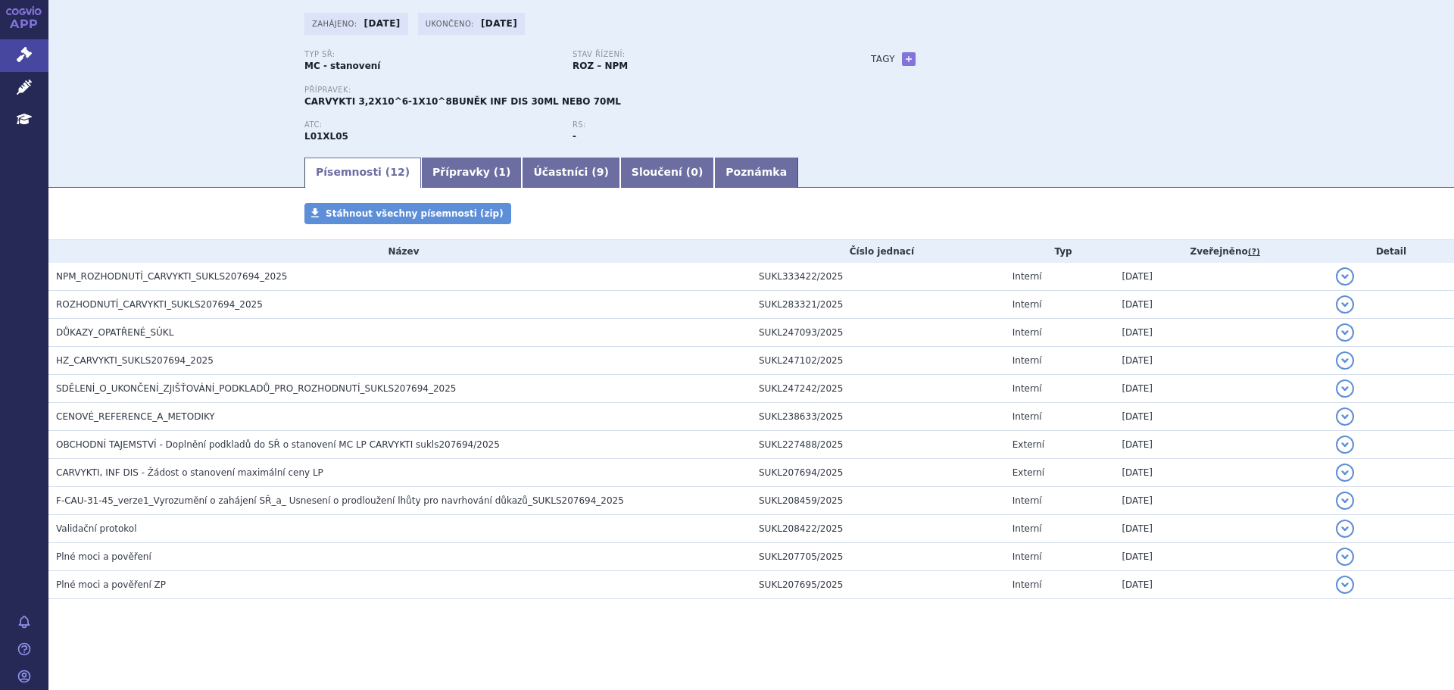
click at [202, 123] on div "Domů Správní řízení Vyhledávání SUKLS207694/2025 SUKLS207694/2025 VERSO [GEOGRA…" at bounding box center [751, 50] width 1406 height 209
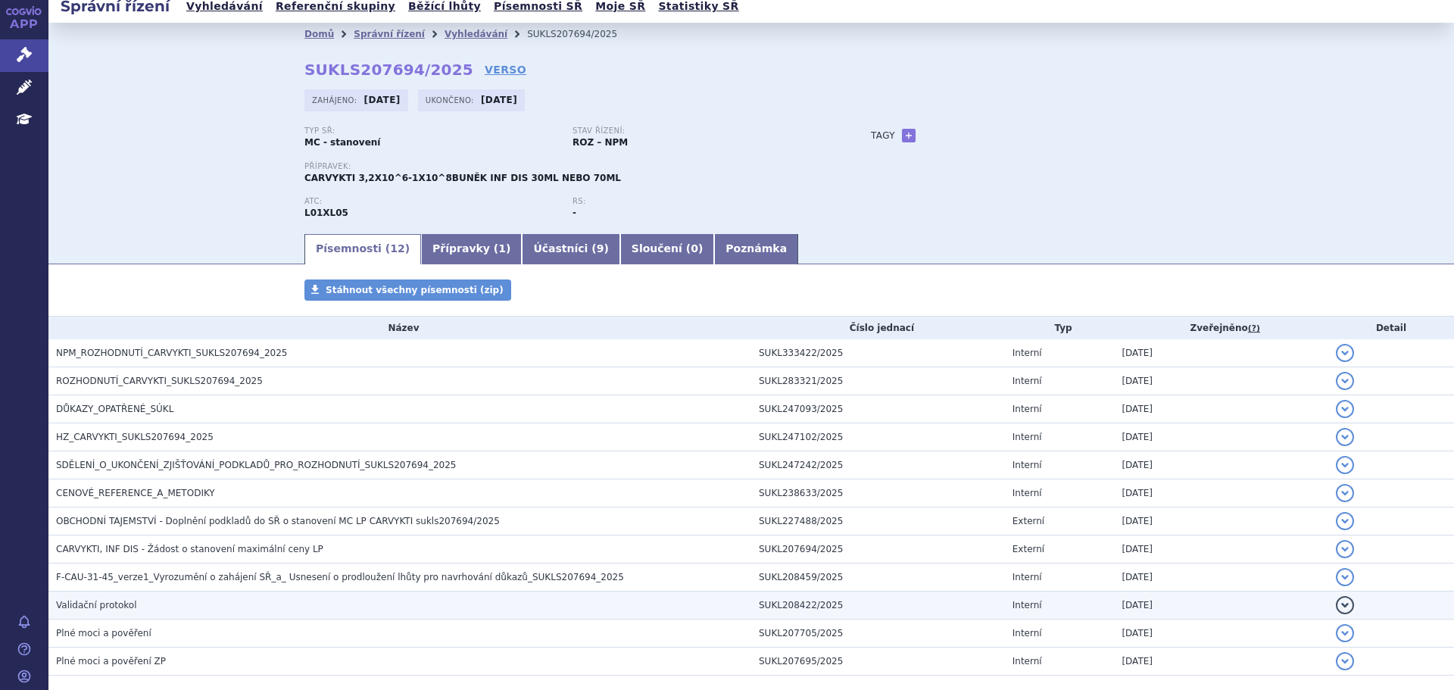
scroll to position [8, 0]
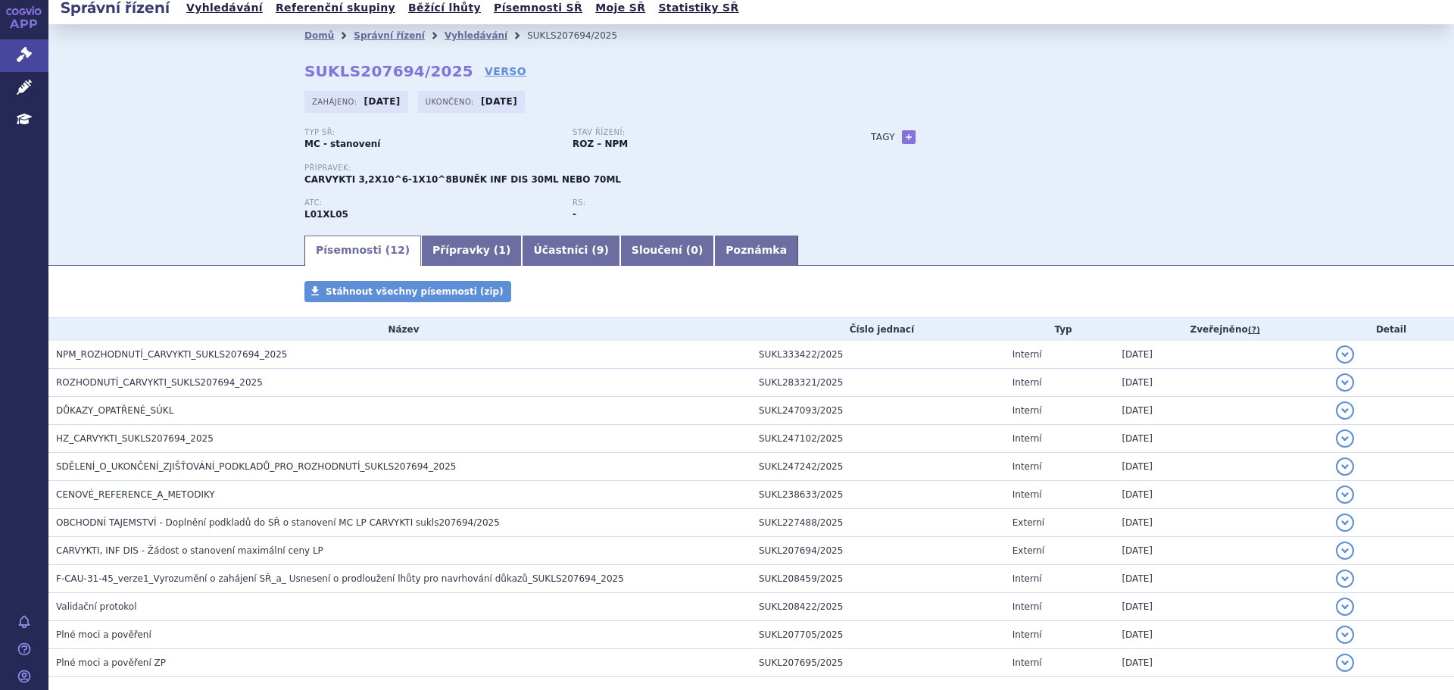
click at [1032, 153] on div "Typ SŘ: MC - stanovení Stav řízení: ROZ – NPM Přípravek: CARVYKTI 3,2X10^6-1X10…" at bounding box center [751, 180] width 894 height 105
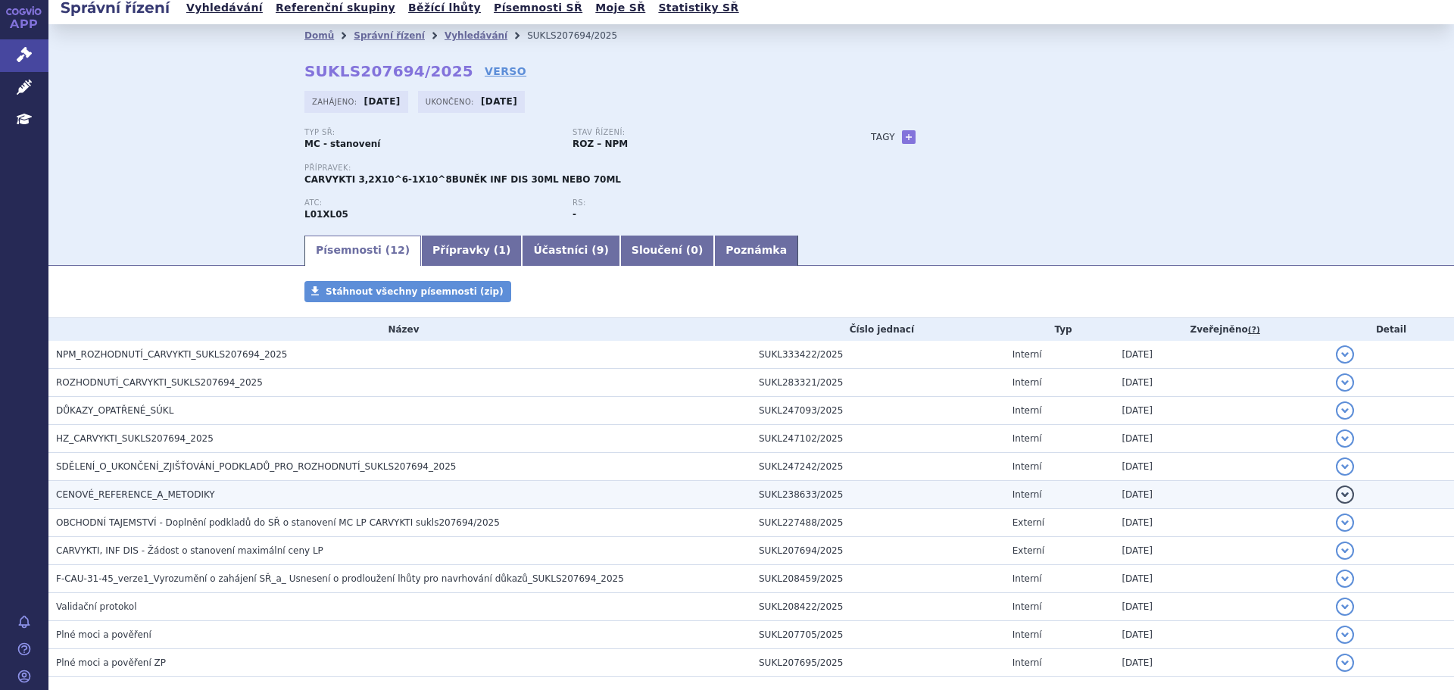
scroll to position [86, 0]
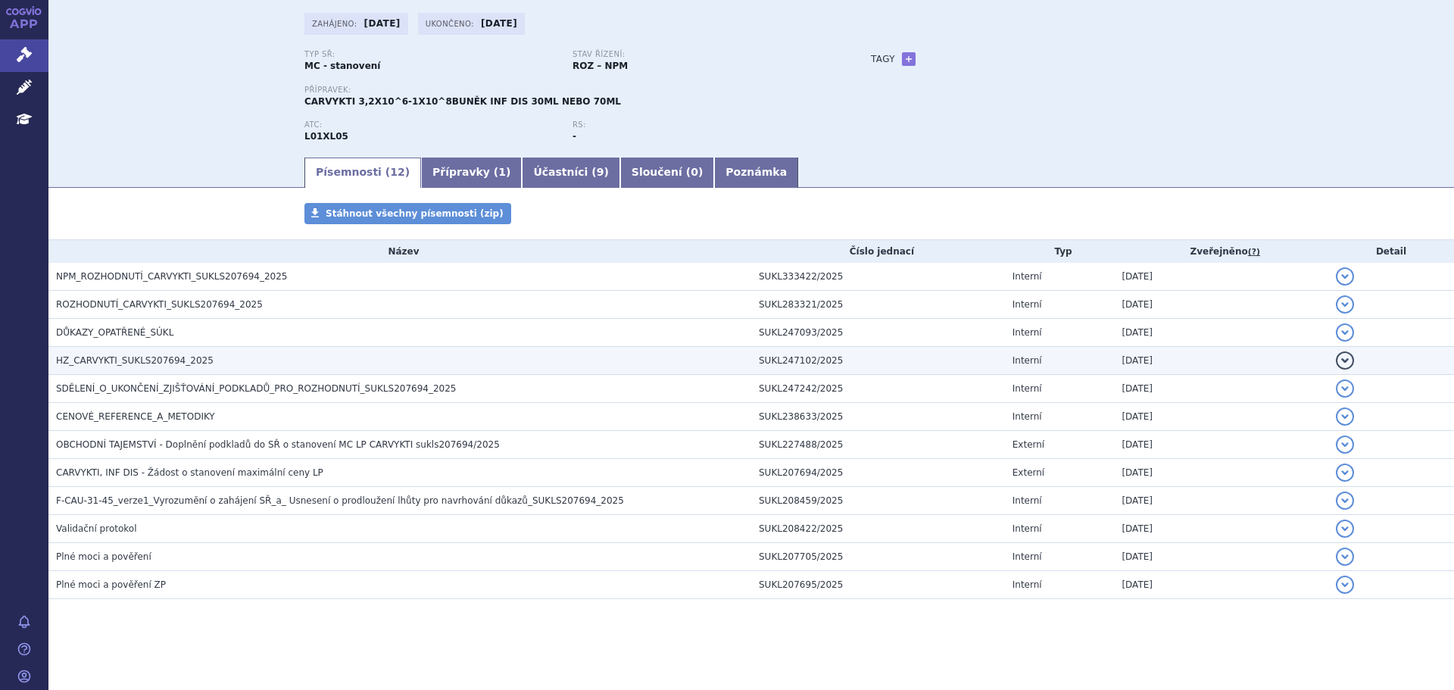
click at [198, 354] on h3 "HZ_CARVYKTI_SUKLS207694_2025" at bounding box center [403, 360] width 695 height 15
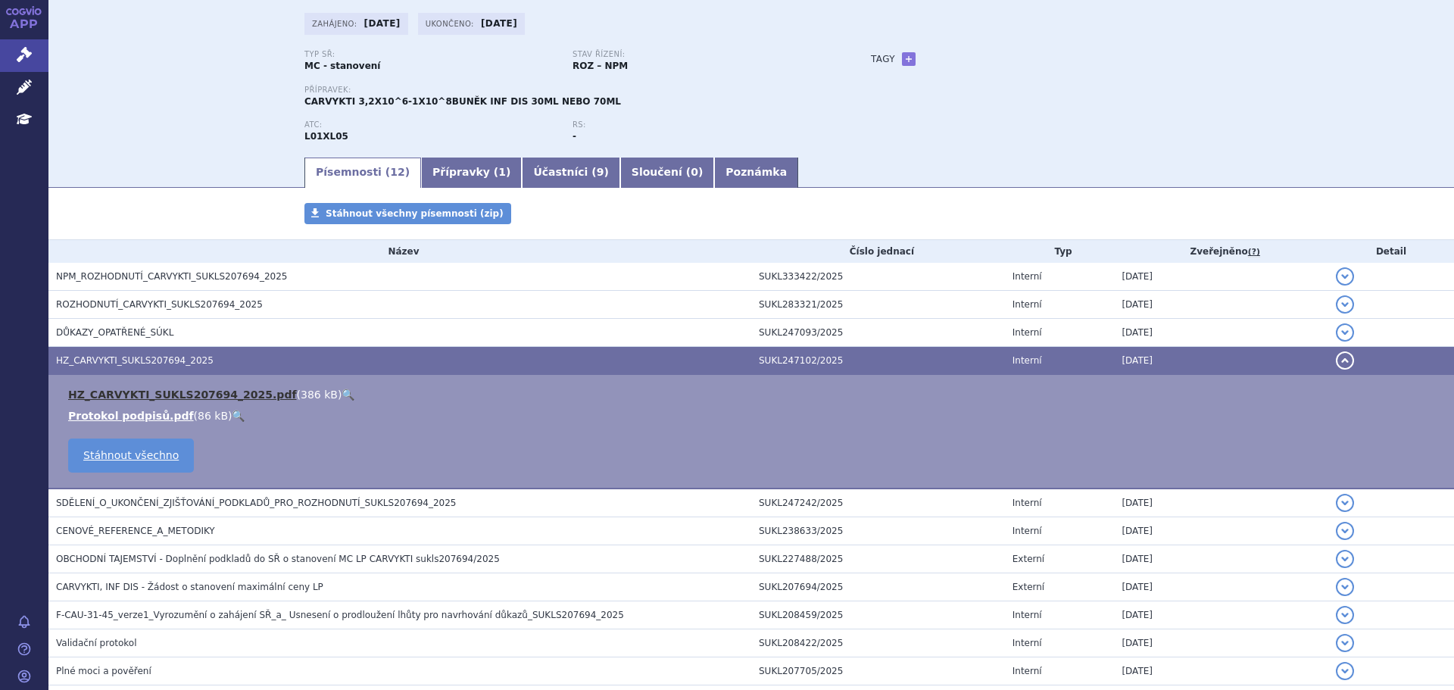
click at [202, 392] on link "HZ_CARVYKTI_SUKLS207694_2025.pdf" at bounding box center [182, 395] width 229 height 12
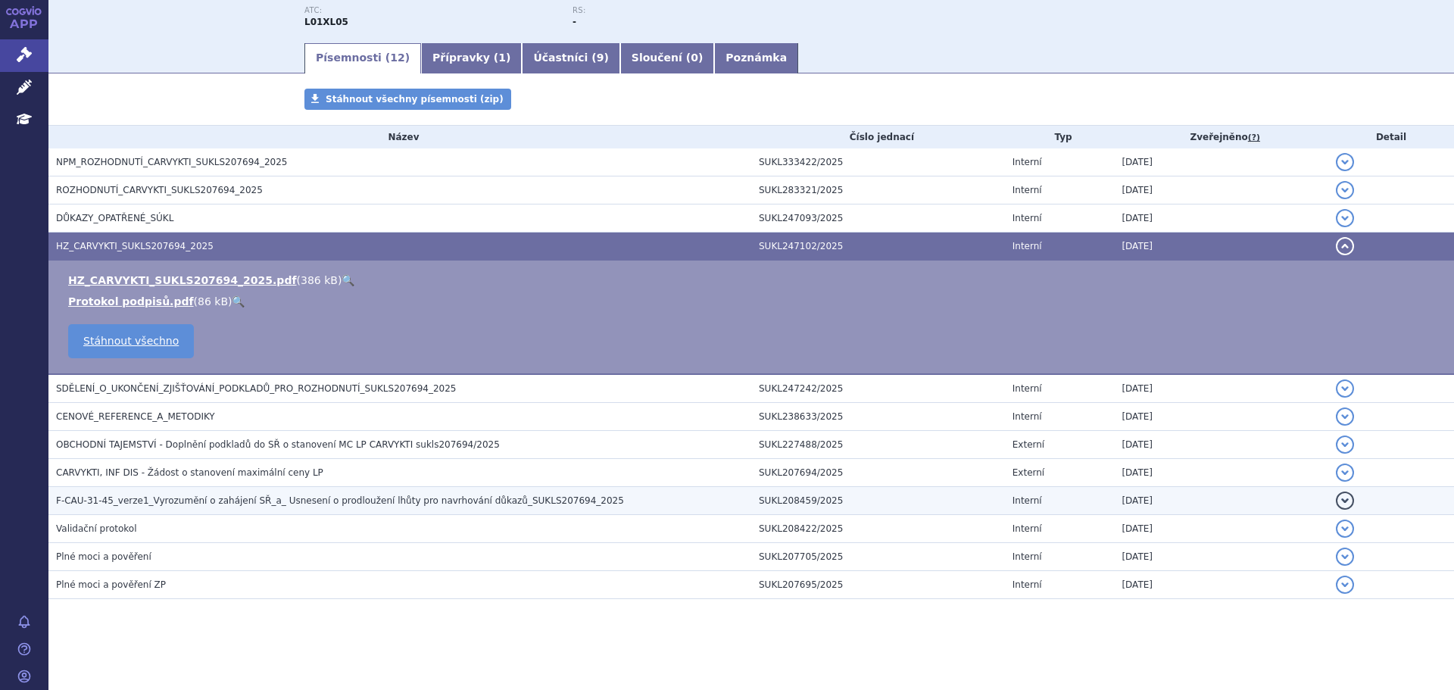
click at [273, 504] on span "F-CAU-31-45_verze1_Vyrozumění o zahájení SŘ_a_ Usnesení o prodloužení lhůty pro…" at bounding box center [340, 500] width 568 height 11
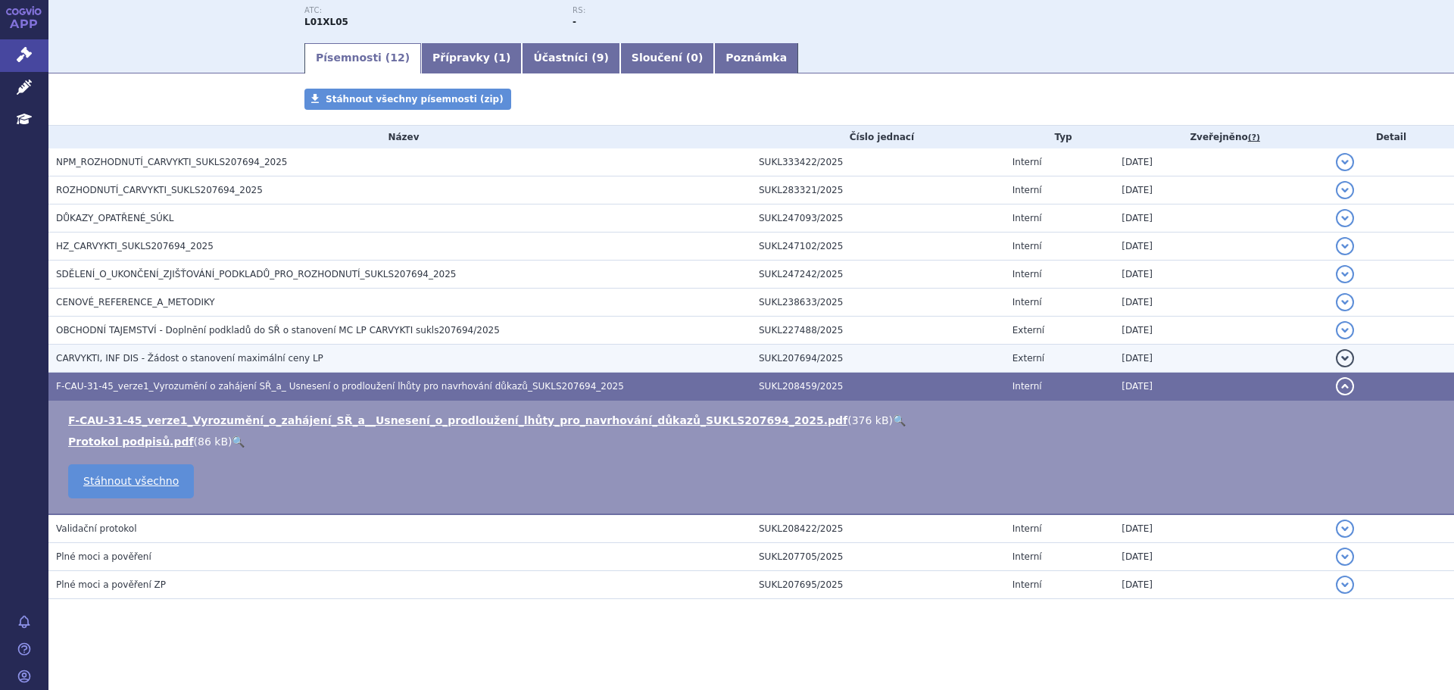
click at [305, 356] on h3 "CARVYKTI, INF DIS - Žádost o stanovení maximální ceny LP" at bounding box center [403, 358] width 695 height 15
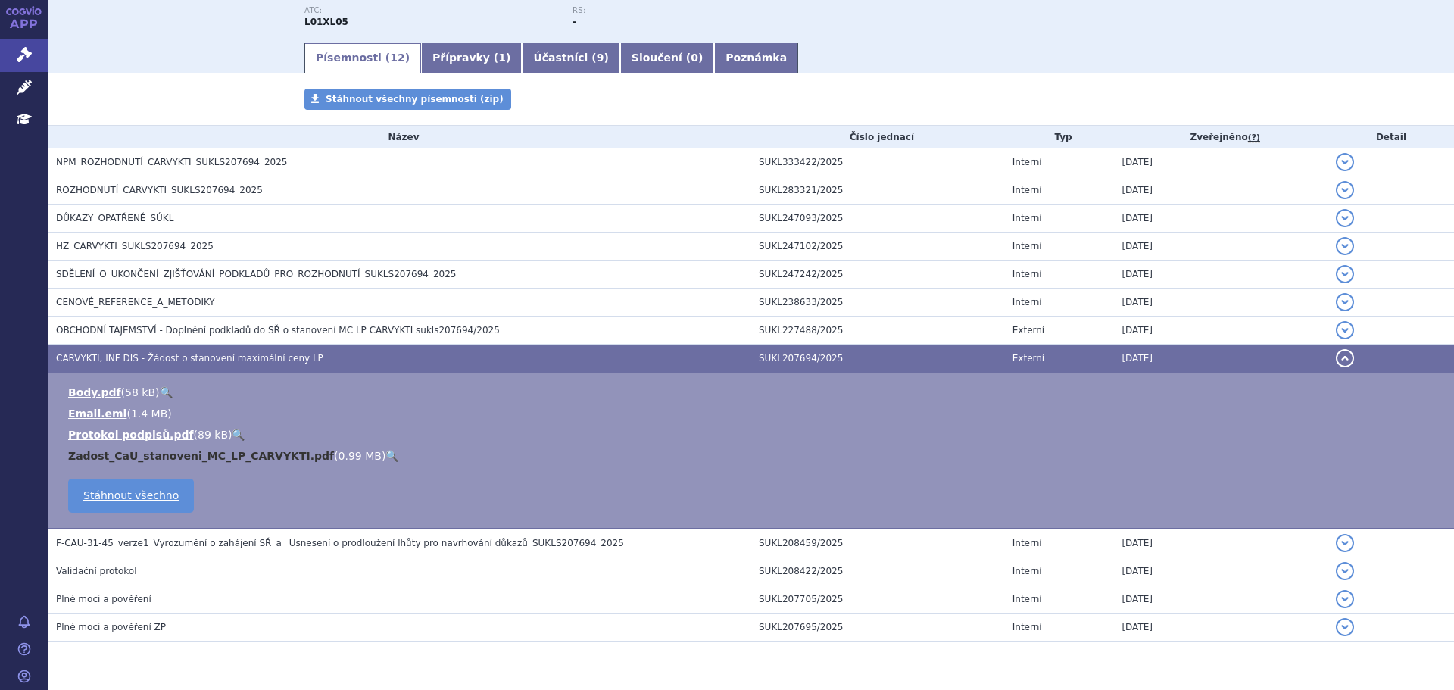
click at [226, 451] on link "Zadost_CaU_stanoveni_MC_LP_CARVYKTI.pdf" at bounding box center [201, 456] width 266 height 12
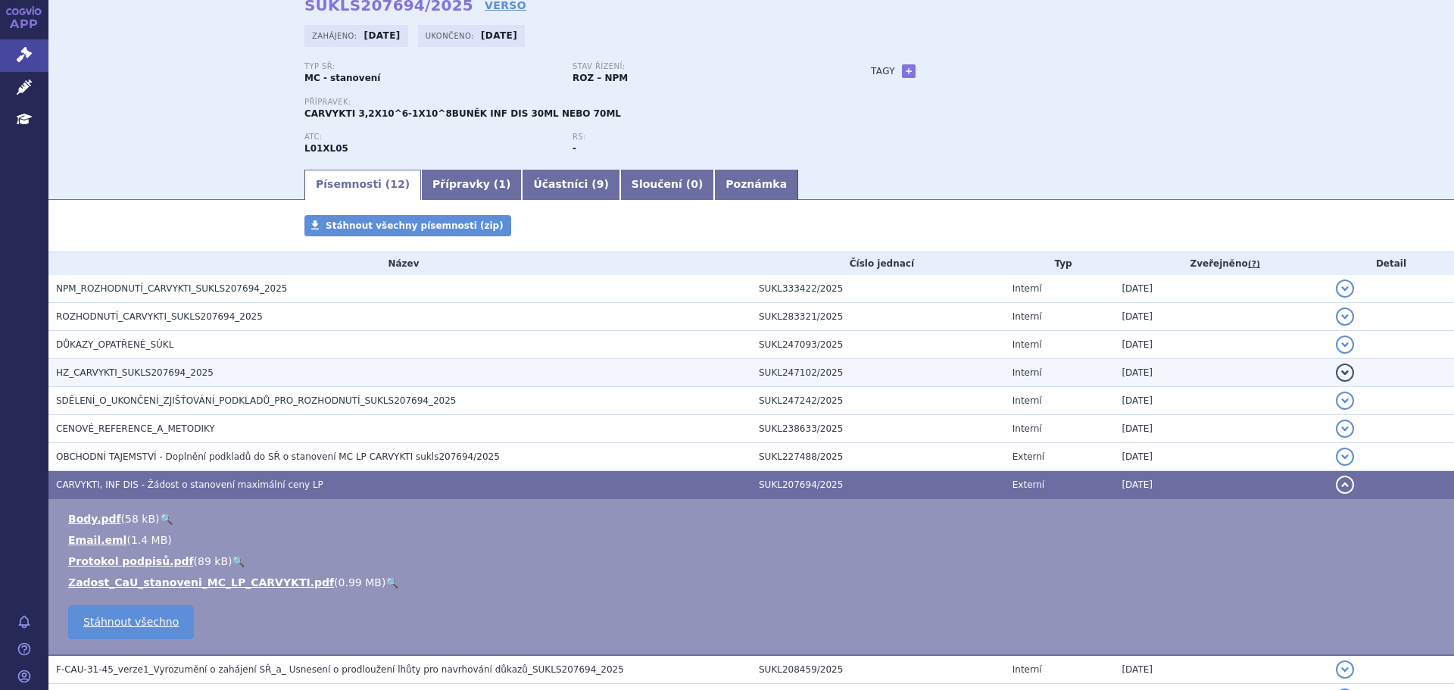
scroll to position [68, 0]
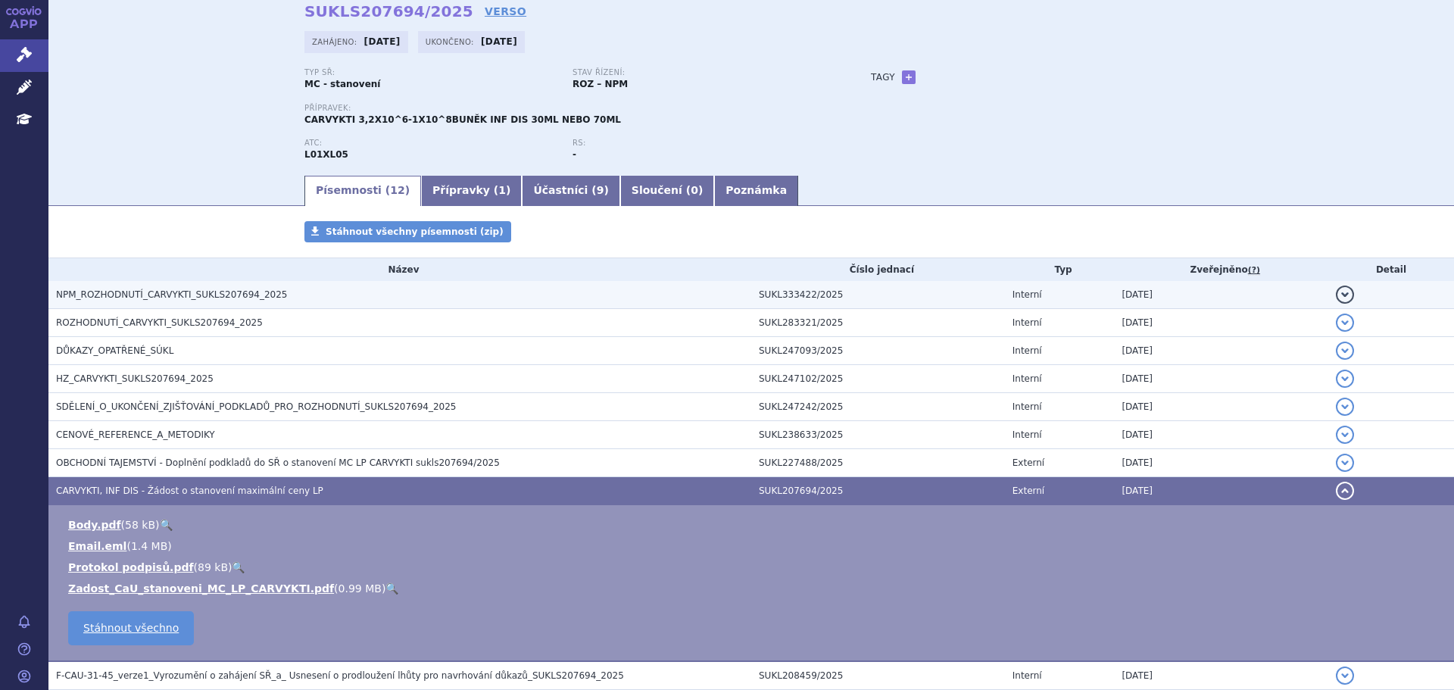
click at [198, 298] on span "NPM_ROZHODNUTÍ_CARVYKTI_SUKLS207694_2025" at bounding box center [171, 294] width 231 height 11
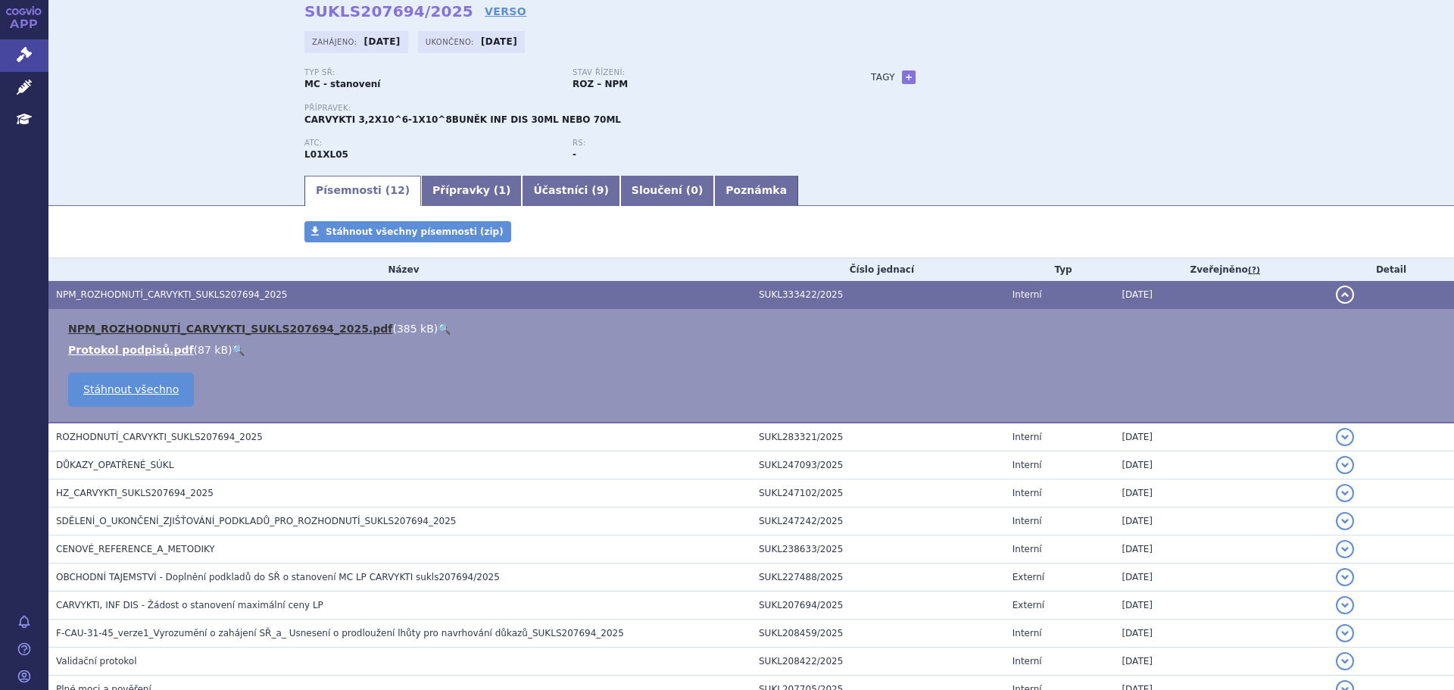
click at [239, 326] on link "NPM_ROZHODNUTÍ_CARVYKTI_SUKLS207694_2025.pdf" at bounding box center [230, 329] width 324 height 12
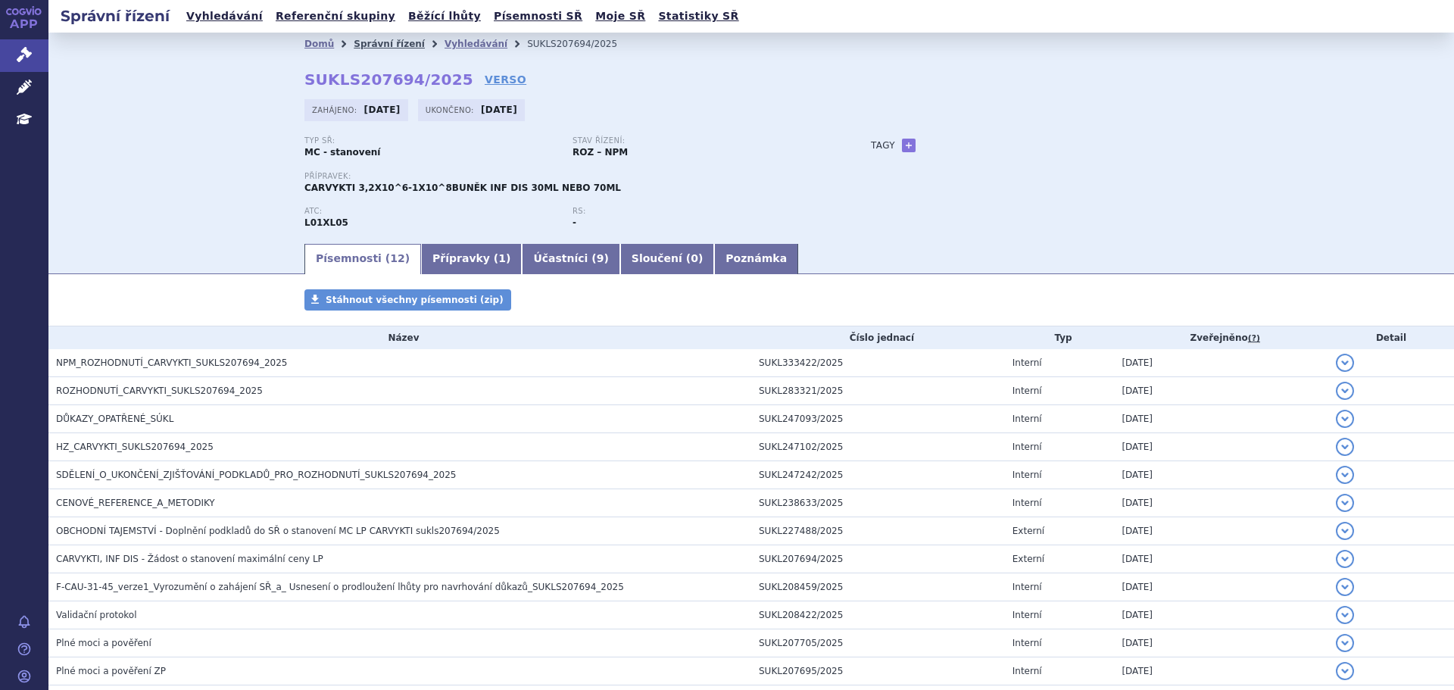
click at [361, 42] on link "Správní řízení" at bounding box center [389, 44] width 71 height 11
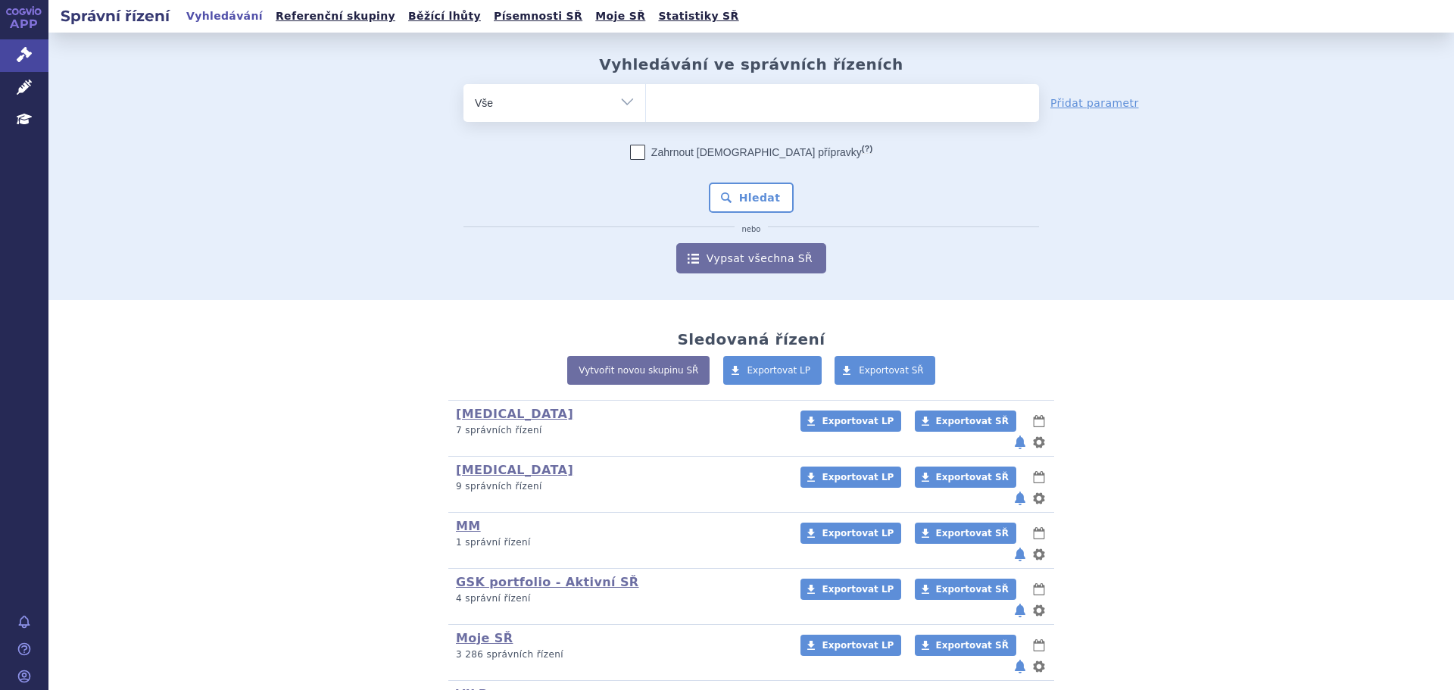
click at [772, 100] on ul at bounding box center [842, 100] width 393 height 32
click at [646, 100] on select at bounding box center [645, 102] width 1 height 38
type input "ab"
type input "abec"
type input "abecma"
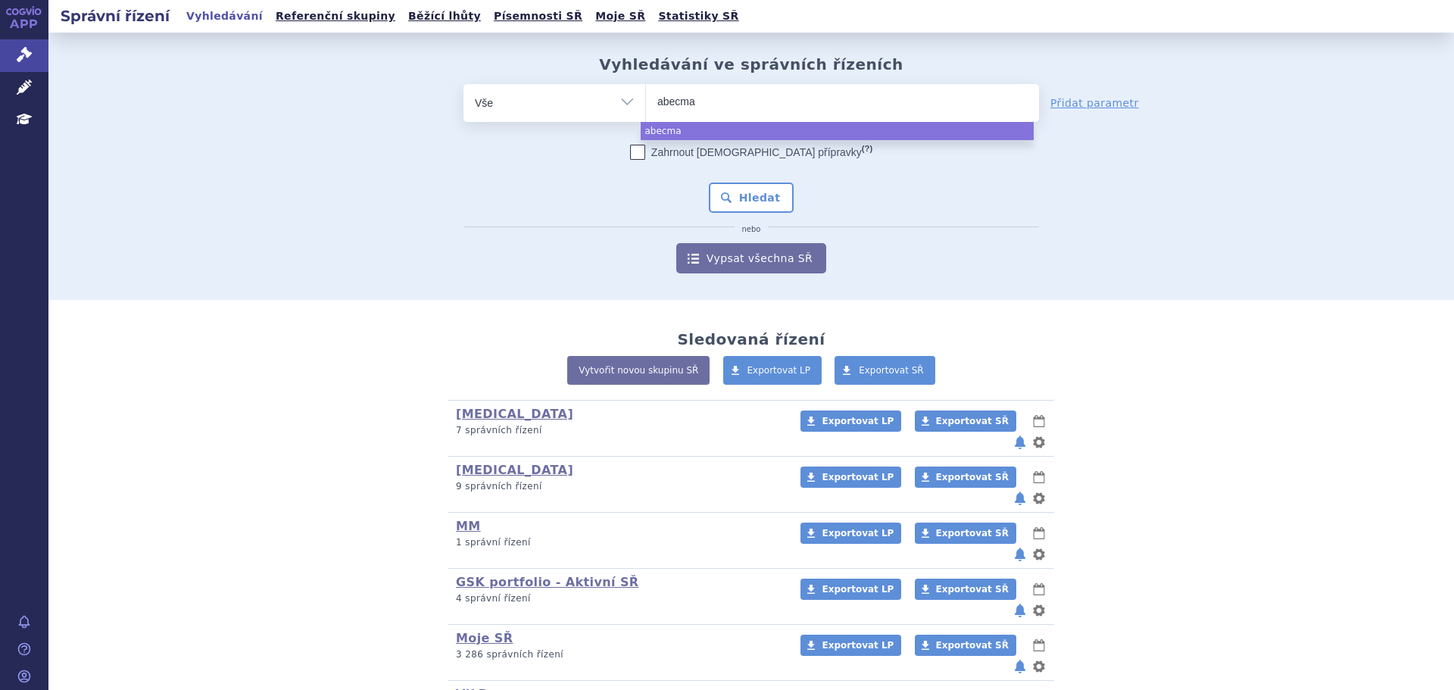
select select "abecma"
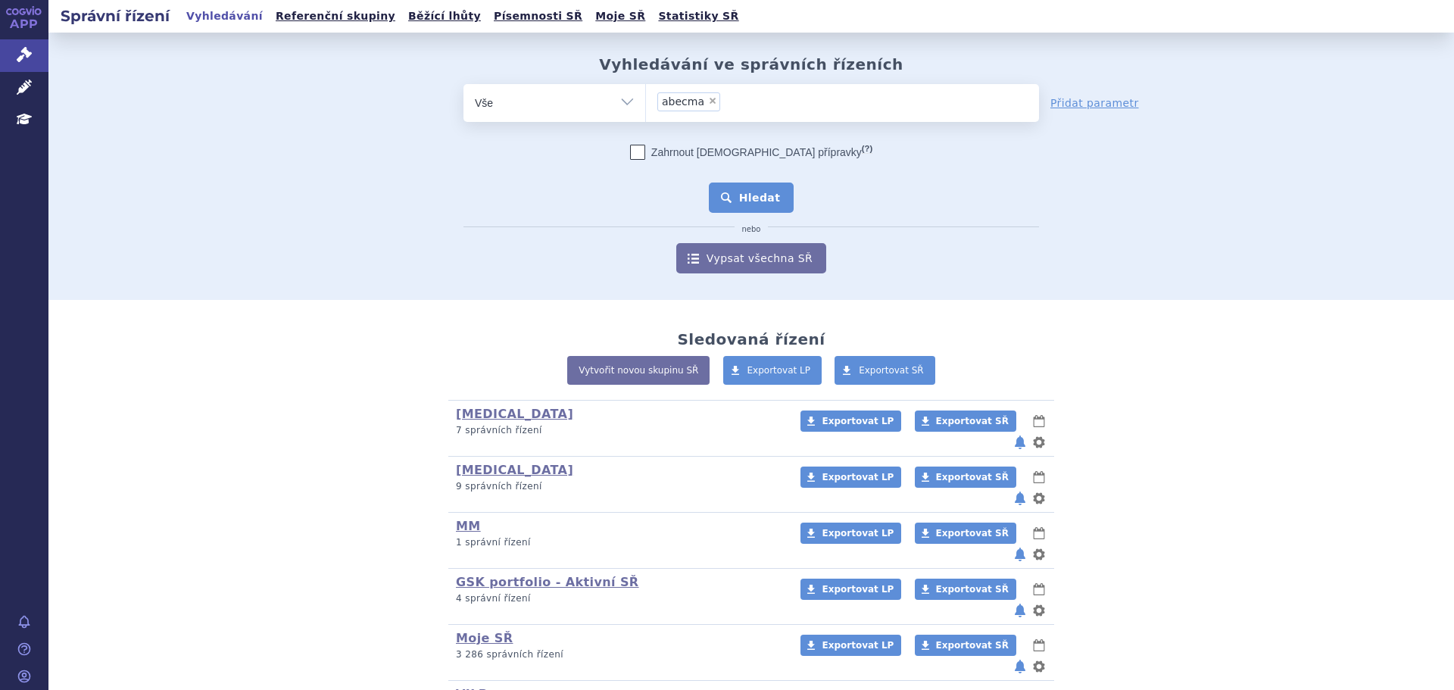
click at [750, 206] on button "Hledat" at bounding box center [752, 198] width 86 height 30
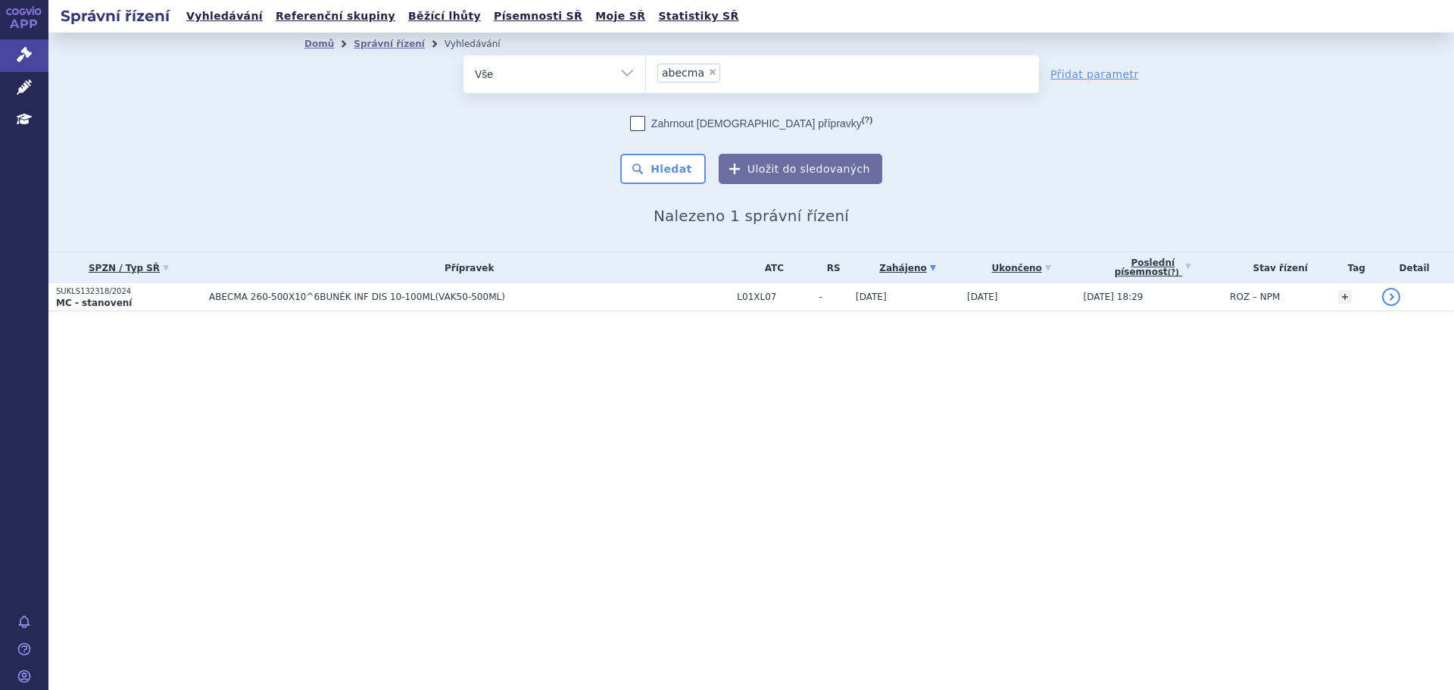
click at [357, 294] on span "ABECMA 260-500X10^6BUNĚK INF DIS 10-100ML(VAK50-500ML)" at bounding box center [398, 297] width 379 height 11
